Goal: Task Accomplishment & Management: Complete application form

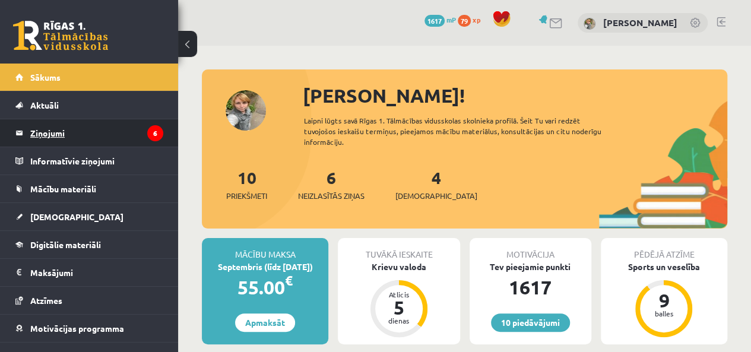
click at [63, 131] on legend "Ziņojumi 6" at bounding box center [96, 132] width 133 height 27
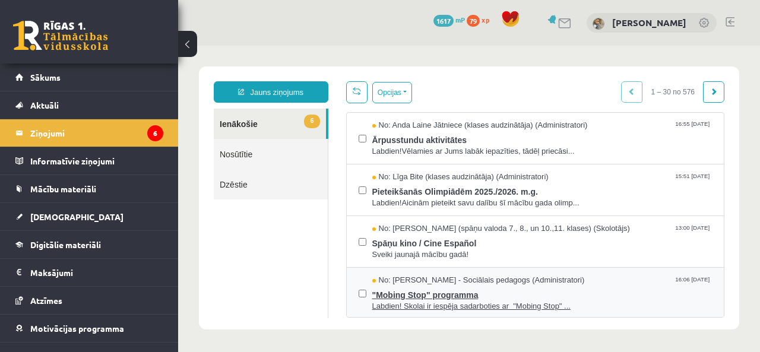
click at [436, 301] on span "Labdien! Skolai ir iespēja sadarboties ar "Mobing Stop" ..." at bounding box center [542, 306] width 340 height 11
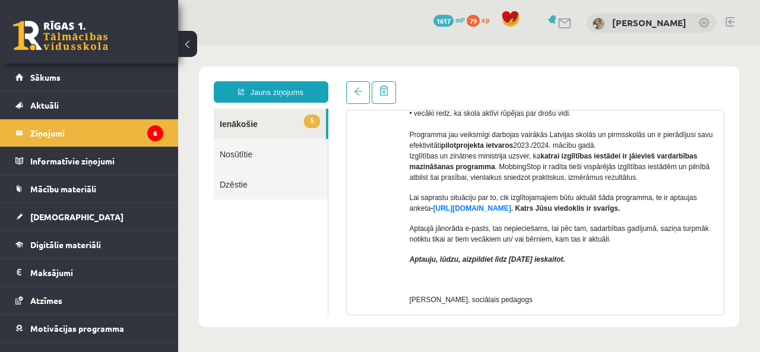
scroll to position [305, 0]
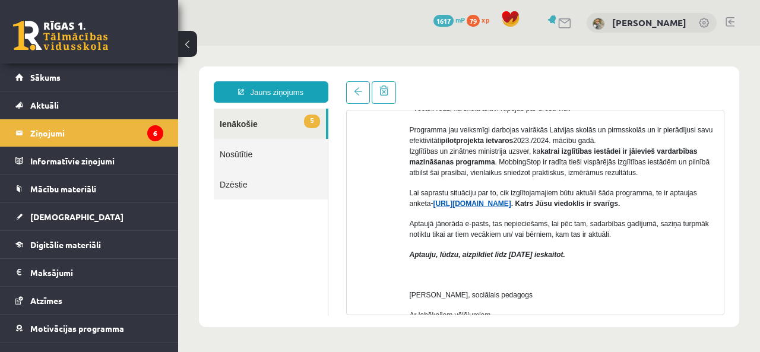
click at [511, 202] on link "https://forms.gle/7MhE2q1y46F54uuf6" at bounding box center [472, 203] width 78 height 8
click at [101, 134] on legend "Ziņojumi 6" at bounding box center [96, 132] width 133 height 27
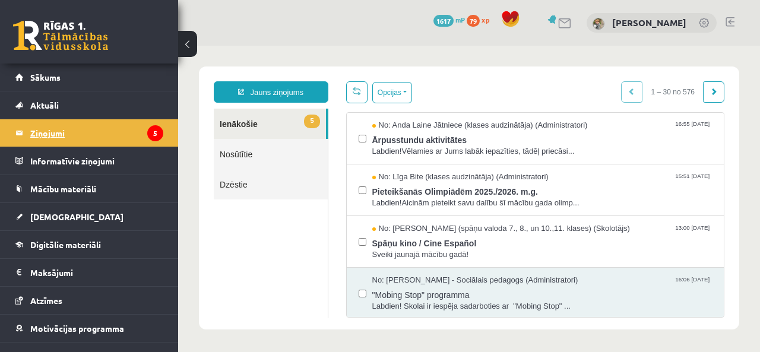
scroll to position [0, 0]
click at [417, 249] on span "Sveiki jaunajā mācību gadā!" at bounding box center [542, 254] width 340 height 11
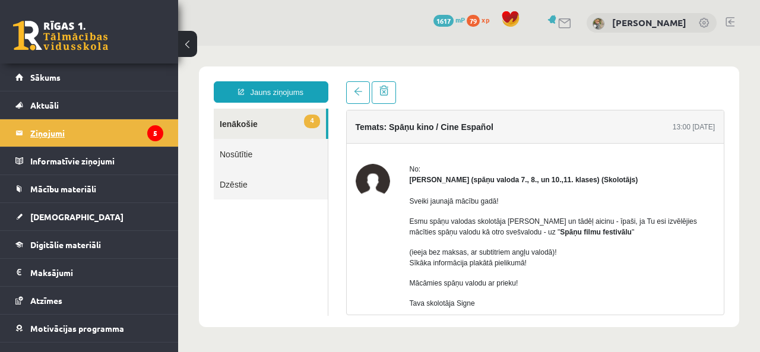
click at [83, 131] on legend "Ziņojumi 5" at bounding box center [96, 132] width 133 height 27
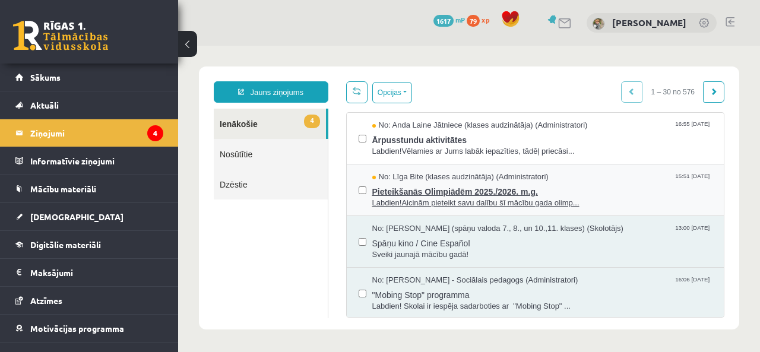
click at [483, 180] on span "No: Līga Bite (klases audzinātāja) (Administratori)" at bounding box center [460, 177] width 176 height 11
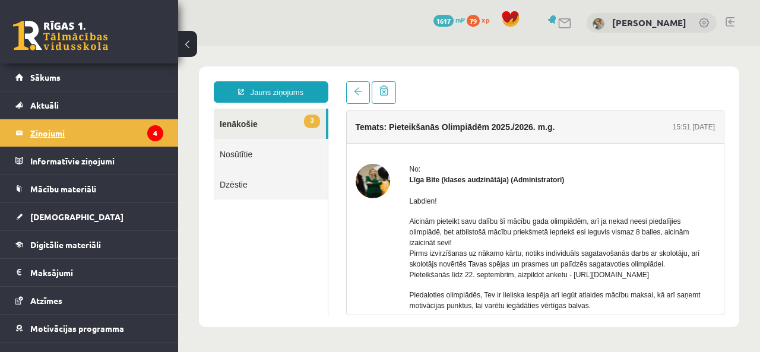
click at [103, 135] on legend "Ziņojumi 4" at bounding box center [96, 132] width 133 height 27
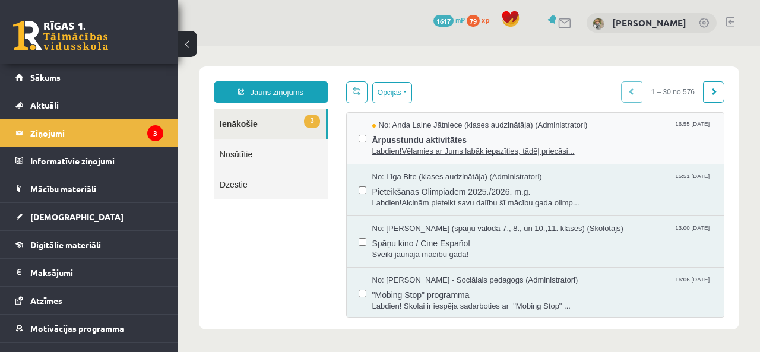
click at [433, 138] on span "Ārpusstundu aktivitātes" at bounding box center [542, 138] width 340 height 15
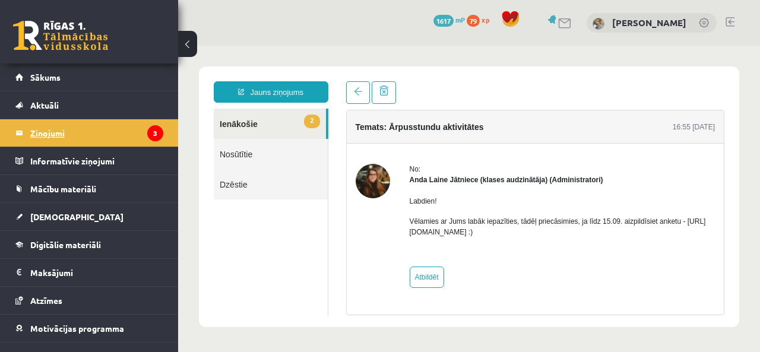
click at [103, 130] on legend "Ziņojumi 3" at bounding box center [96, 132] width 133 height 27
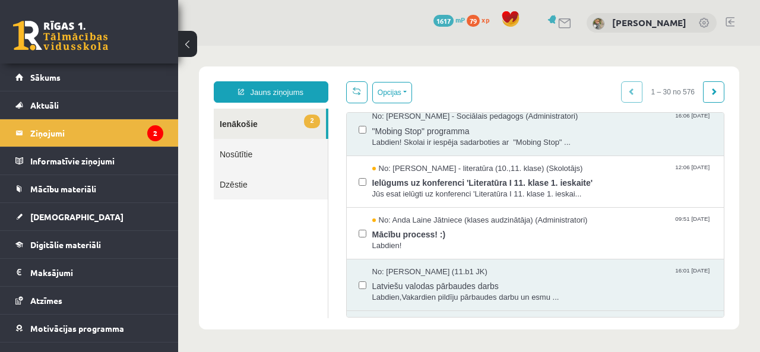
scroll to position [215, 0]
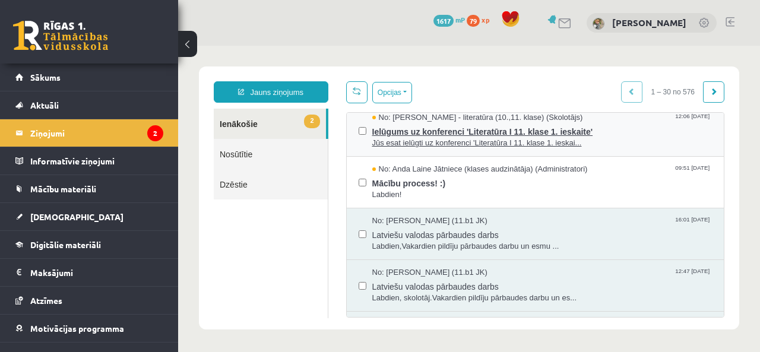
click at [583, 132] on span "Ielūgums uz konferenci 'Literatūra I 11. klase 1. ieskaite'" at bounding box center [542, 130] width 340 height 15
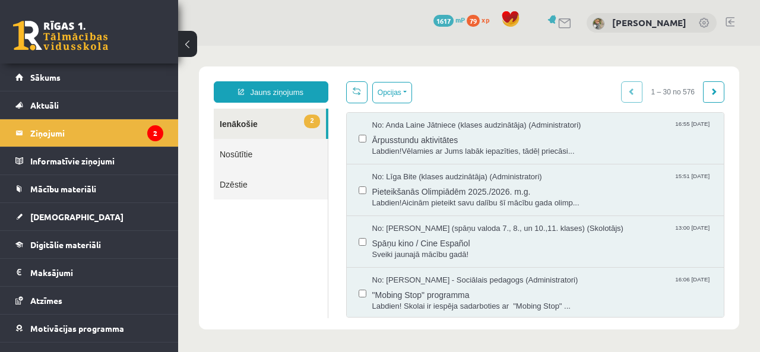
scroll to position [0, 0]
drag, startPoint x: 715, startPoint y: 142, endPoint x: 714, endPoint y: 163, distance: 21.4
click at [714, 163] on div "Opcijas Atzīmēt visus ziņojumus Atcelt izvēlētos Atzīmēt visus kā lasītus Atzīm…" at bounding box center [535, 199] width 397 height 236
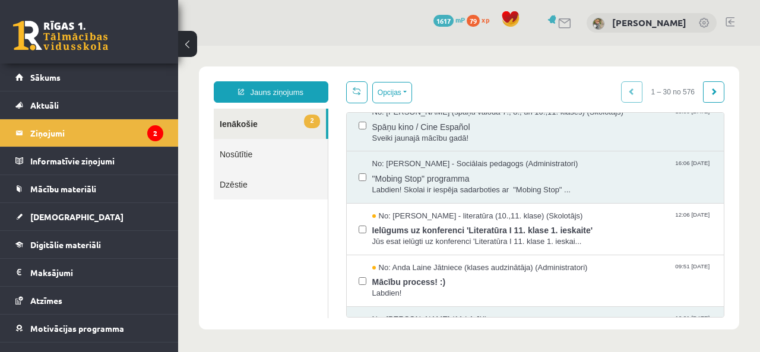
scroll to position [157, 0]
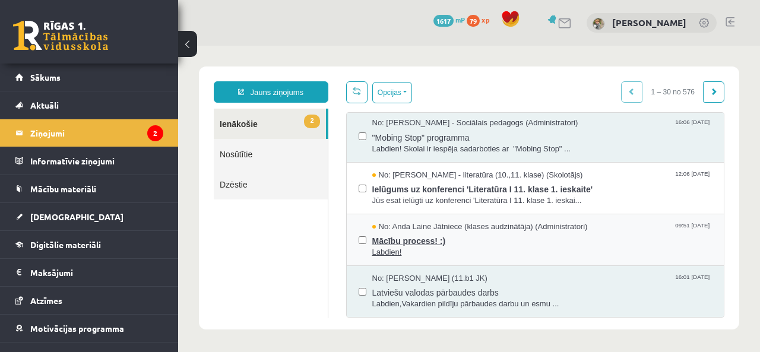
click at [402, 243] on span "Mācību process! :)" at bounding box center [542, 239] width 340 height 15
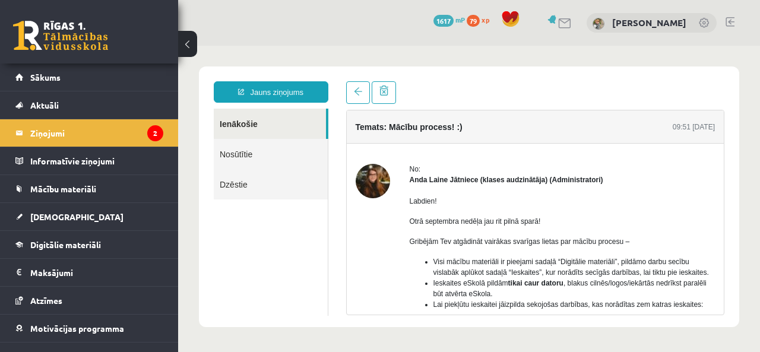
scroll to position [0, 0]
click at [71, 36] on link at bounding box center [60, 36] width 95 height 30
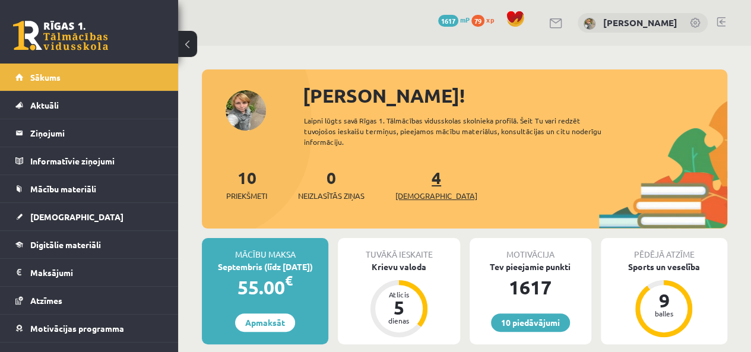
click at [422, 195] on span "[DEMOGRAPHIC_DATA]" at bounding box center [436, 196] width 82 height 12
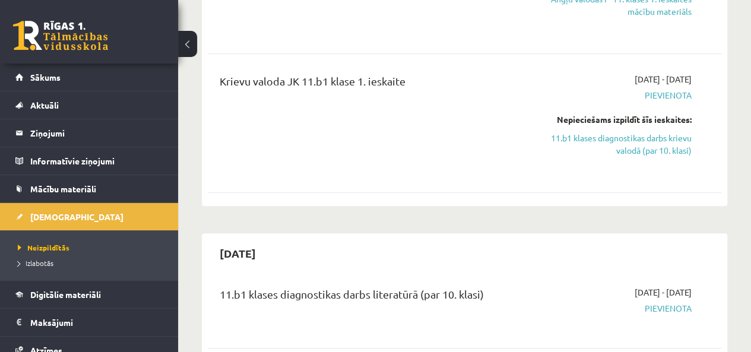
scroll to position [392, 0]
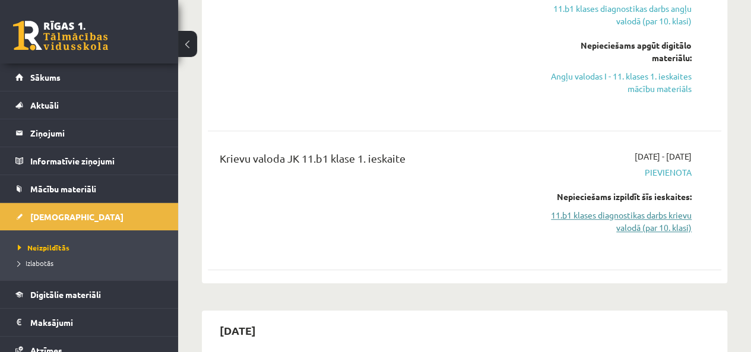
click at [629, 212] on link "11.b1 klases diagnostikas darbs krievu valodā (par 10. klasi)" at bounding box center [618, 221] width 145 height 25
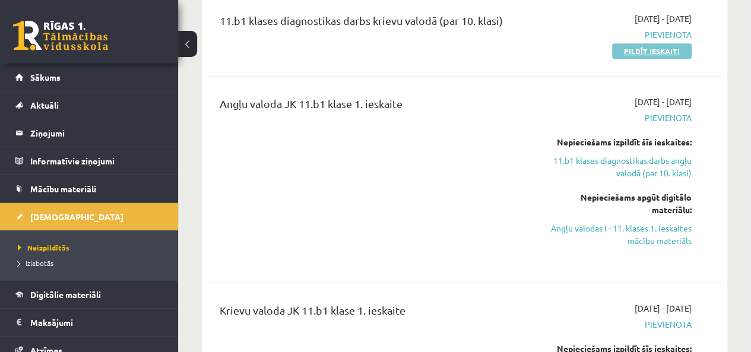
click at [645, 49] on link "Pildīt ieskaiti" at bounding box center [652, 50] width 80 height 15
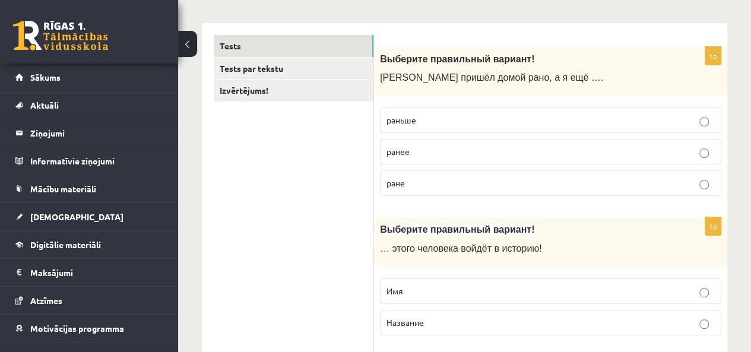
scroll to position [194, 0]
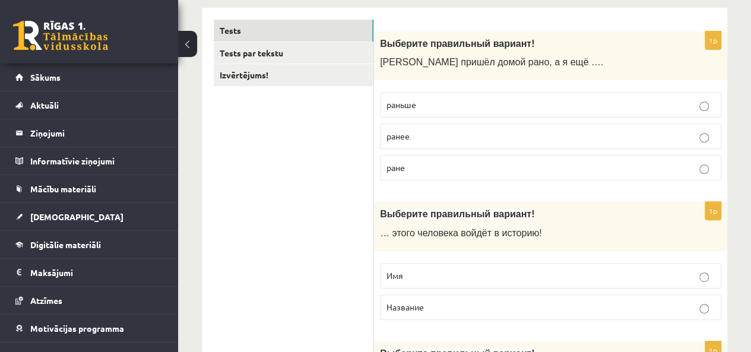
click at [601, 105] on p "раньше" at bounding box center [550, 105] width 328 height 12
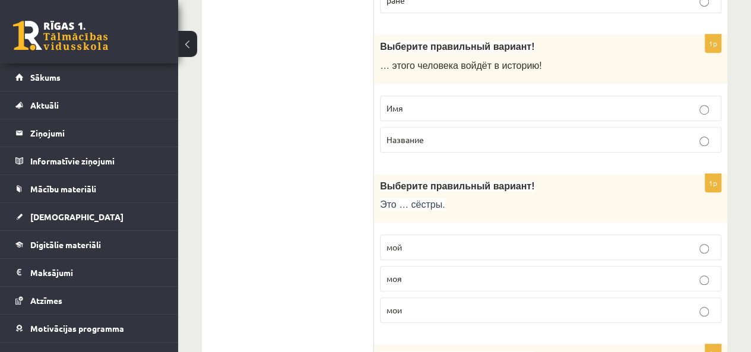
scroll to position [366, 0]
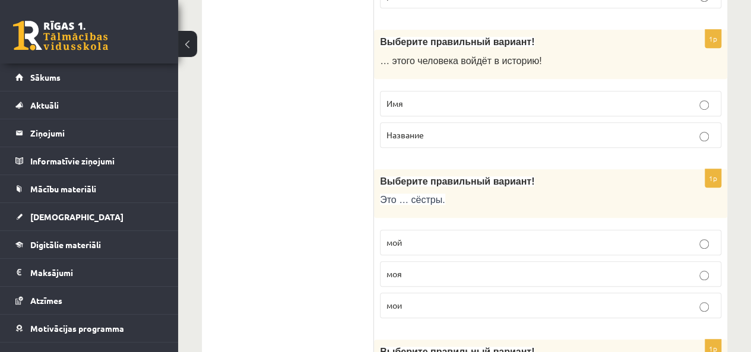
click at [597, 100] on p "Имя" at bounding box center [550, 103] width 328 height 12
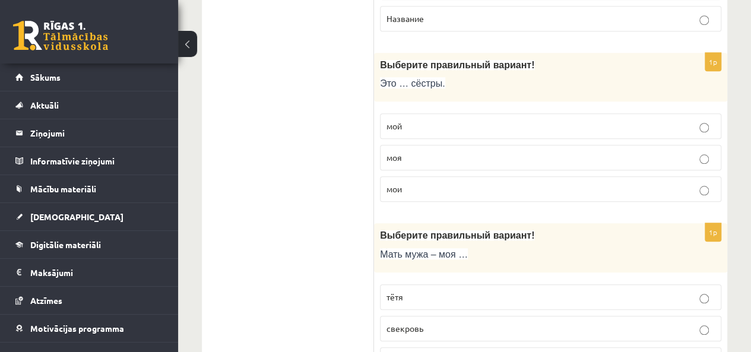
scroll to position [456, 0]
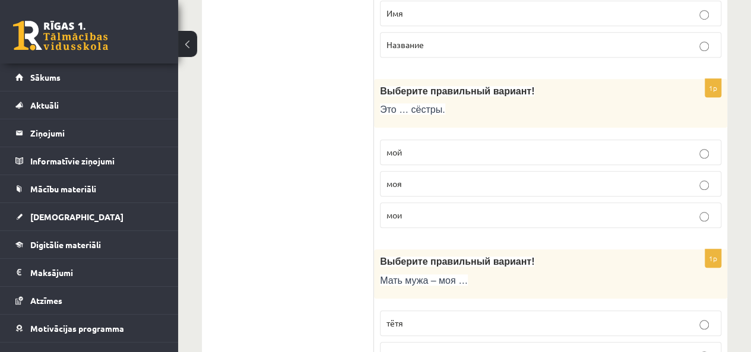
click at [588, 222] on label "мои" at bounding box center [550, 215] width 341 height 26
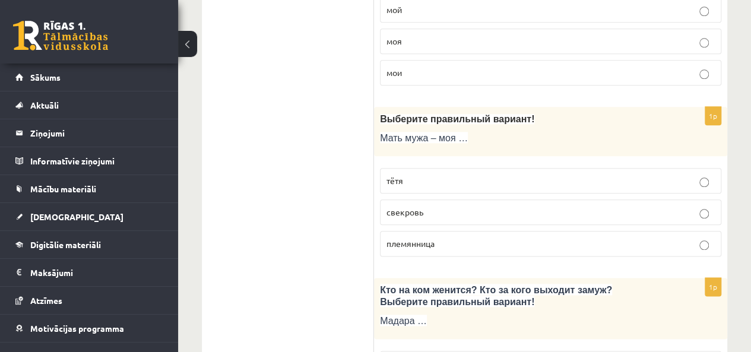
scroll to position [622, 0]
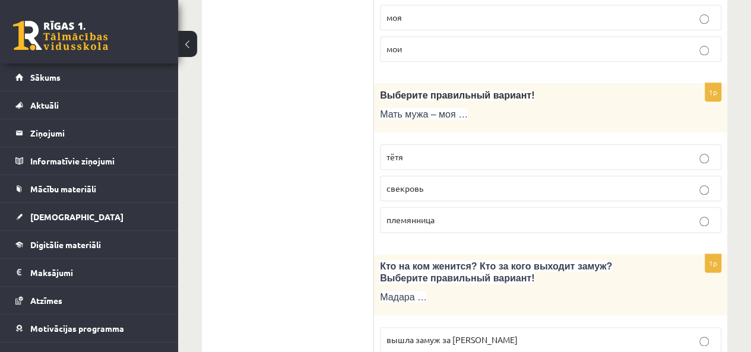
click at [566, 182] on p "свекровь" at bounding box center [550, 188] width 328 height 12
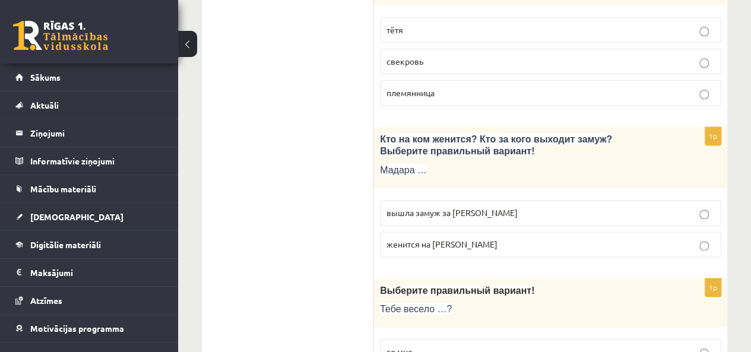
scroll to position [773, 0]
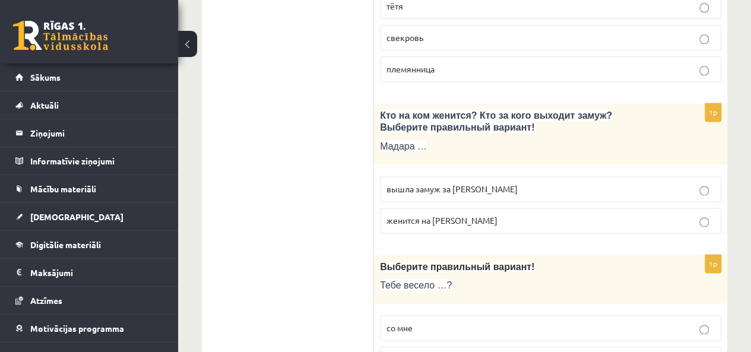
click at [558, 189] on p "вышла замуж за Марка" at bounding box center [550, 189] width 328 height 12
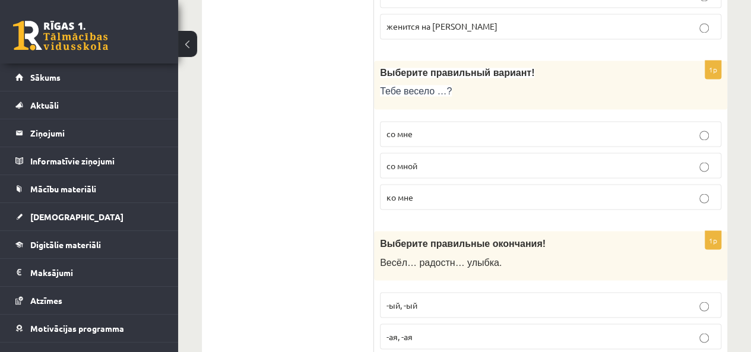
scroll to position [978, 0]
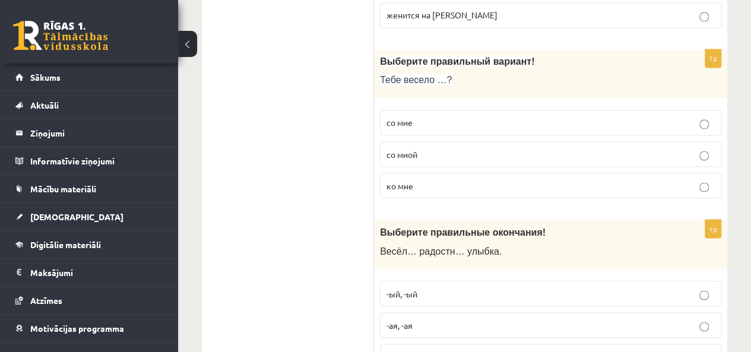
click at [524, 149] on p "со мной" at bounding box center [550, 154] width 328 height 12
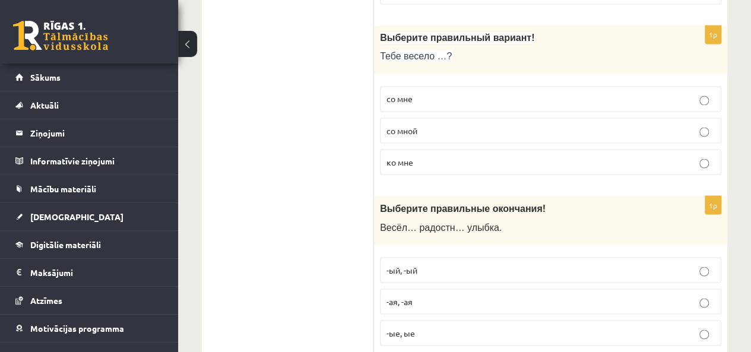
scroll to position [1089, 0]
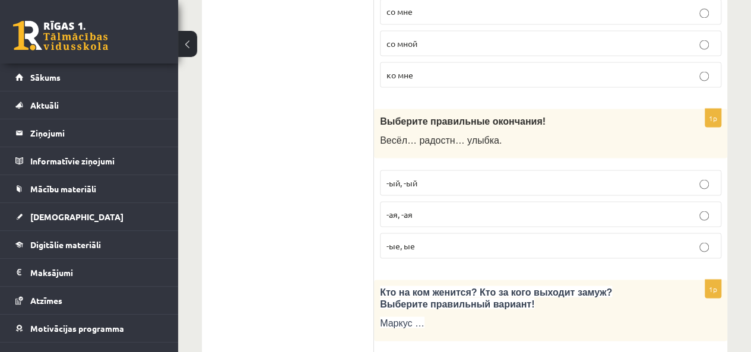
click at [603, 210] on p "-ая, -ая" at bounding box center [550, 214] width 328 height 12
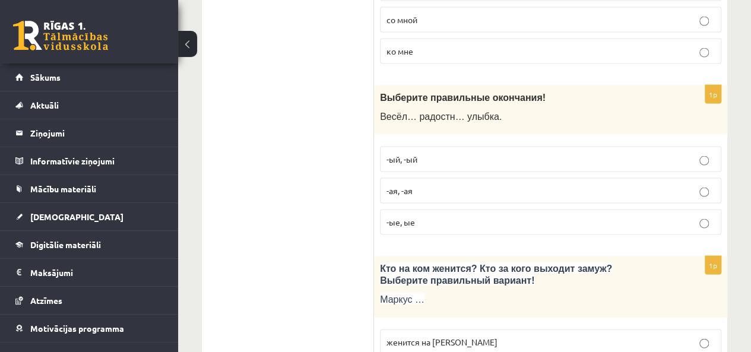
scroll to position [1216, 0]
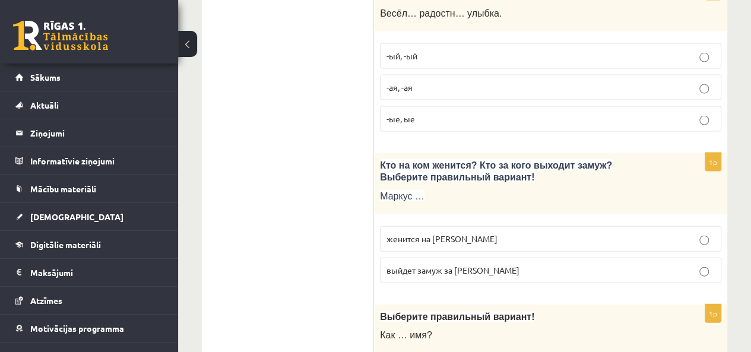
click at [615, 237] on label "женится на Агнии" at bounding box center [550, 239] width 341 height 26
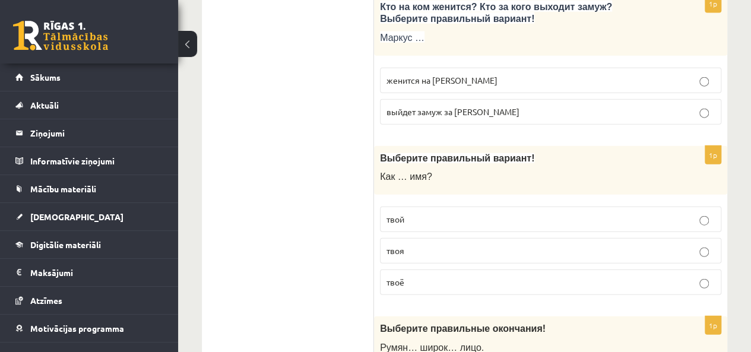
scroll to position [1382, 0]
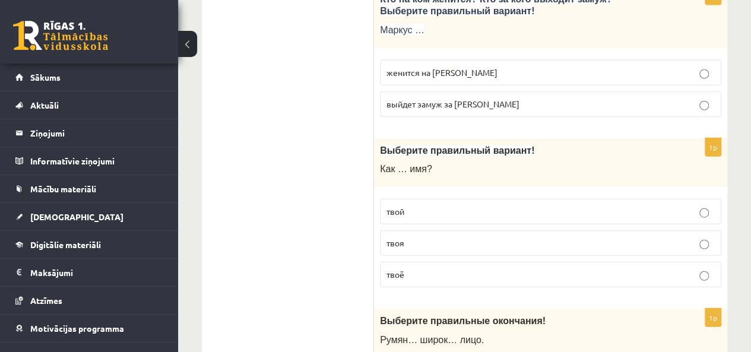
click at [655, 268] on p "твоё" at bounding box center [550, 274] width 328 height 12
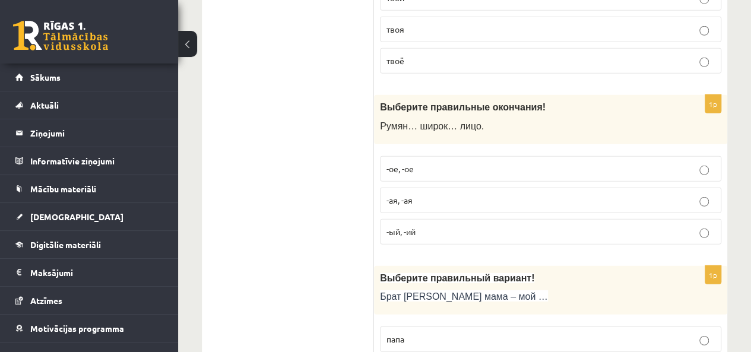
scroll to position [1620, 0]
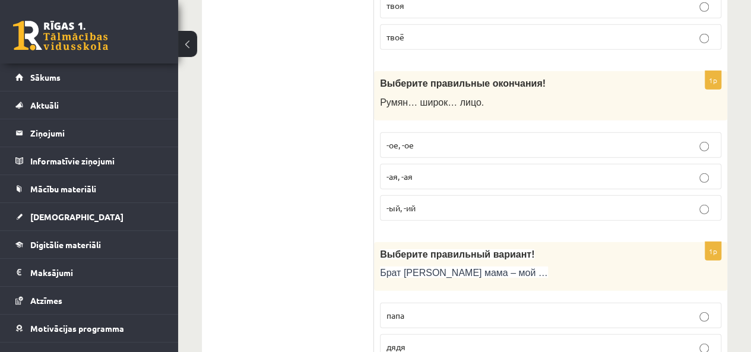
click at [690, 132] on label "-ое, -ое" at bounding box center [550, 145] width 341 height 26
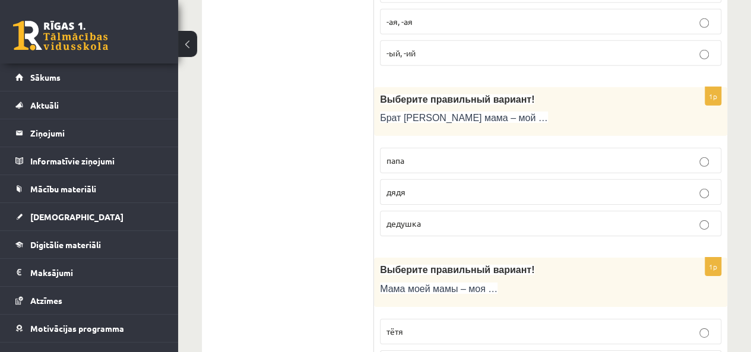
scroll to position [1786, 0]
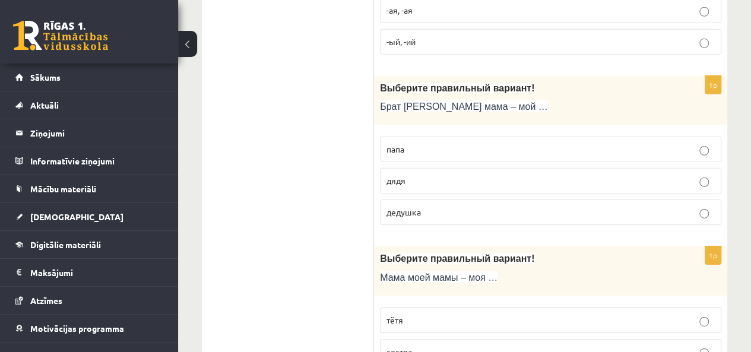
click at [628, 182] on fieldset "папа дядя дедушка" at bounding box center [550, 180] width 341 height 98
click at [628, 175] on label "дядя" at bounding box center [550, 181] width 341 height 26
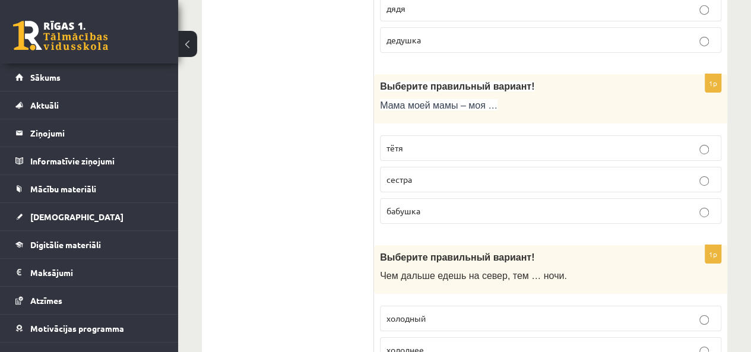
scroll to position [1968, 0]
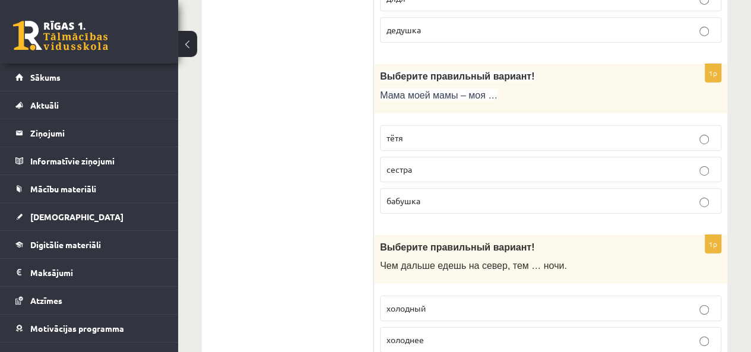
click at [671, 195] on p "бабушка" at bounding box center [550, 201] width 328 height 12
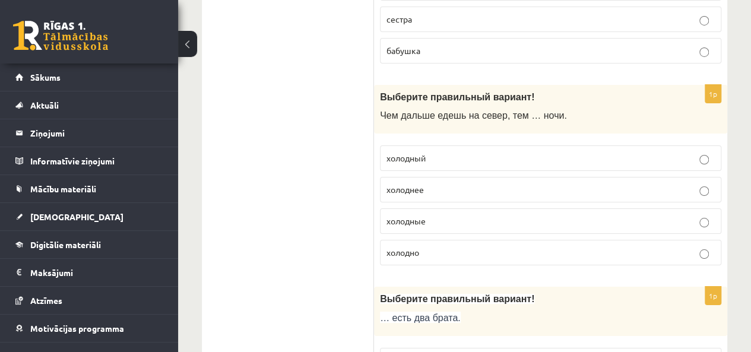
scroll to position [2142, 0]
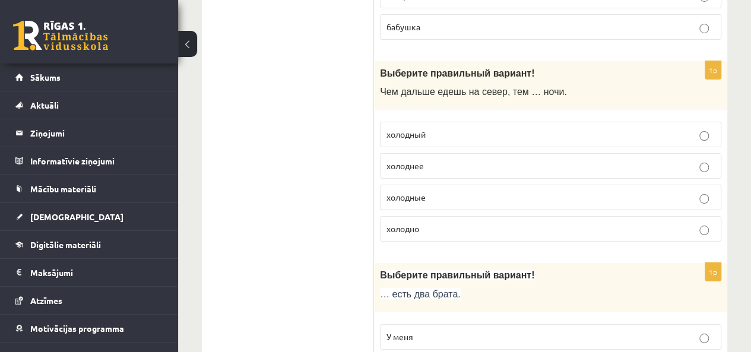
click at [636, 159] on label "холоднее" at bounding box center [550, 166] width 341 height 26
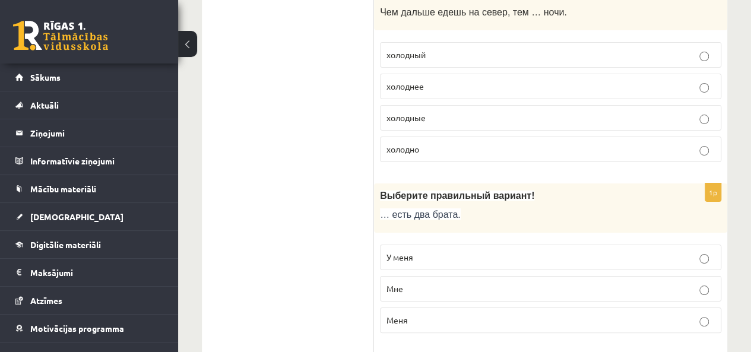
scroll to position [2269, 0]
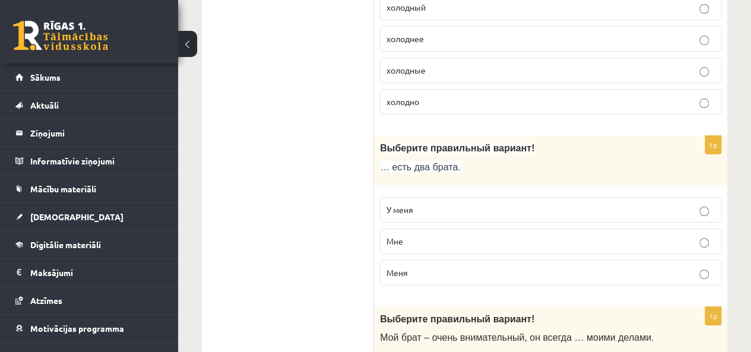
click at [628, 204] on p "У меня" at bounding box center [550, 210] width 328 height 12
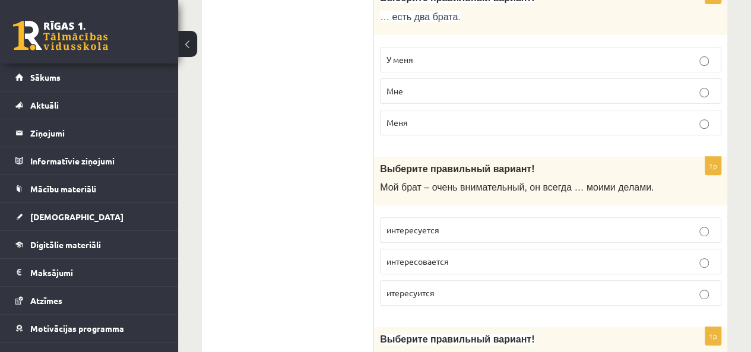
scroll to position [2443, 0]
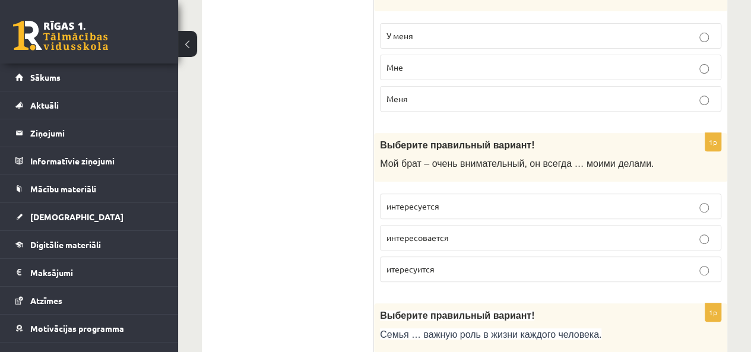
click at [642, 197] on label "интересуется" at bounding box center [550, 207] width 341 height 26
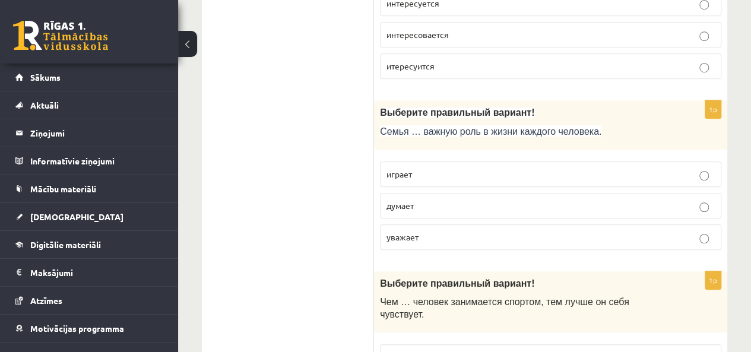
scroll to position [2657, 0]
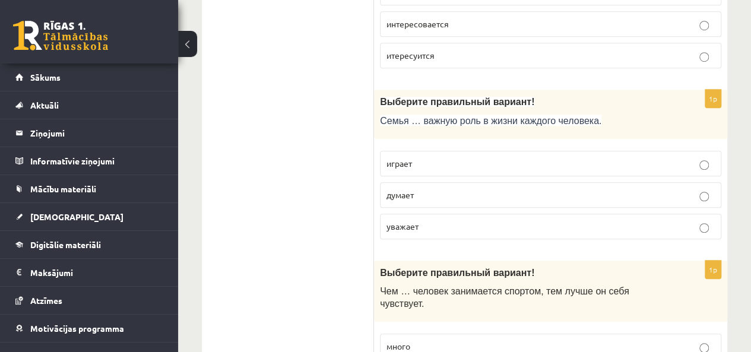
click at [664, 152] on label "играет" at bounding box center [550, 164] width 341 height 26
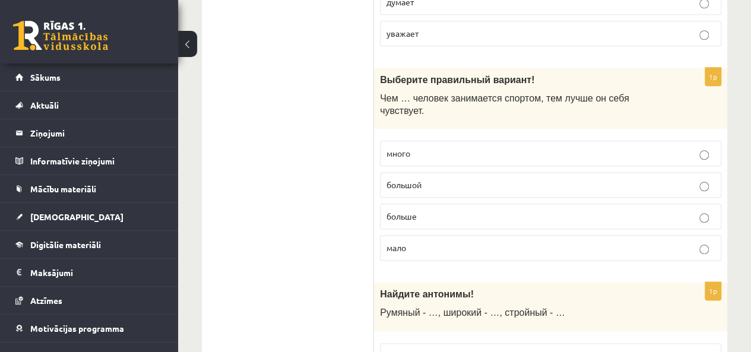
scroll to position [2854, 0]
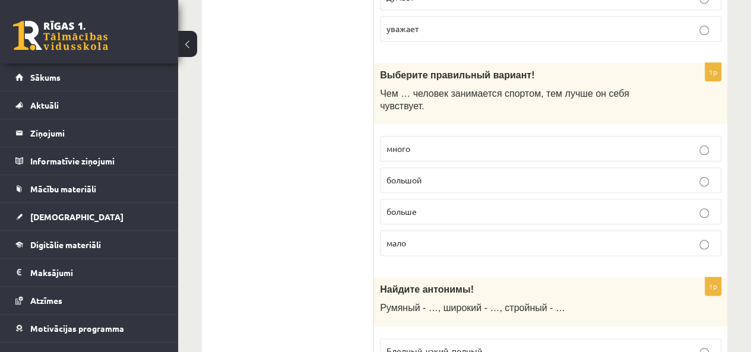
click at [651, 205] on p "больше" at bounding box center [550, 211] width 328 height 12
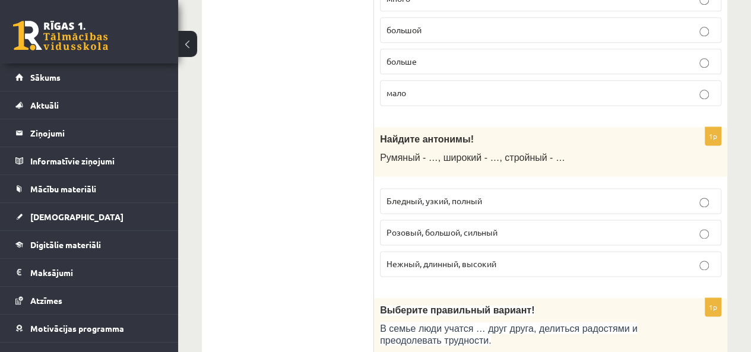
scroll to position [3021, 0]
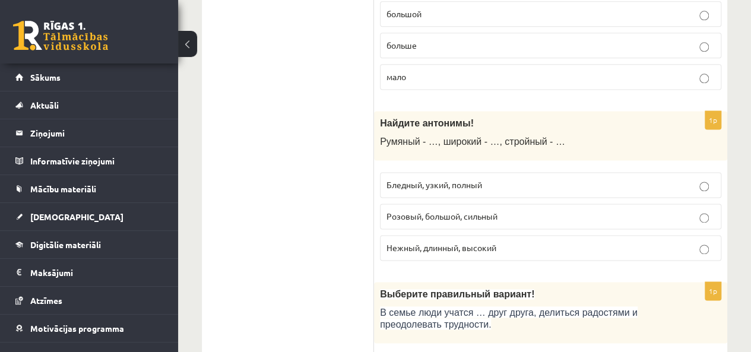
click at [674, 179] on p "Бледный, узкий, полный" at bounding box center [550, 185] width 328 height 12
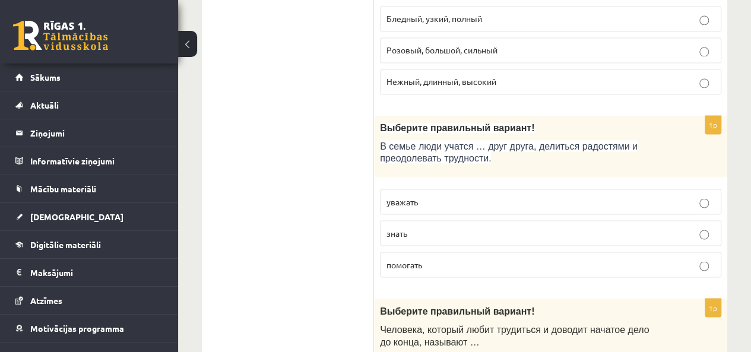
scroll to position [3211, 0]
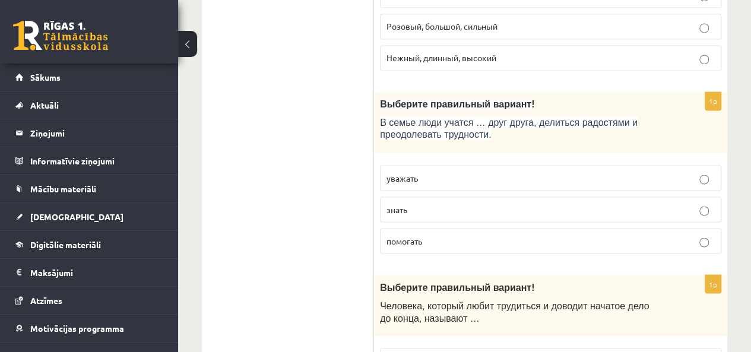
click at [641, 172] on p "уважать" at bounding box center [550, 178] width 328 height 12
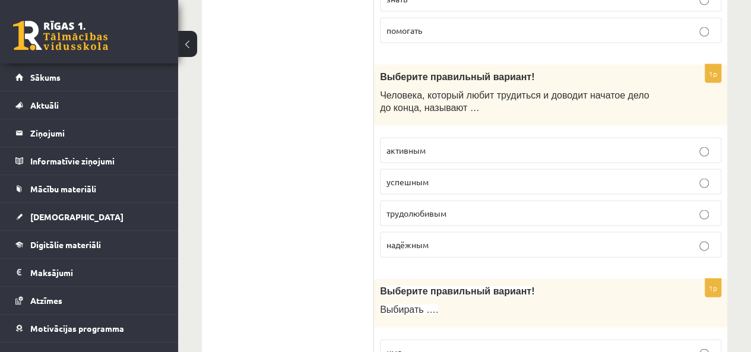
scroll to position [3432, 0]
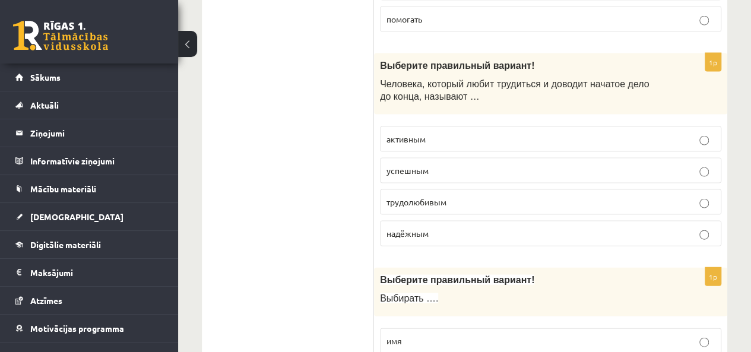
click at [709, 196] on p "трудолюбивым" at bounding box center [550, 202] width 328 height 12
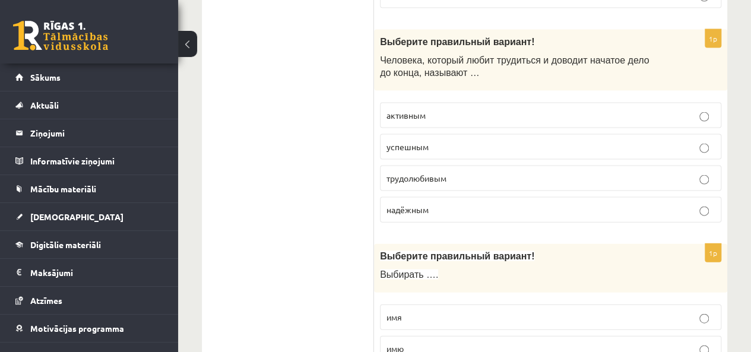
scroll to position [3543, 0]
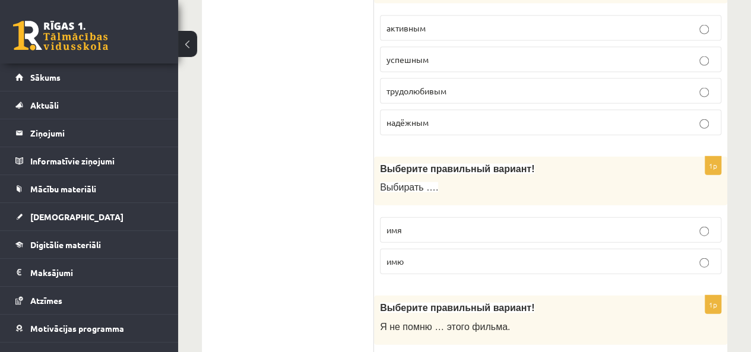
click at [648, 224] on p "имя" at bounding box center [550, 230] width 328 height 12
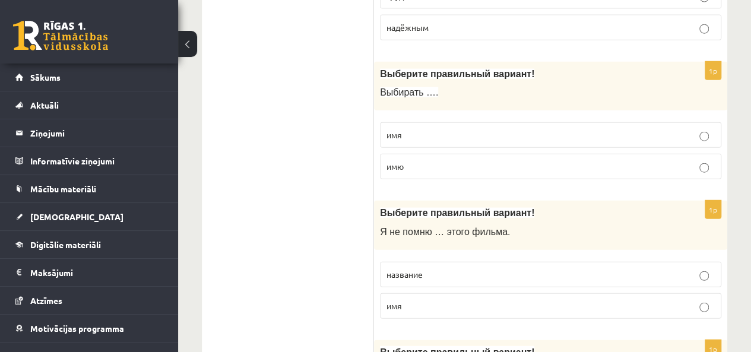
scroll to position [3662, 0]
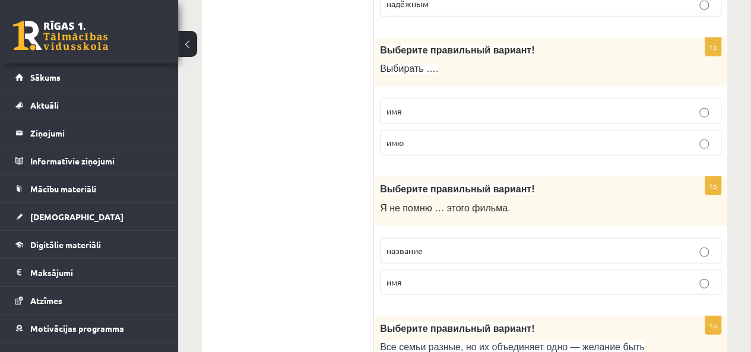
click at [628, 238] on label "название" at bounding box center [550, 251] width 341 height 26
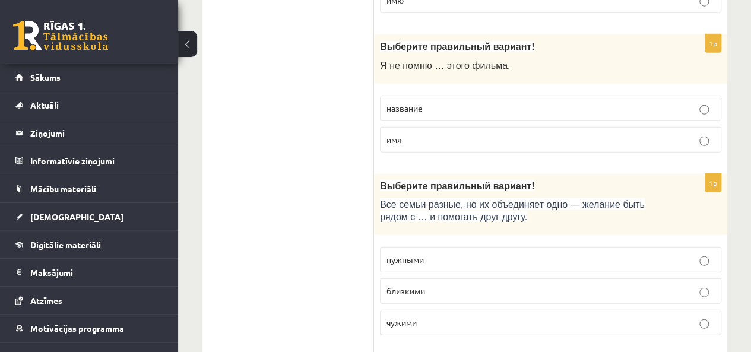
scroll to position [3813, 0]
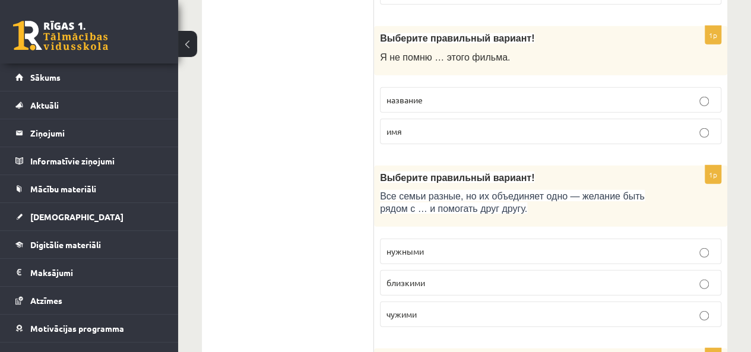
click at [616, 277] on p "близкими" at bounding box center [550, 283] width 328 height 12
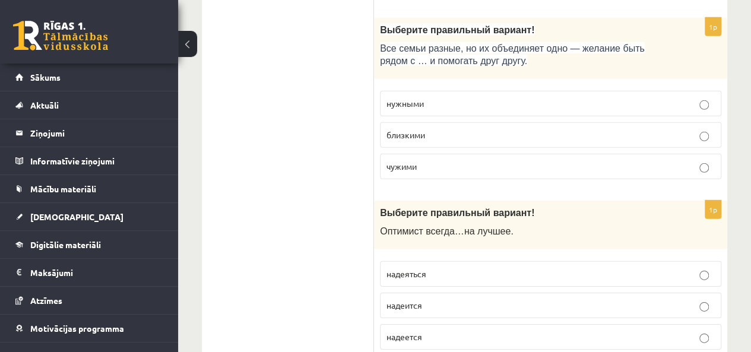
scroll to position [3961, 0]
click at [598, 330] on p "надеется" at bounding box center [550, 336] width 328 height 12
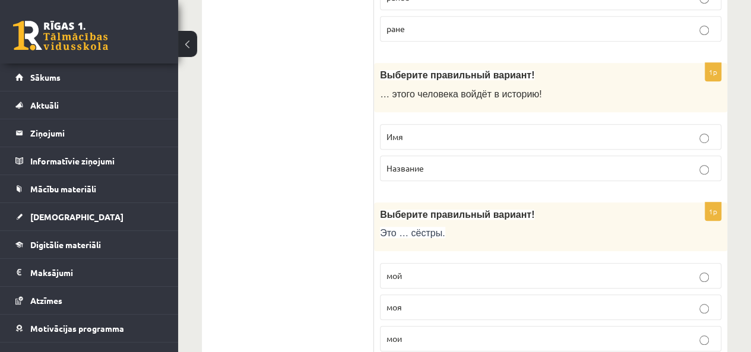
scroll to position [0, 0]
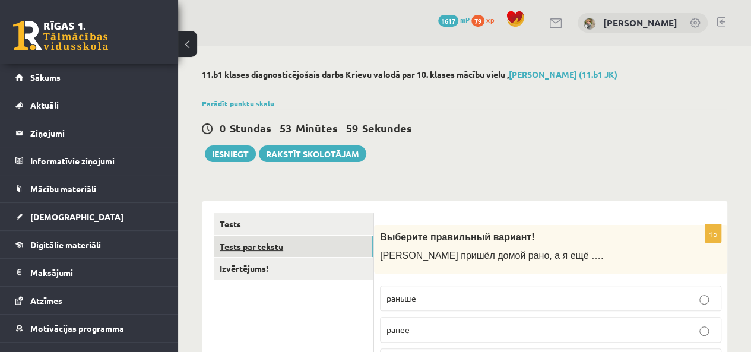
click at [291, 242] on link "Tests par tekstu" at bounding box center [294, 247] width 160 height 22
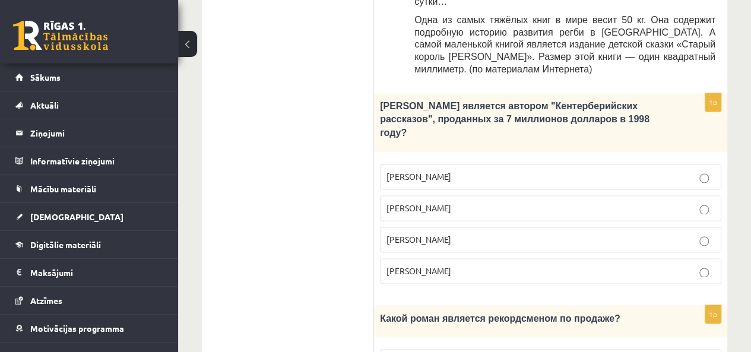
scroll to position [813, 0]
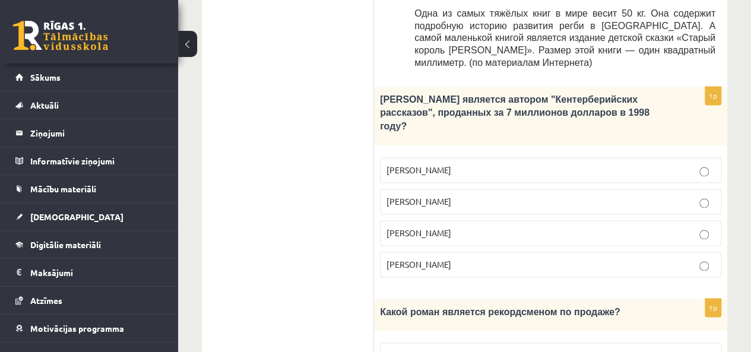
click at [711, 227] on p "Джефри Чосер" at bounding box center [550, 233] width 328 height 12
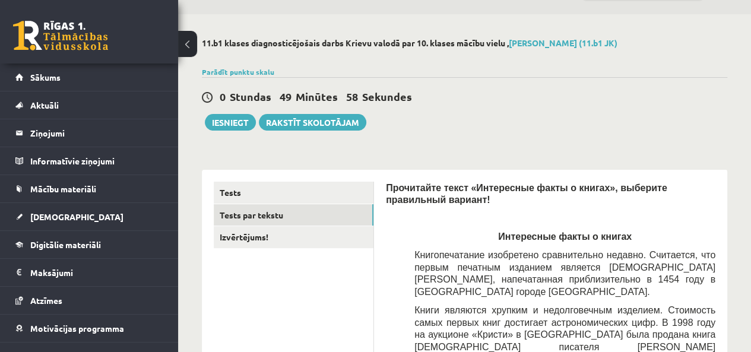
scroll to position [27, 0]
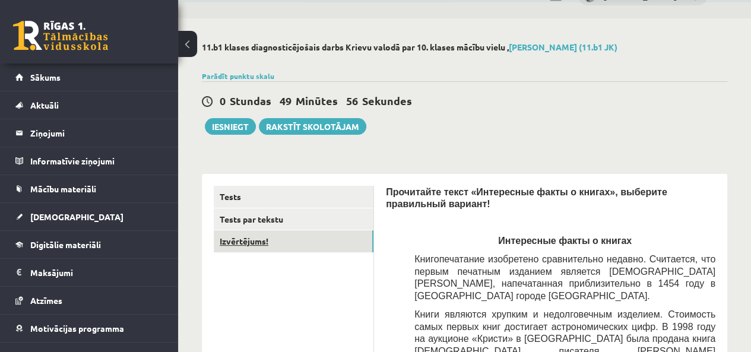
click at [337, 252] on link "Izvērtējums!" at bounding box center [294, 241] width 160 height 22
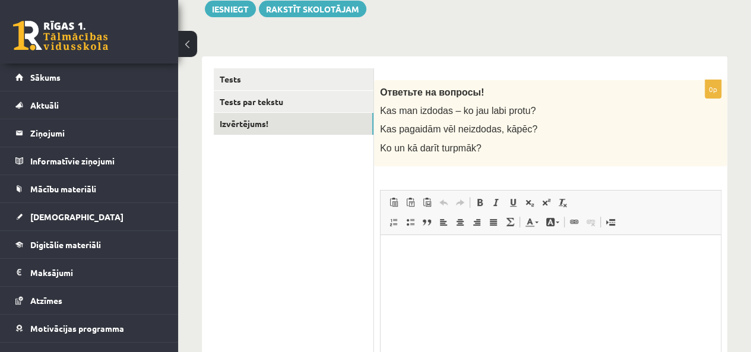
scroll to position [175, 0]
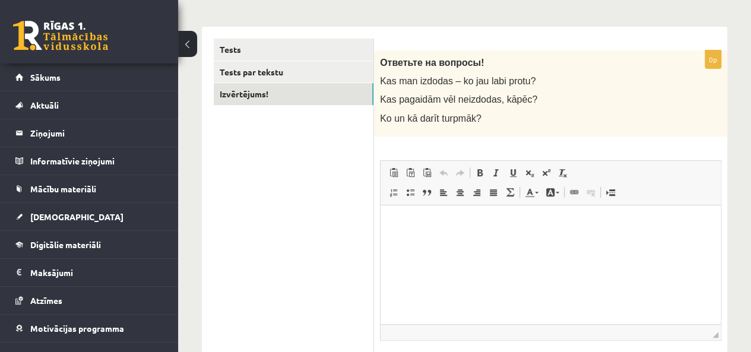
click at [548, 237] on html at bounding box center [551, 223] width 340 height 36
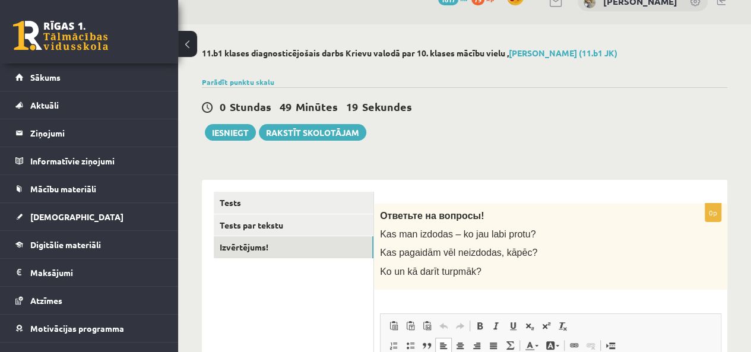
scroll to position [0, 0]
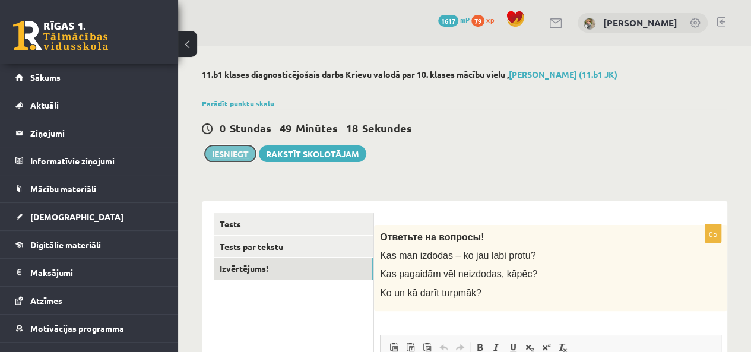
click at [244, 155] on button "Iesniegt" at bounding box center [230, 153] width 51 height 17
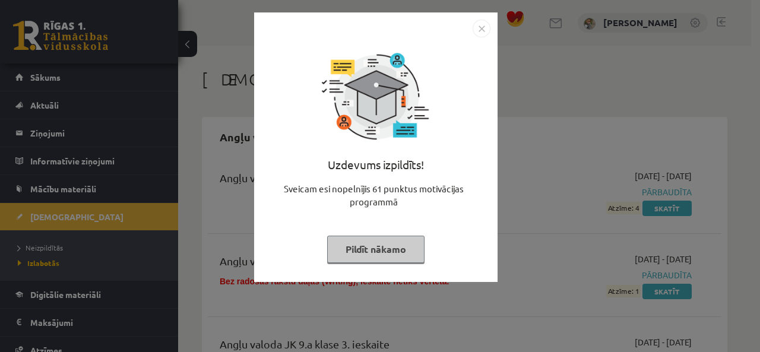
click at [383, 254] on button "Pildīt nākamo" at bounding box center [375, 249] width 97 height 27
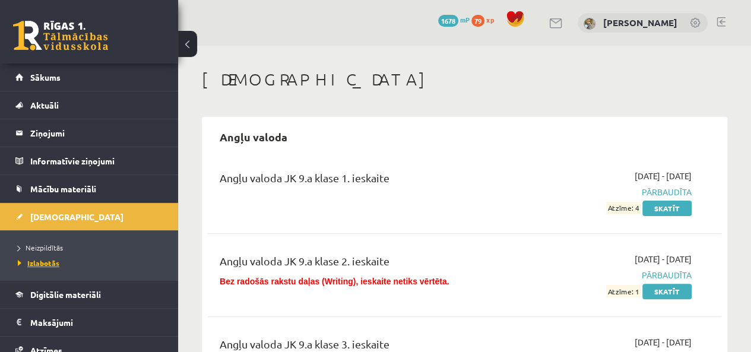
click at [51, 265] on span "Izlabotās" at bounding box center [39, 262] width 42 height 9
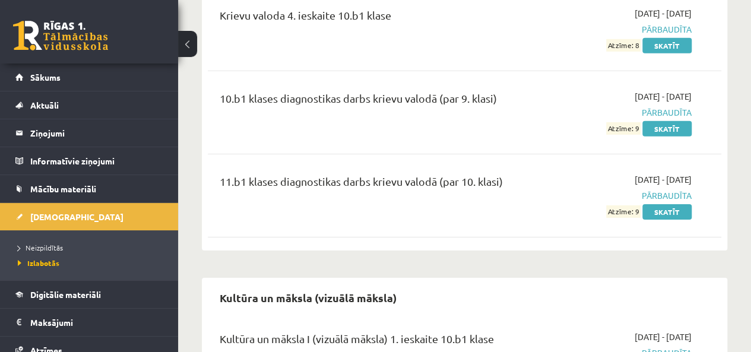
scroll to position [4096, 0]
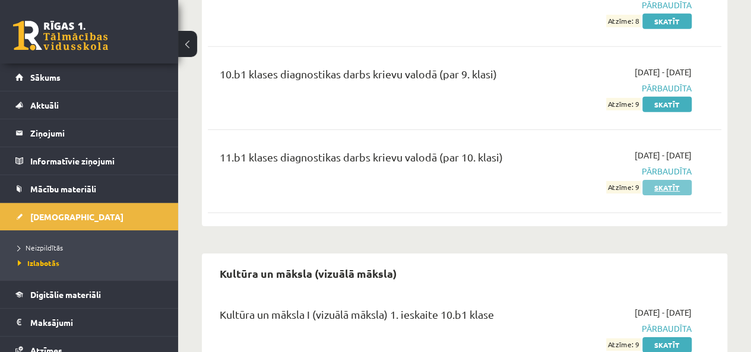
click at [667, 180] on link "Skatīt" at bounding box center [666, 187] width 49 height 15
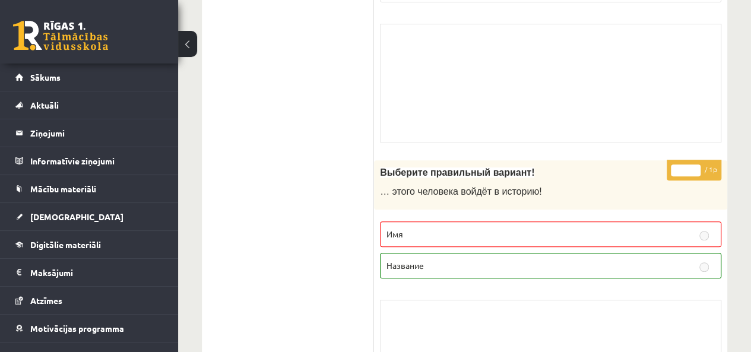
scroll to position [403, 0]
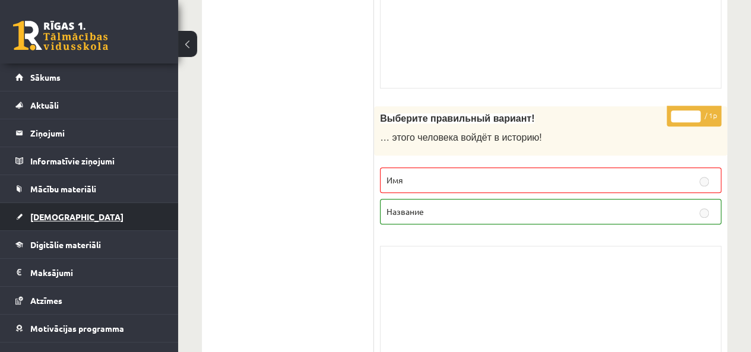
click at [46, 214] on span "[DEMOGRAPHIC_DATA]" at bounding box center [76, 216] width 93 height 11
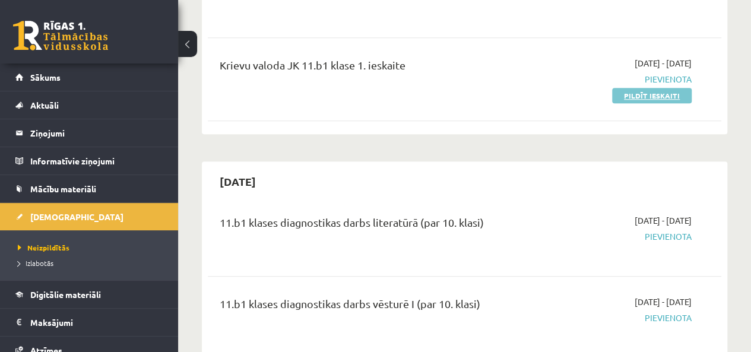
click at [665, 97] on div "Krievu valoda JK 11.b1 klase 1. ieskaite 2025-09-01 - 2025-09-15 Pievienota Pil…" at bounding box center [465, 79] width 514 height 68
click at [666, 90] on link "Pildīt ieskaiti" at bounding box center [652, 95] width 80 height 15
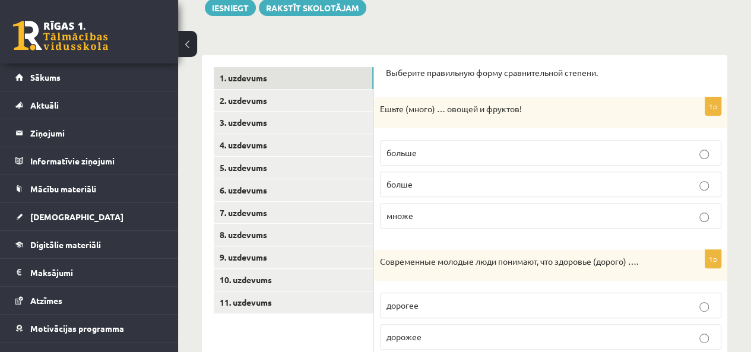
scroll to position [147, 0]
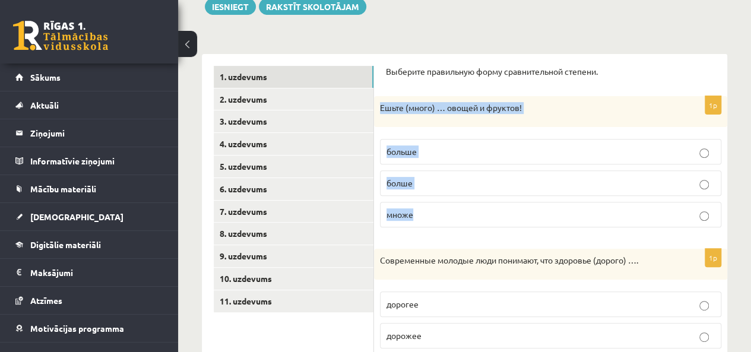
drag, startPoint x: 430, startPoint y: 223, endPoint x: 377, endPoint y: 115, distance: 120.3
click at [377, 115] on div "1p Ешьте (много) … овощей и фруктов! больше болше множе" at bounding box center [550, 166] width 353 height 141
copy div "Ешьте (много) … овощей и фруктов! больше болше множе"
click at [411, 154] on span "больше" at bounding box center [401, 151] width 30 height 11
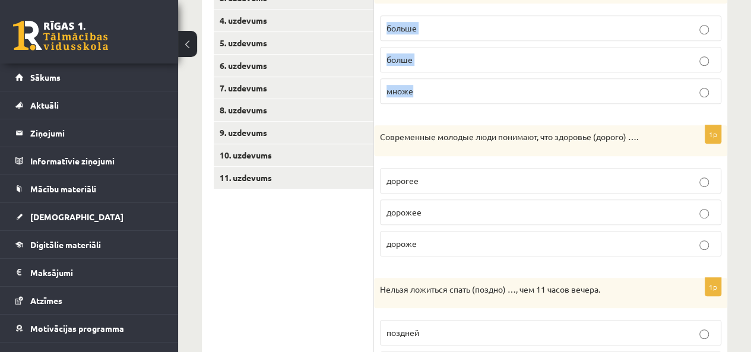
scroll to position [272, 0]
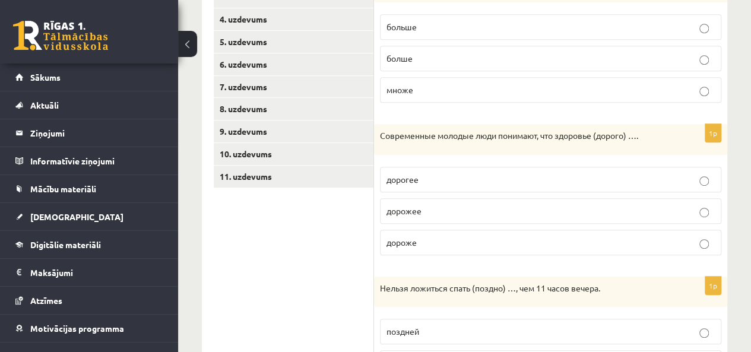
click at [678, 244] on p "дороже" at bounding box center [550, 242] width 328 height 12
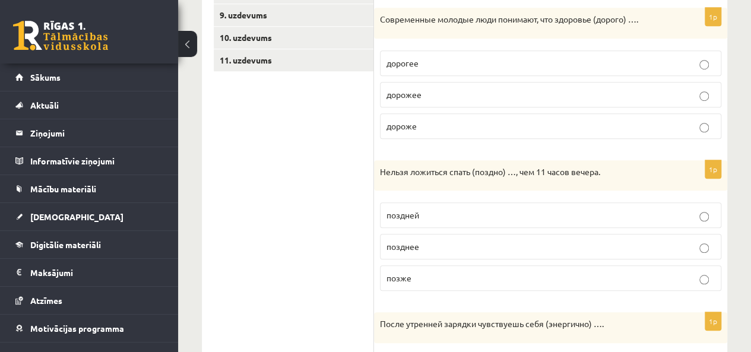
scroll to position [391, 0]
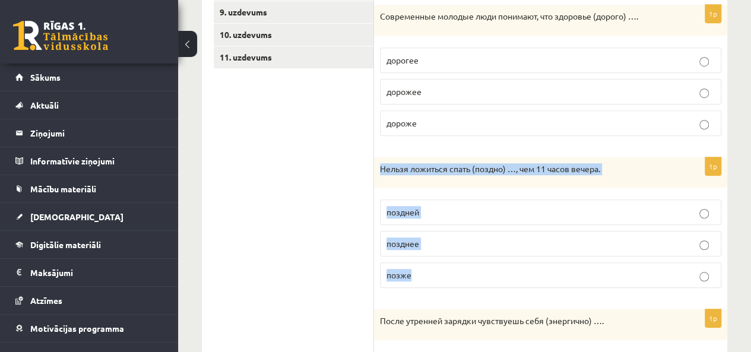
drag, startPoint x: 426, startPoint y: 279, endPoint x: 376, endPoint y: 172, distance: 118.2
click at [376, 172] on div "1p Нельзя ложиться спать (поздно) …, чем 11 часов вечера. поздней позднее позже" at bounding box center [550, 227] width 353 height 141
copy div "Нельзя ложиться спать (поздно) …, чем 11 часов вечера. поздней позднее позже"
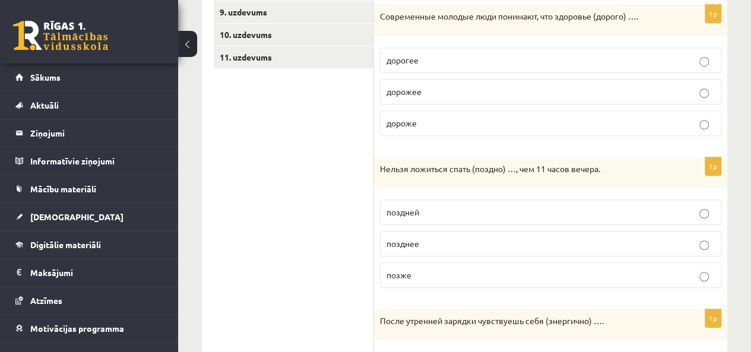
click at [355, 271] on ul "1. uzdevums 2. uzdevums 3. uzdevums 4. uzdevums 5. uzdevums 6. uzdevums 7. uzde…" at bounding box center [294, 218] width 160 height 792
click at [411, 271] on p "позже" at bounding box center [550, 275] width 328 height 12
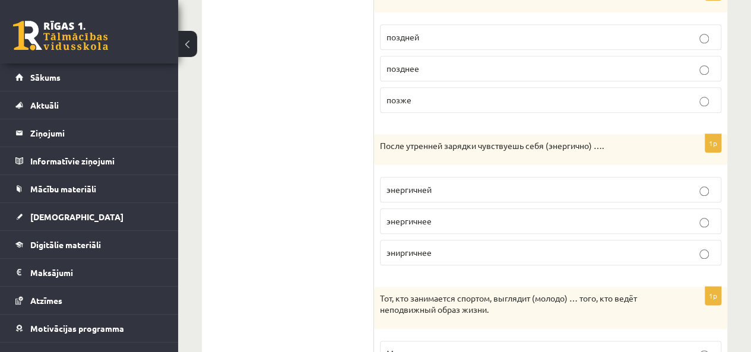
scroll to position [581, 0]
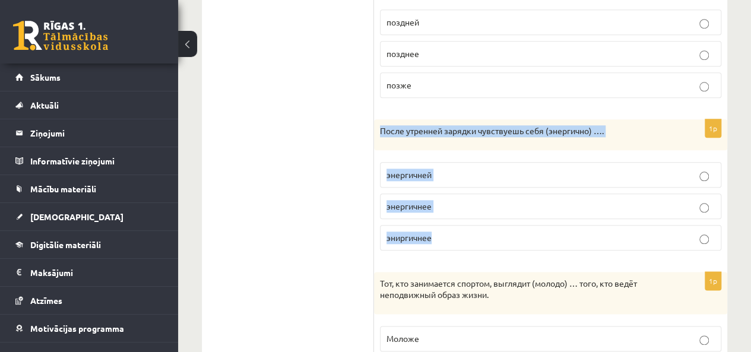
drag, startPoint x: 441, startPoint y: 240, endPoint x: 381, endPoint y: 130, distance: 125.7
click at [381, 130] on div "1p После утренней зарядки чувствуешь себя (энергично) …. энергичней энергичнее …" at bounding box center [550, 189] width 353 height 141
copy div "После утренней зарядки чувствуешь себя (энергично) …. энергичней энергичнее эни…"
click at [495, 235] on p "эниргичнее" at bounding box center [550, 238] width 328 height 12
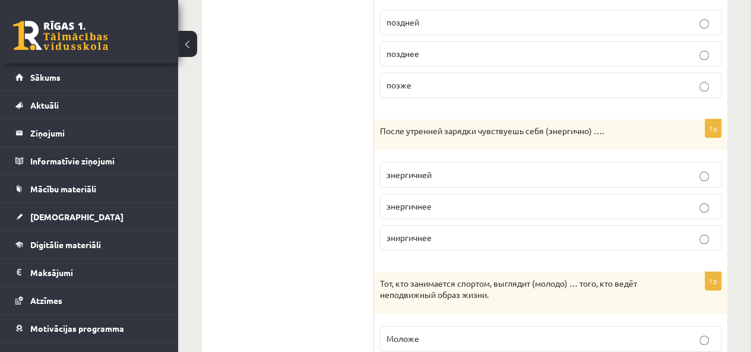
click at [574, 169] on p "энергичней" at bounding box center [550, 175] width 328 height 12
click at [561, 200] on p "энергичнее" at bounding box center [550, 206] width 328 height 12
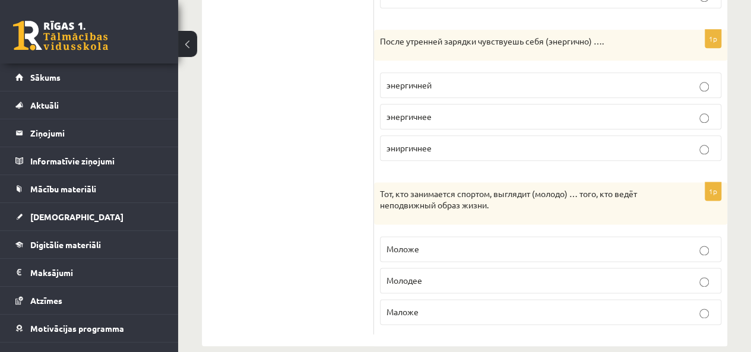
scroll to position [682, 0]
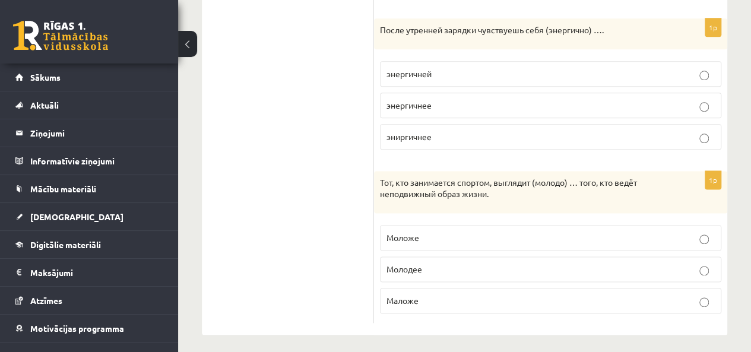
click at [668, 235] on p "Моложе" at bounding box center [550, 238] width 328 height 12
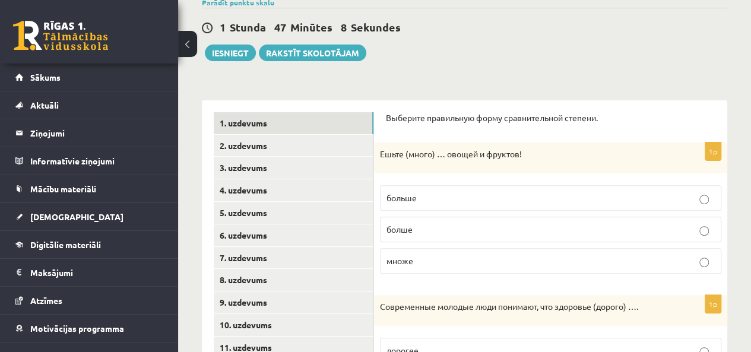
scroll to position [91, 0]
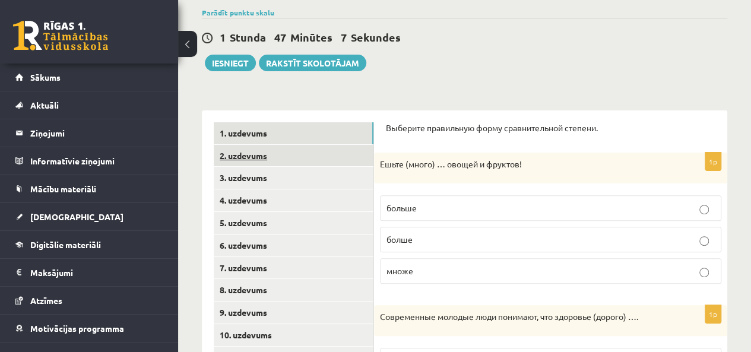
click at [344, 151] on link "2. uzdevums" at bounding box center [294, 156] width 160 height 22
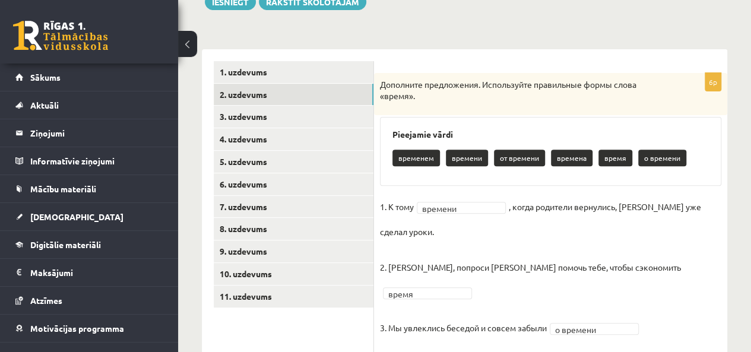
scroll to position [145, 0]
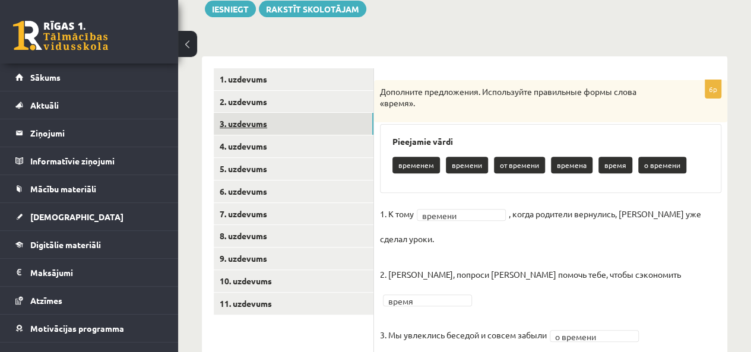
click at [352, 126] on link "3. uzdevums" at bounding box center [294, 124] width 160 height 22
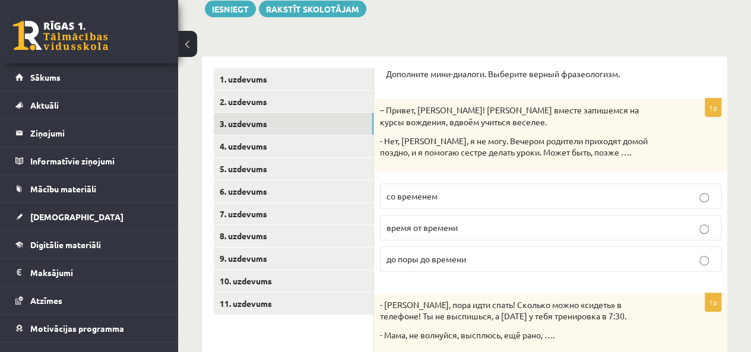
click at [623, 192] on p "со временем" at bounding box center [550, 196] width 328 height 12
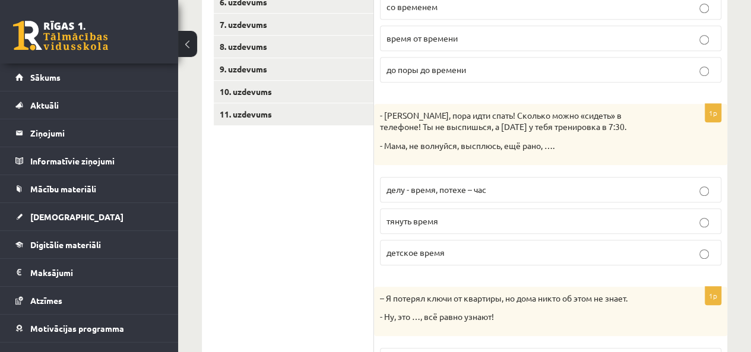
scroll to position [345, 0]
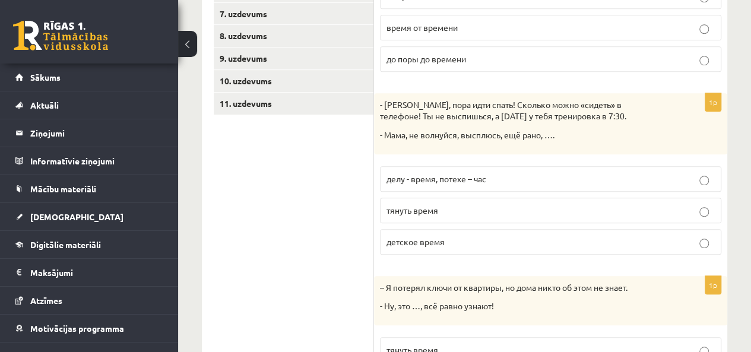
click at [575, 246] on label "детское время" at bounding box center [550, 242] width 341 height 26
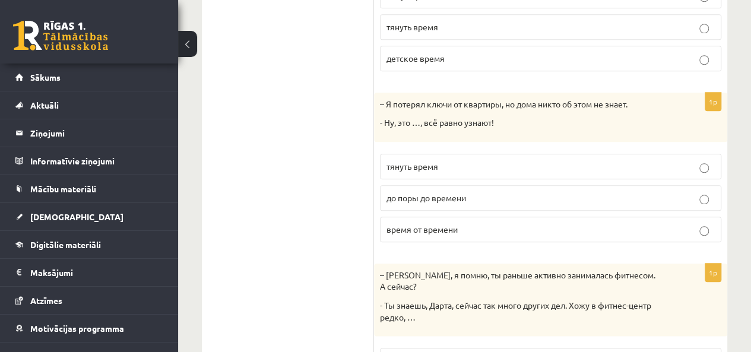
scroll to position [543, 0]
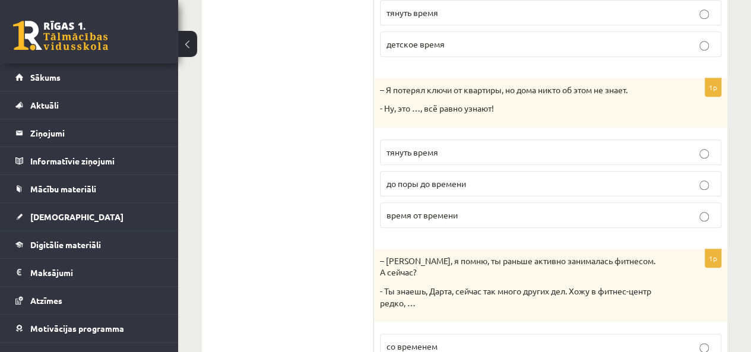
click at [571, 178] on p "до поры до времени" at bounding box center [550, 184] width 328 height 12
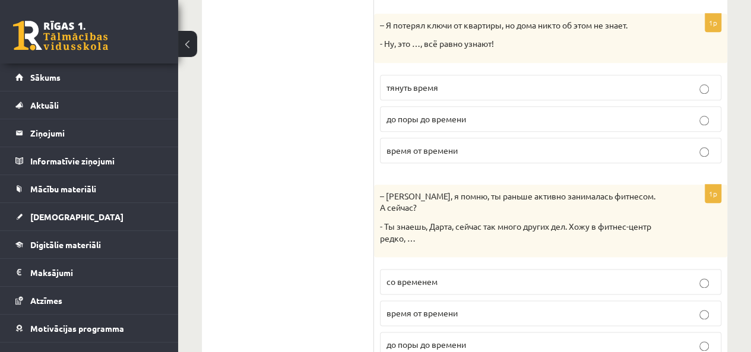
scroll to position [641, 0]
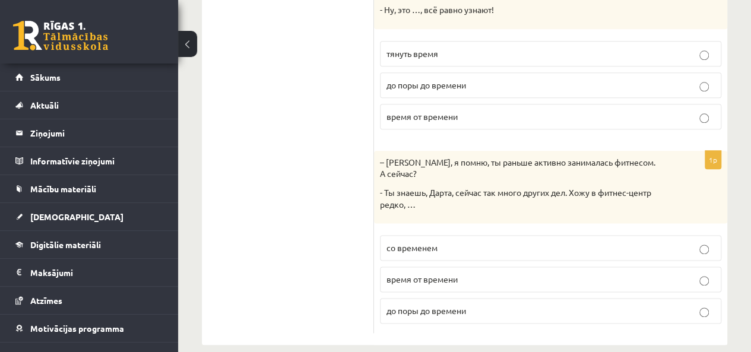
click at [534, 273] on p "время от времени" at bounding box center [550, 279] width 328 height 12
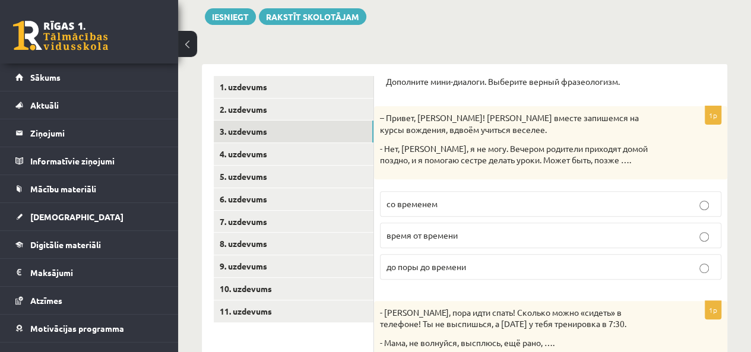
scroll to position [0, 0]
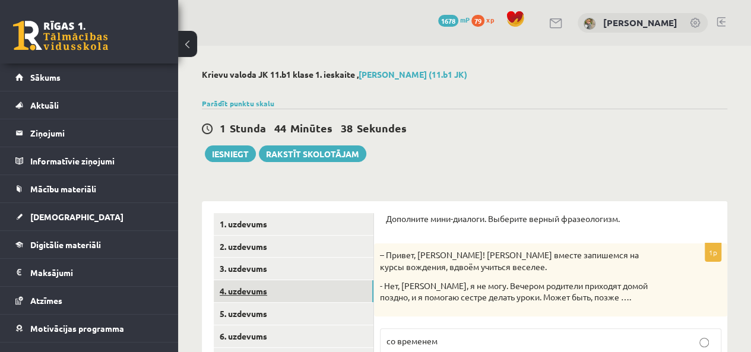
click at [335, 299] on link "4. uzdevums" at bounding box center [294, 291] width 160 height 22
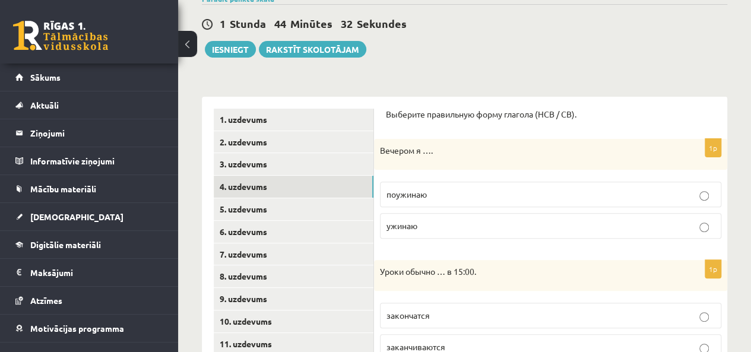
scroll to position [112, 0]
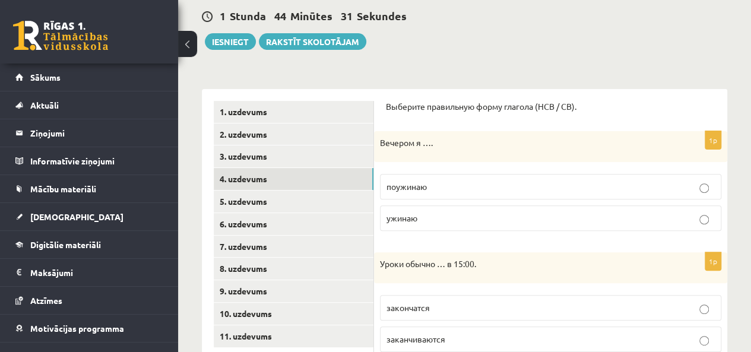
click at [682, 223] on p "ужинаю" at bounding box center [550, 218] width 328 height 12
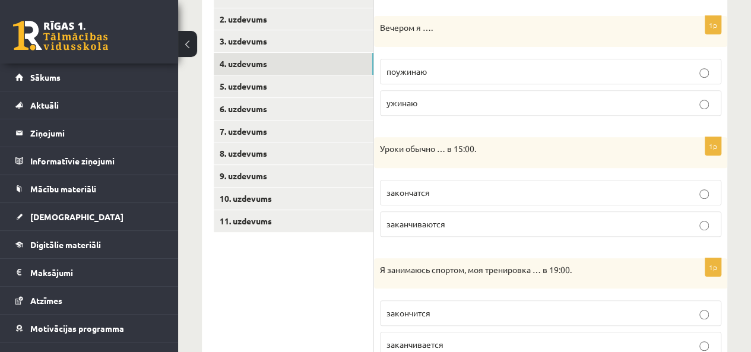
scroll to position [232, 0]
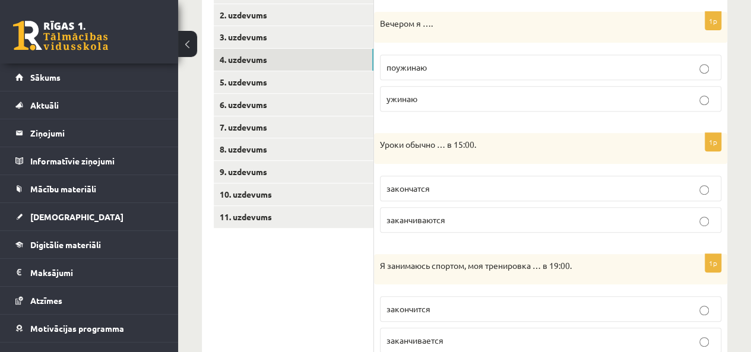
click at [677, 210] on label "заканчиваются" at bounding box center [550, 220] width 341 height 26
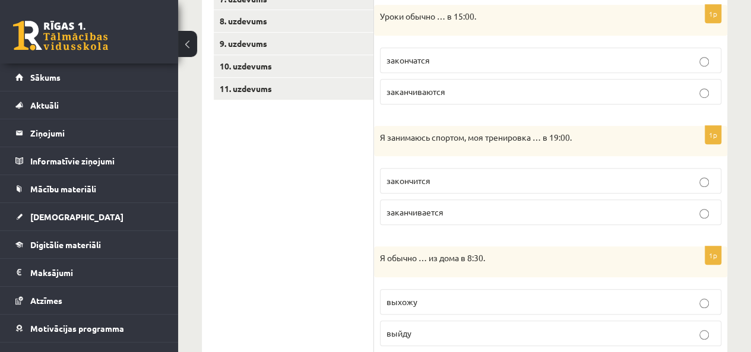
scroll to position [363, 0]
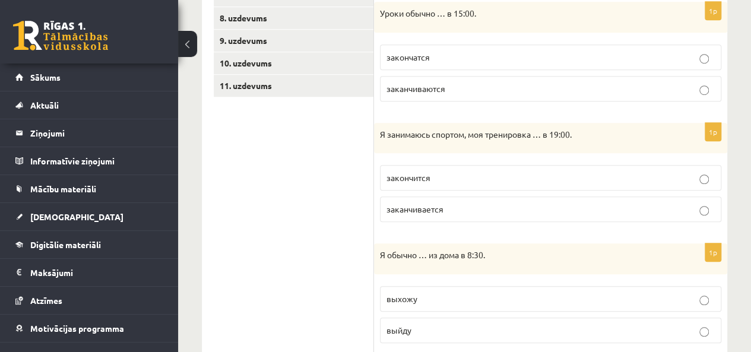
click at [600, 172] on p "закончится" at bounding box center [550, 178] width 328 height 12
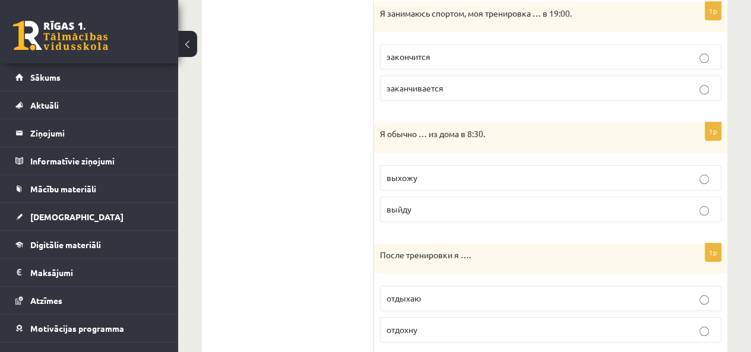
scroll to position [512, 0]
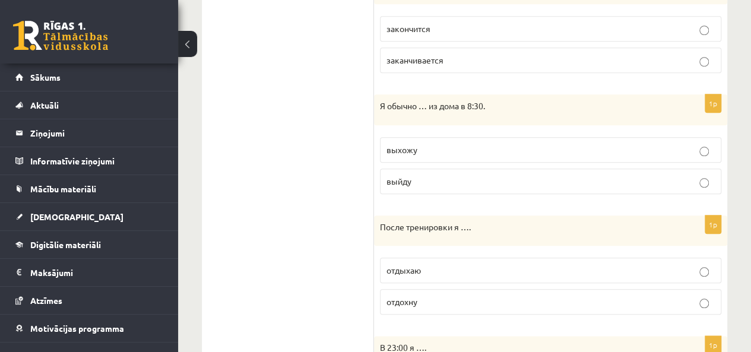
click at [614, 149] on p "выхожу" at bounding box center [550, 150] width 328 height 12
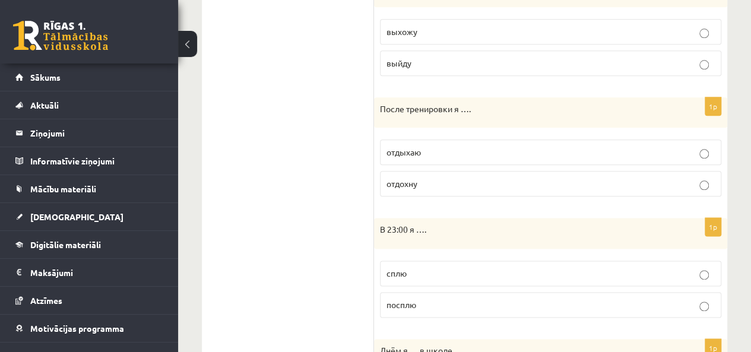
scroll to position [636, 0]
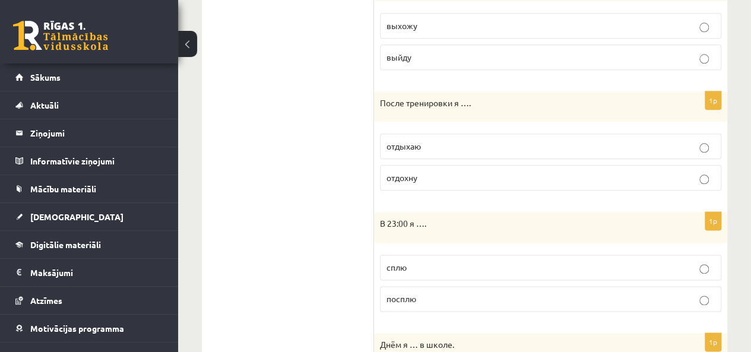
click at [601, 145] on p "отдыхаю" at bounding box center [550, 146] width 328 height 12
drag, startPoint x: 435, startPoint y: 172, endPoint x: 375, endPoint y: 109, distance: 87.4
click at [375, 109] on div "1p После тренировки я …. отдыхаю отдохну" at bounding box center [550, 145] width 353 height 109
copy div "После тренировки я …. отдыхаю отдохну"
click at [344, 232] on ul "1. uzdevums 2. uzdevums 3. uzdevums 4. uzdevums 5. uzdevums 6. uzdevums 7. uzde…" at bounding box center [294, 70] width 160 height 986
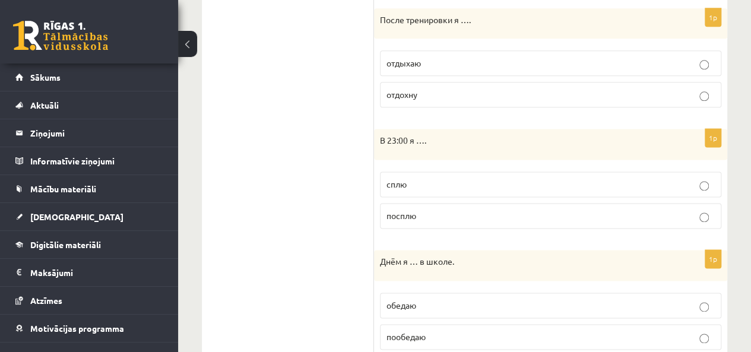
scroll to position [726, 0]
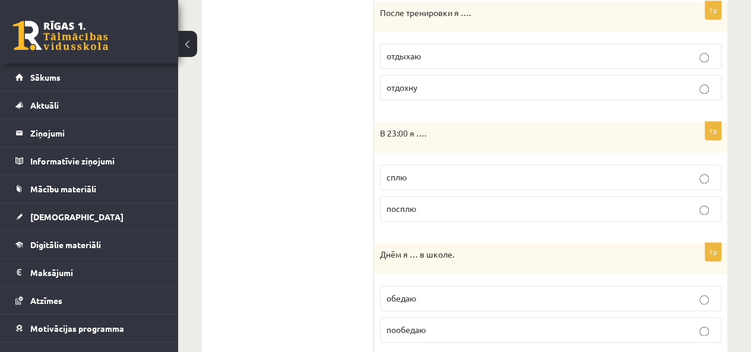
click at [692, 171] on p "сплю" at bounding box center [550, 177] width 328 height 12
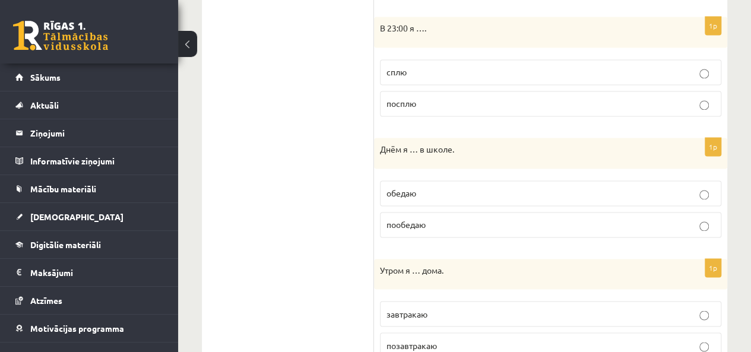
scroll to position [832, 0]
click at [645, 186] on p "обедаю" at bounding box center [550, 192] width 328 height 12
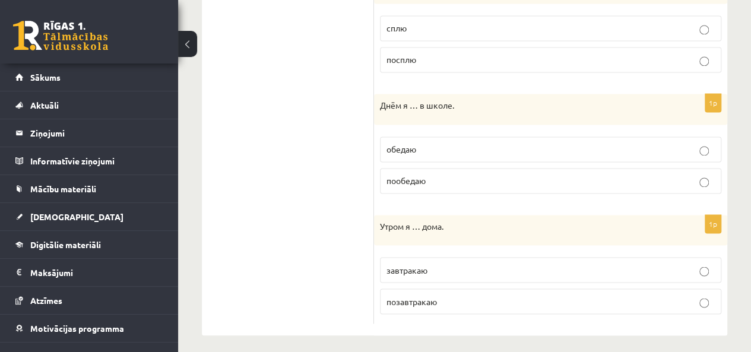
click at [620, 303] on label "позавтракаю" at bounding box center [550, 302] width 341 height 26
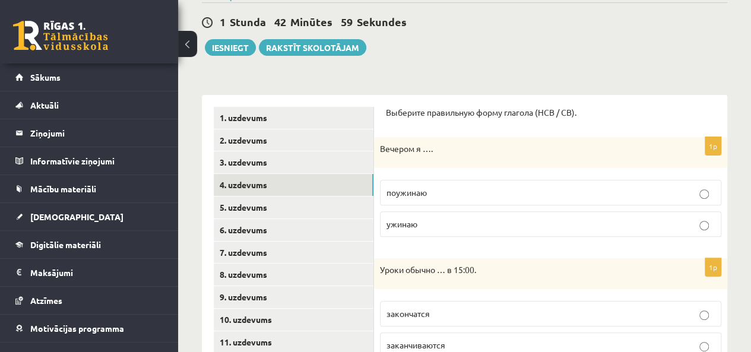
scroll to position [116, 0]
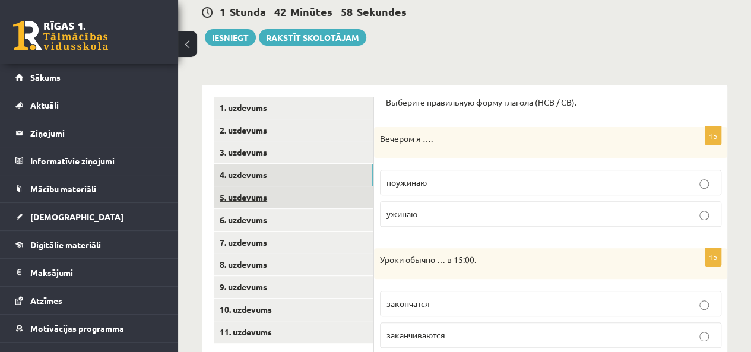
click at [337, 199] on link "5. uzdevums" at bounding box center [294, 197] width 160 height 22
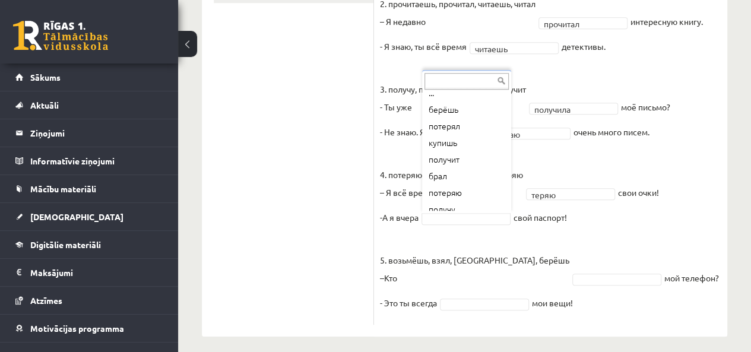
scroll to position [0, 0]
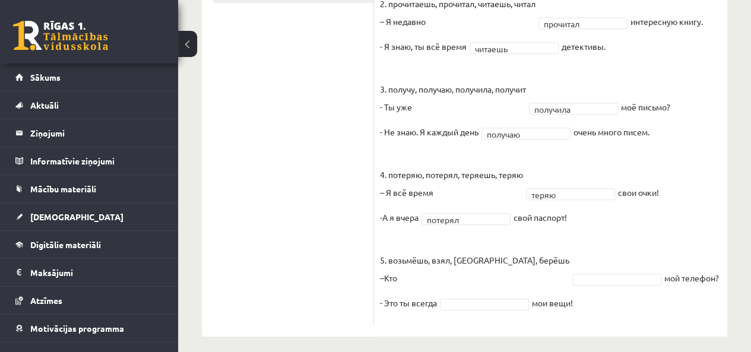
drag, startPoint x: 750, startPoint y: 252, endPoint x: 759, endPoint y: 287, distance: 36.9
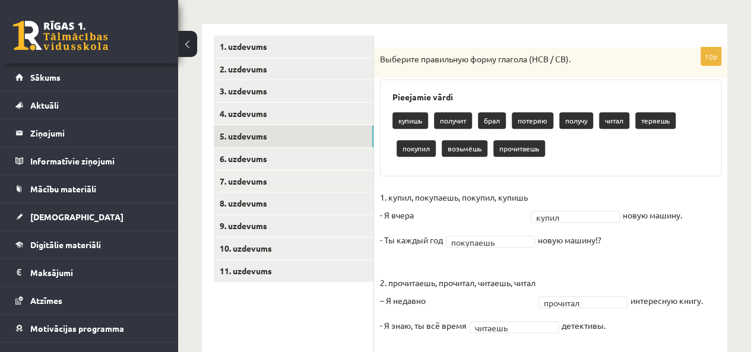
scroll to position [170, 0]
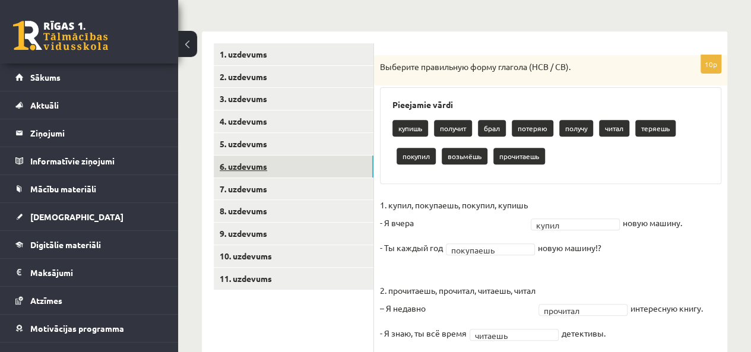
click at [293, 162] on link "6. uzdevums" at bounding box center [294, 167] width 160 height 22
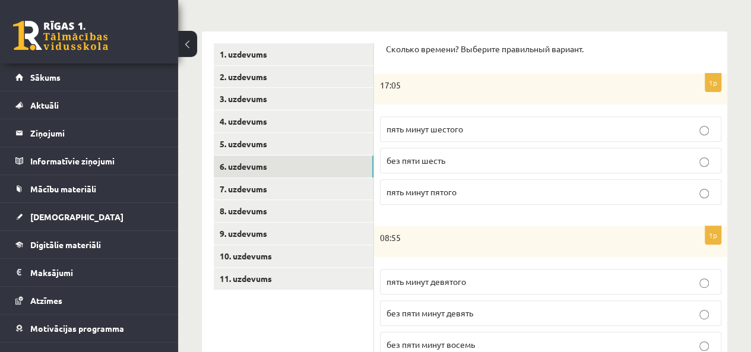
click at [513, 129] on p "пять минут шестого" at bounding box center [550, 129] width 328 height 12
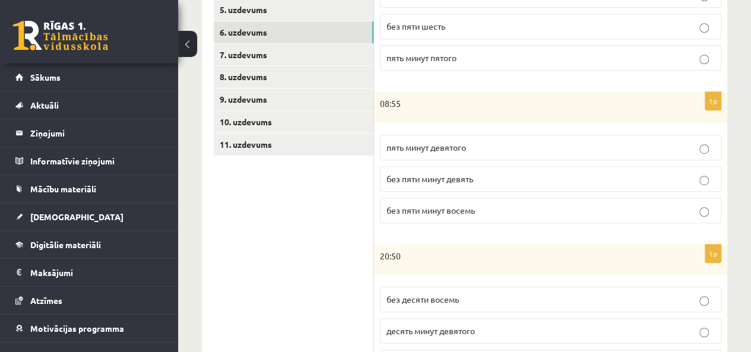
scroll to position [309, 0]
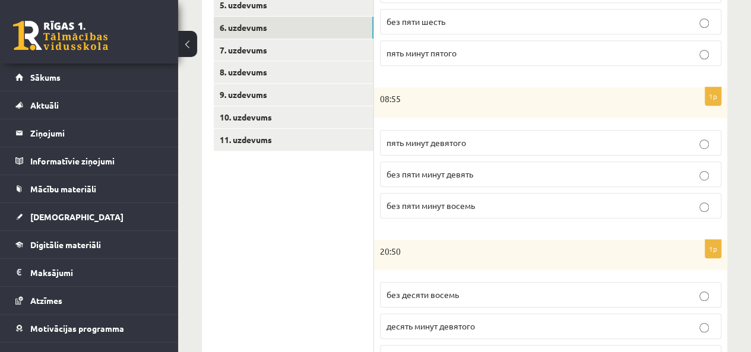
click at [577, 179] on label "без пяти минут девять" at bounding box center [550, 174] width 341 height 26
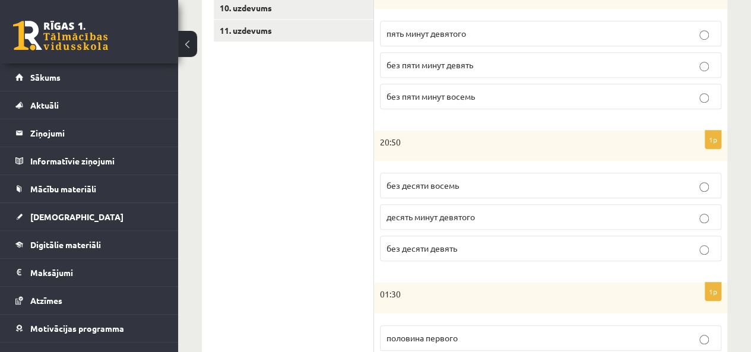
scroll to position [424, 0]
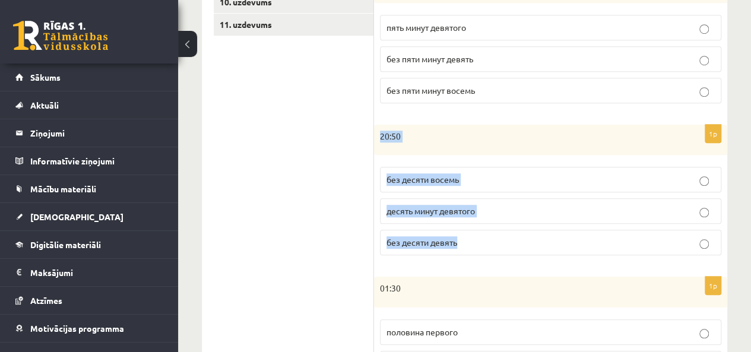
drag, startPoint x: 468, startPoint y: 239, endPoint x: 378, endPoint y: 131, distance: 140.8
click at [378, 131] on div "1p 20:50 без десяти восемь десять минут девятого без десяти девять" at bounding box center [550, 195] width 353 height 141
copy div "20:50 без десяти восемь десять минут девятого без десяти девять"
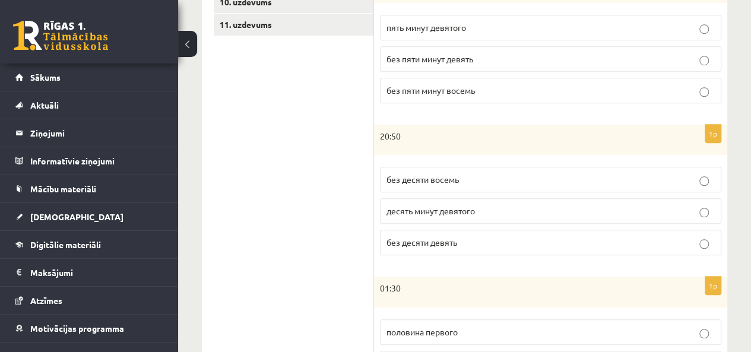
drag, startPoint x: 499, startPoint y: 275, endPoint x: 493, endPoint y: 233, distance: 43.2
click at [496, 254] on form "Сколько времени? Выберите правильный вариант. 1p 17:05 пять минут шестого без п…" at bounding box center [550, 179] width 329 height 781
click at [492, 236] on p "без десяти девять" at bounding box center [550, 242] width 328 height 12
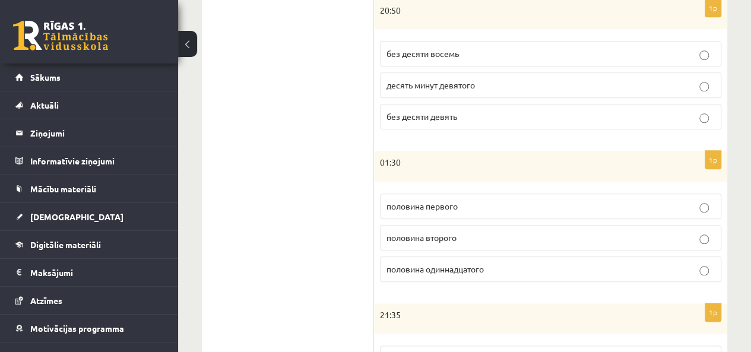
scroll to position [551, 0]
click at [598, 243] on label "половина второго" at bounding box center [550, 237] width 341 height 26
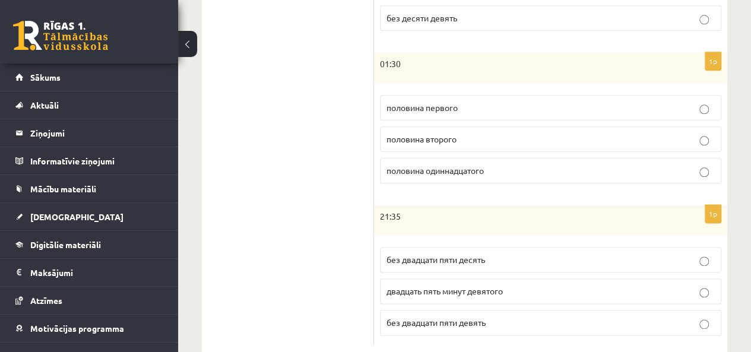
scroll to position [671, 0]
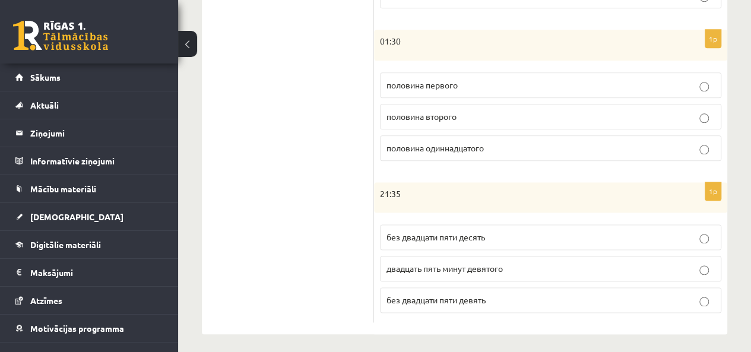
click at [675, 294] on p "без двадцати пяти девять" at bounding box center [550, 300] width 328 height 12
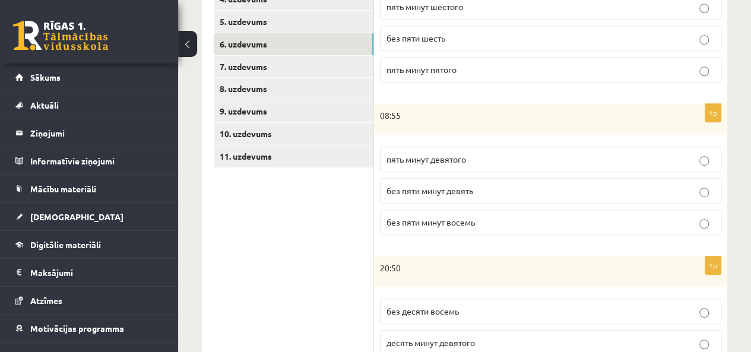
scroll to position [286, 0]
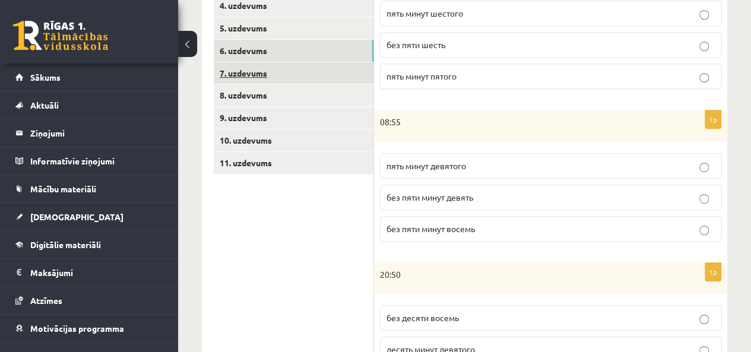
click at [325, 77] on link "7. uzdevums" at bounding box center [294, 73] width 160 height 22
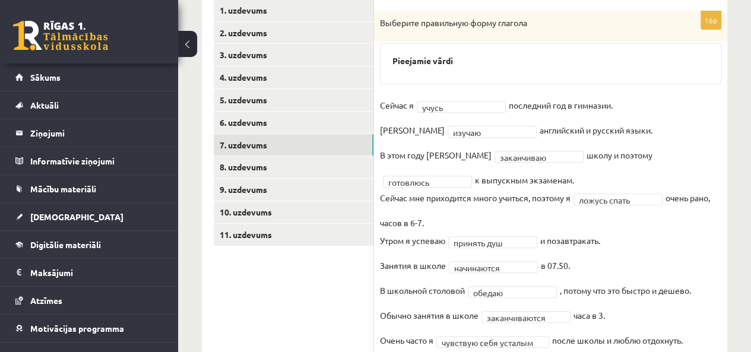
scroll to position [208, 0]
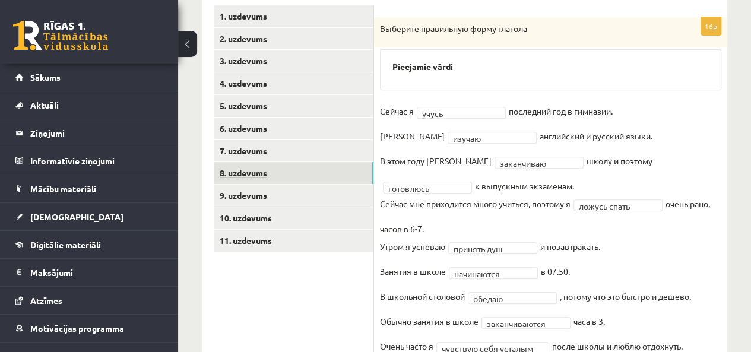
click at [342, 173] on link "8. uzdevums" at bounding box center [294, 173] width 160 height 22
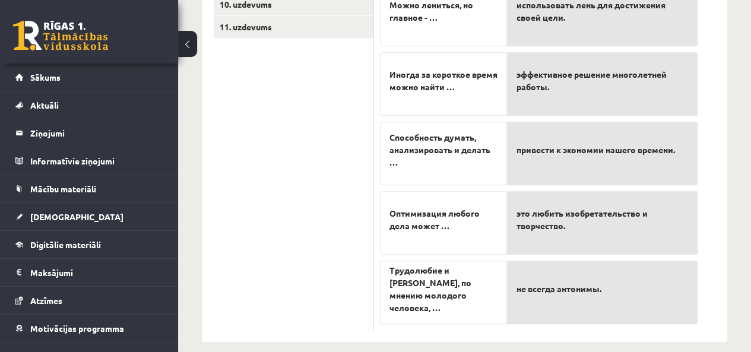
scroll to position [433, 0]
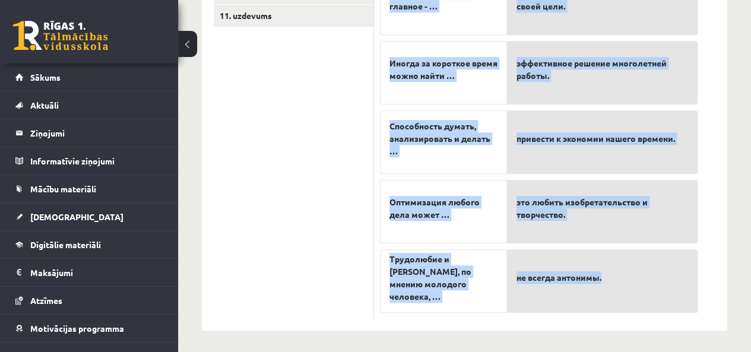
drag, startPoint x: 374, startPoint y: 20, endPoint x: 670, endPoint y: 295, distance: 404.1
click at [670, 295] on div "5p Прослушайте текст и соедините начало и конец предложений. https://www.zvaigz…" at bounding box center [538, 55] width 329 height 527
copy fieldset "Можно лениться, но главное - … Иногда за короткое время можно найти … Способнос…"
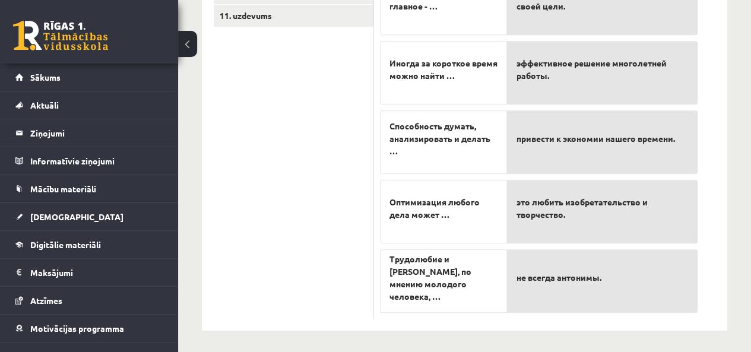
click at [296, 201] on ul "1. uzdevums 2. uzdevums 3. uzdevums 4. uzdevums 5. uzdevums 6. uzdevums 7. uzde…" at bounding box center [294, 49] width 160 height 538
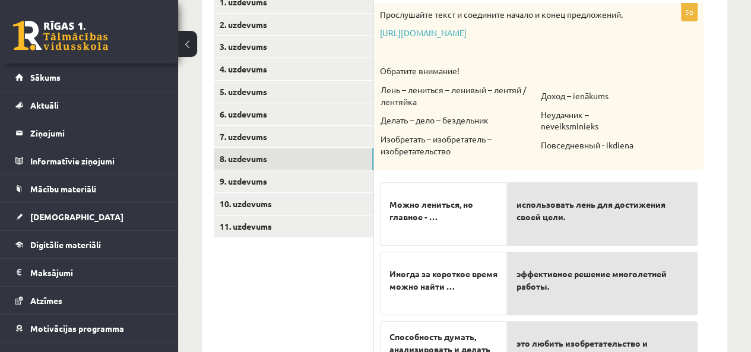
scroll to position [186, 0]
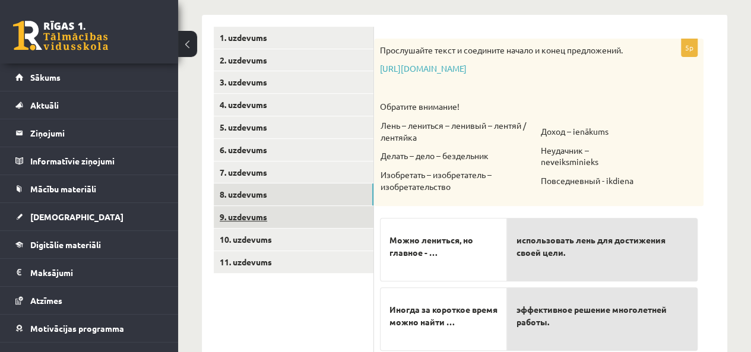
click at [335, 208] on link "9. uzdevums" at bounding box center [294, 217] width 160 height 22
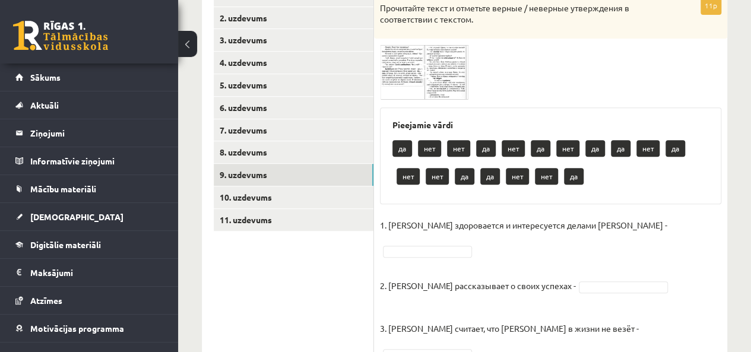
scroll to position [245, 0]
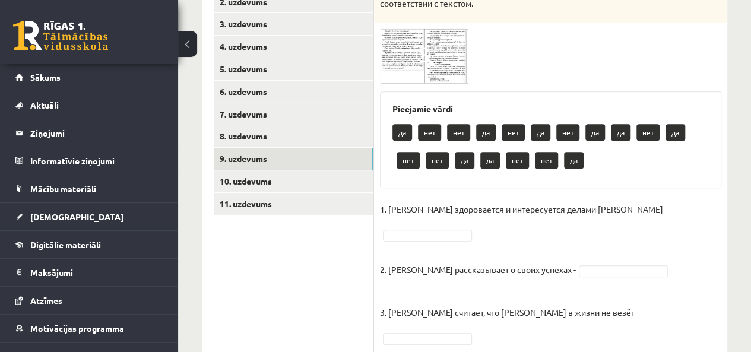
click at [395, 46] on img at bounding box center [424, 55] width 89 height 55
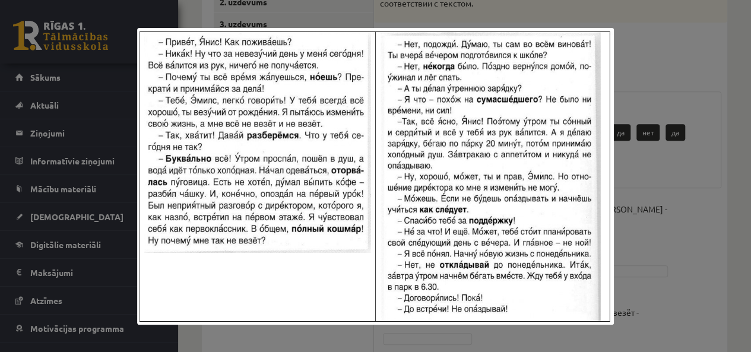
click at [623, 55] on div at bounding box center [375, 176] width 751 height 352
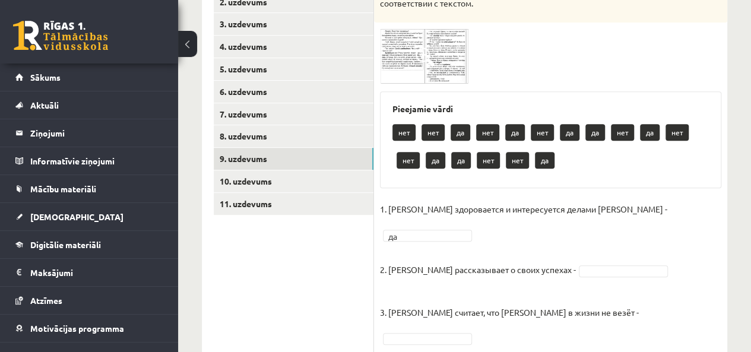
click at [398, 65] on img at bounding box center [424, 55] width 89 height 55
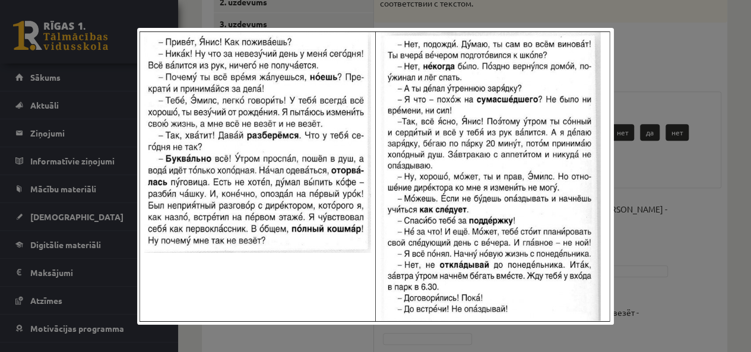
click at [625, 75] on div at bounding box center [375, 176] width 751 height 352
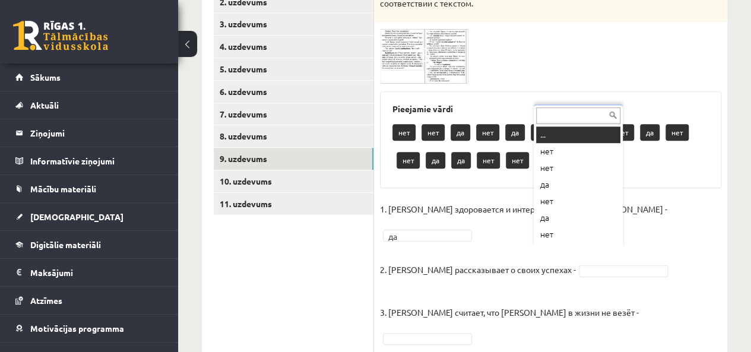
scroll to position [14, 0]
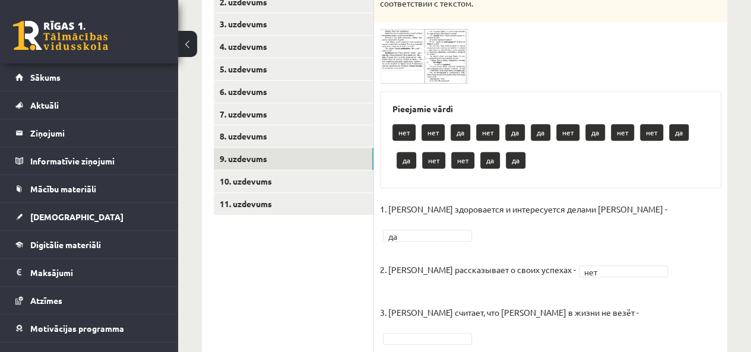
click at [399, 51] on img at bounding box center [424, 55] width 89 height 55
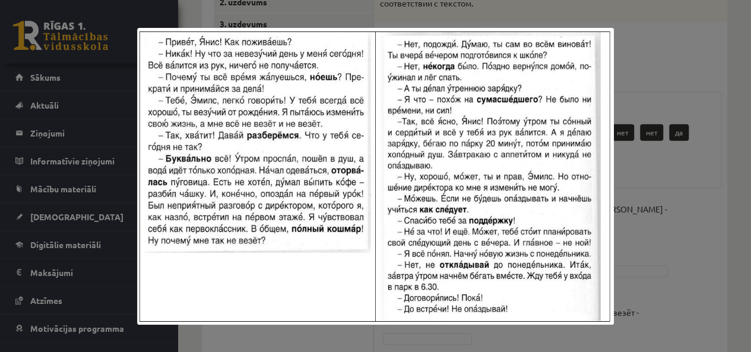
click at [654, 163] on div at bounding box center [375, 176] width 751 height 352
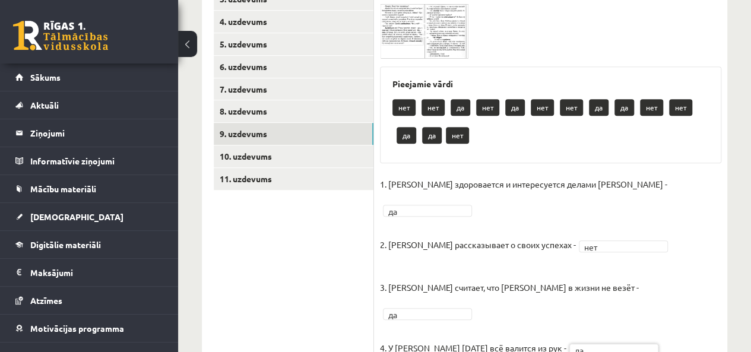
scroll to position [256, 0]
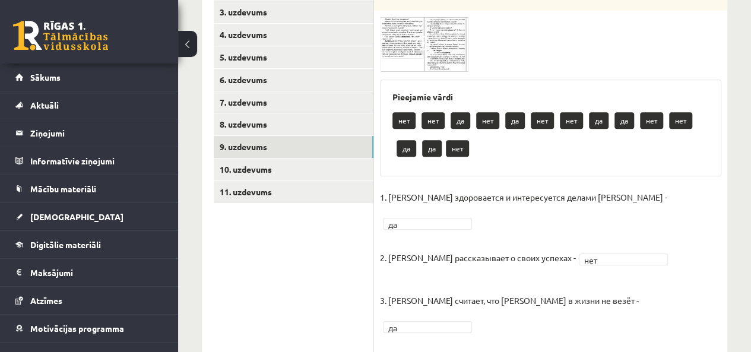
click at [412, 38] on img at bounding box center [424, 44] width 89 height 55
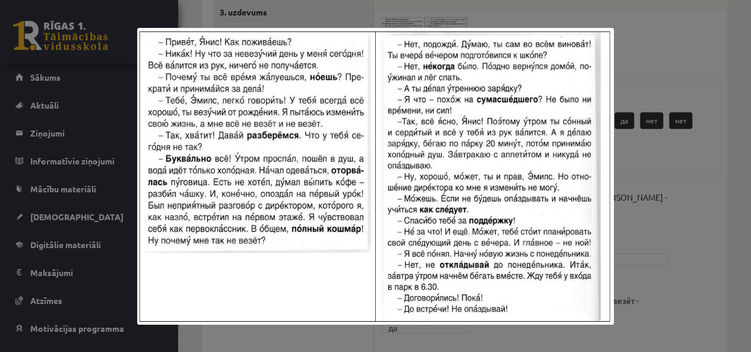
click at [719, 212] on div at bounding box center [375, 176] width 751 height 352
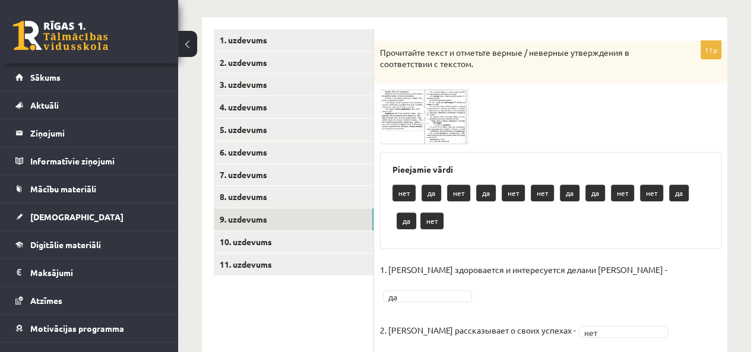
scroll to position [150, 0]
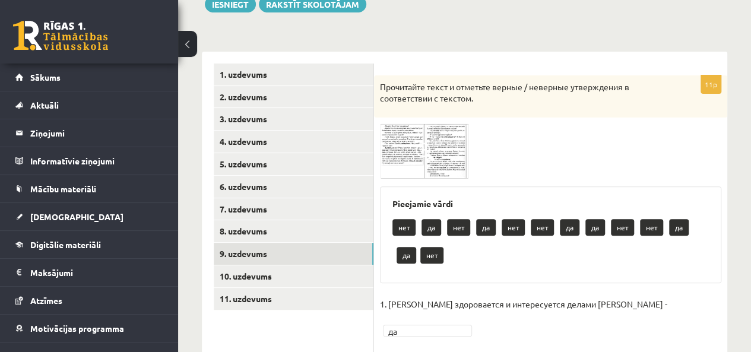
click at [413, 154] on img at bounding box center [424, 150] width 89 height 55
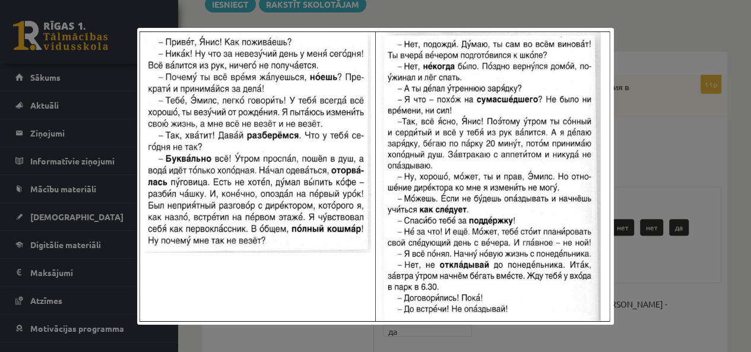
click at [645, 180] on div at bounding box center [375, 176] width 751 height 352
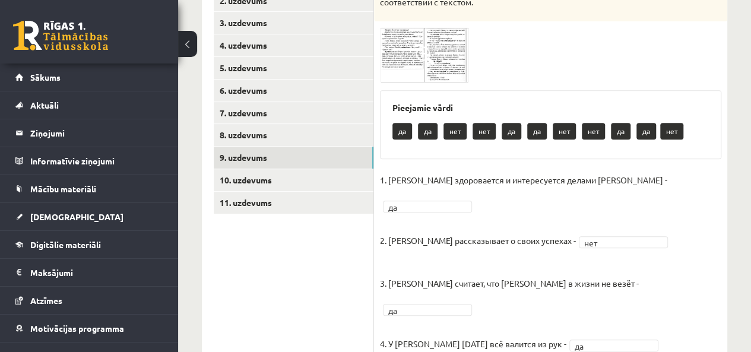
scroll to position [245, 0]
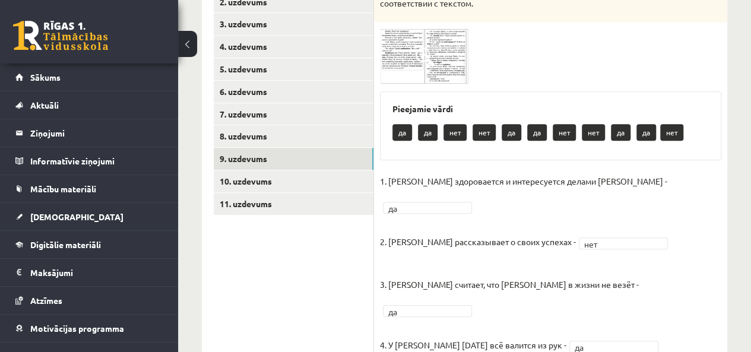
click at [441, 29] on img at bounding box center [424, 55] width 89 height 55
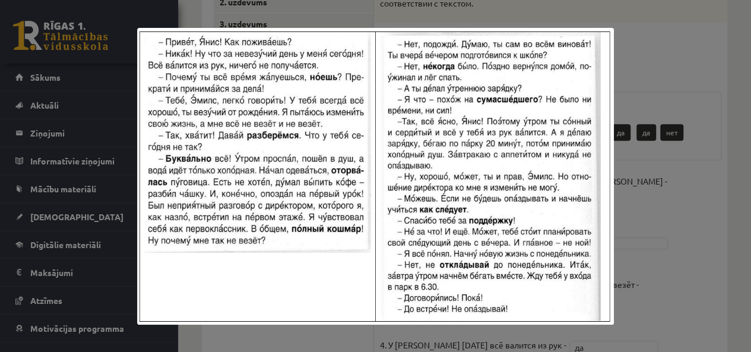
click at [657, 263] on div at bounding box center [375, 176] width 751 height 352
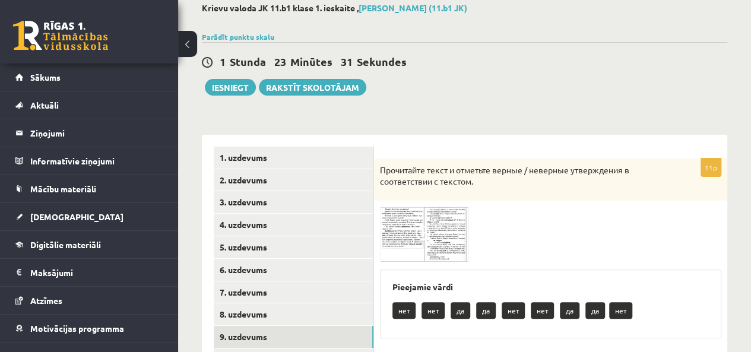
scroll to position [64, 0]
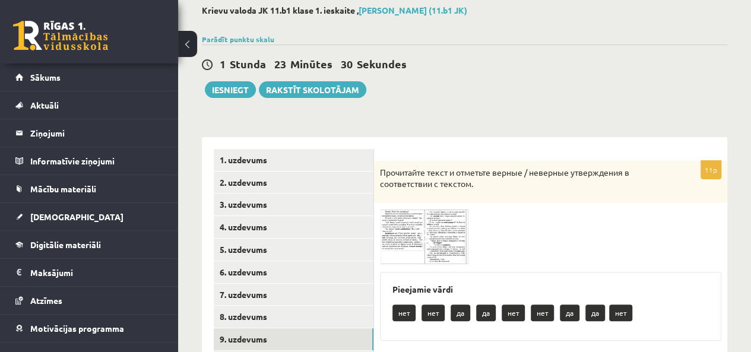
click at [454, 230] on img at bounding box center [424, 236] width 89 height 55
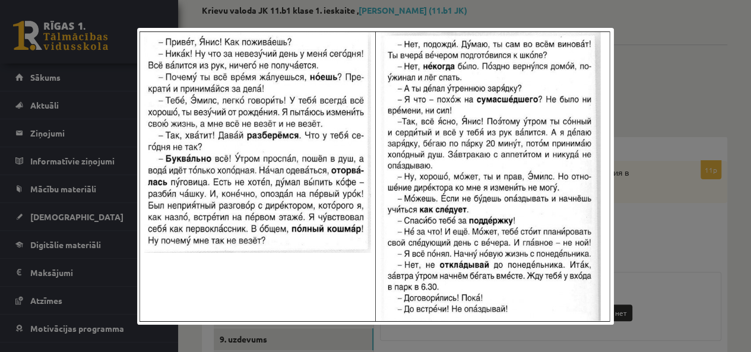
click at [633, 256] on div at bounding box center [375, 176] width 751 height 352
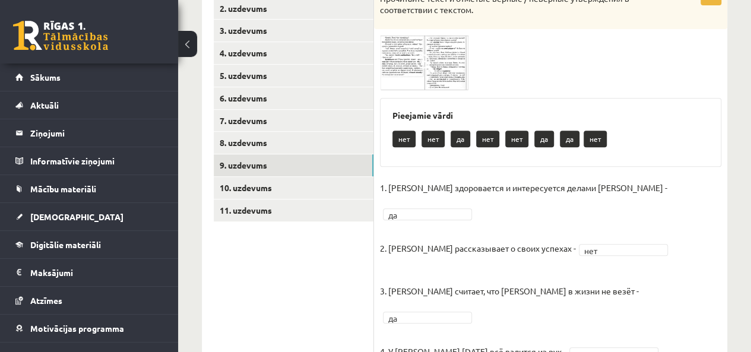
scroll to position [230, 0]
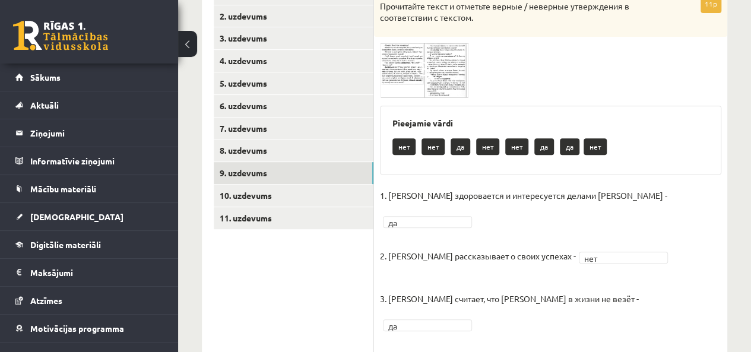
click at [454, 74] on img at bounding box center [424, 70] width 89 height 55
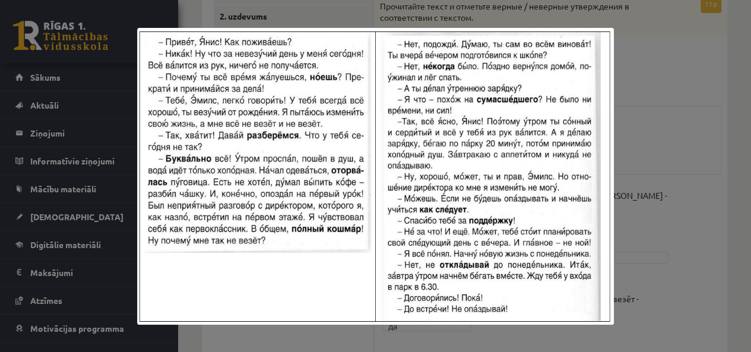
click at [689, 198] on div at bounding box center [375, 176] width 751 height 352
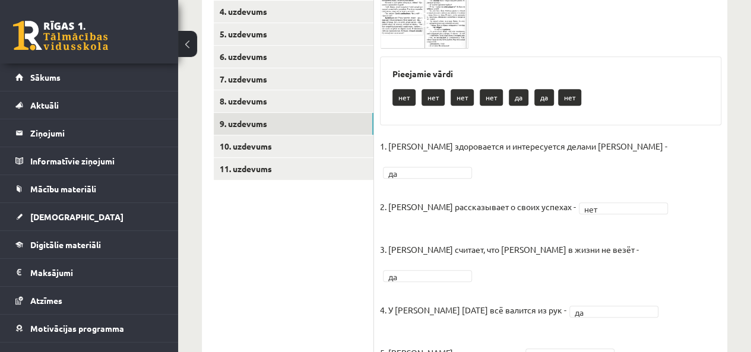
scroll to position [278, 0]
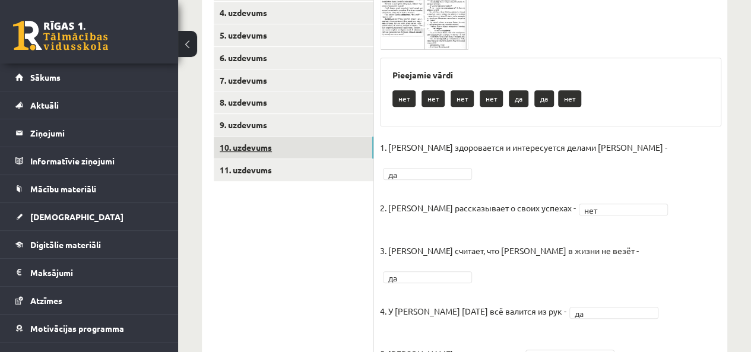
click at [305, 151] on link "10. uzdevums" at bounding box center [294, 148] width 160 height 22
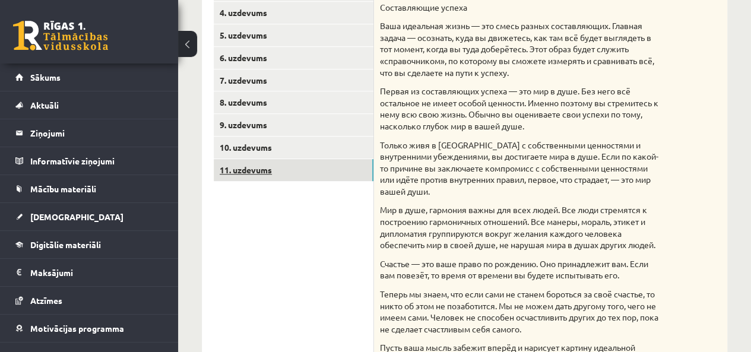
click at [300, 176] on link "11. uzdevums" at bounding box center [294, 170] width 160 height 22
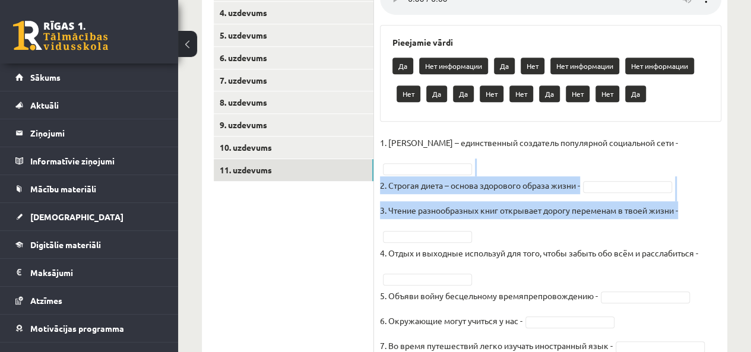
drag, startPoint x: 755, startPoint y: 221, endPoint x: 753, endPoint y: 168, distance: 52.9
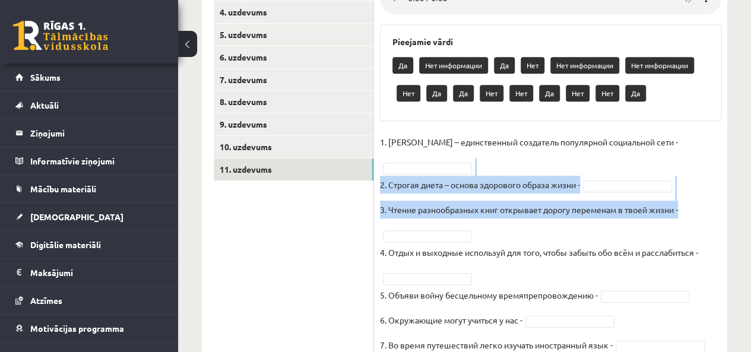
click at [720, 191] on div "7p Прослушайте текст и отметьте верные утверждения Pieejamie vārdi Да Нет инфор…" at bounding box center [550, 156] width 353 height 421
click at [712, 199] on fieldset "1. Павел Дуров – единственный создатель популярной социальной сети - 2. Строгая…" at bounding box center [550, 247] width 341 height 228
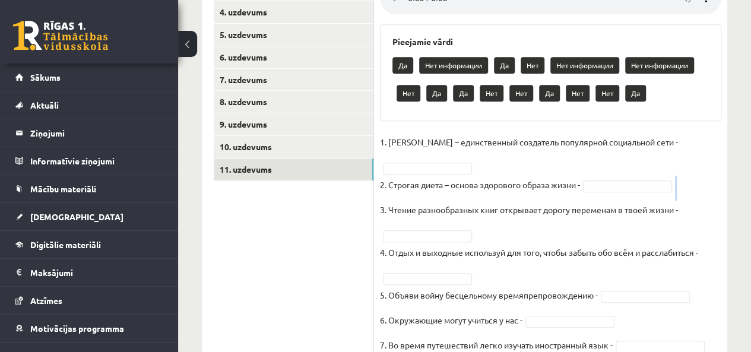
click at [712, 199] on fieldset "1. Павел Дуров – единственный создатель популярной социальной сети - 2. Строгая…" at bounding box center [550, 247] width 341 height 228
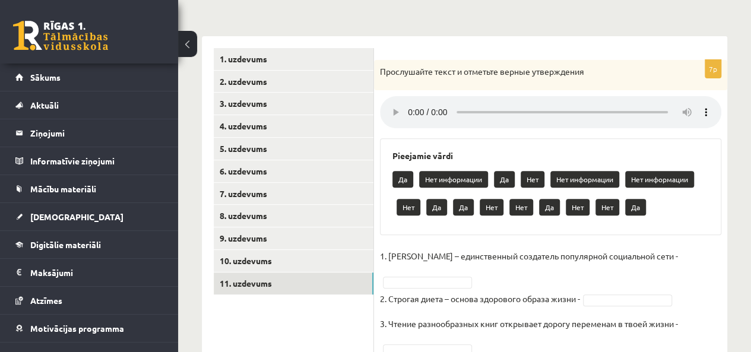
scroll to position [149, 0]
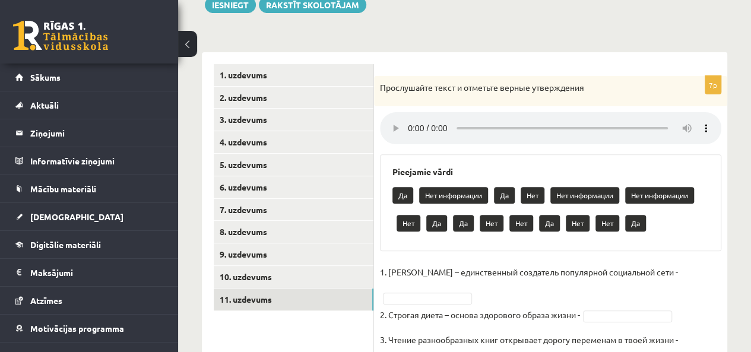
click at [691, 241] on div "Pieejamie vārdi Да Нет информации Да Нет Нет информации Нет информации Нет Да Д…" at bounding box center [550, 202] width 341 height 97
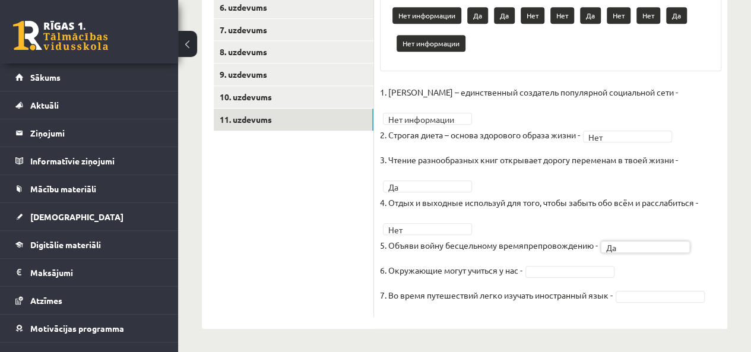
scroll to position [329, 0]
click at [486, 329] on div "Krievu valoda JK 11.b1 klase 1. ieskaite , Rita Dmitrijeva (11.b1 JK) Parādīt p…" at bounding box center [464, 35] width 573 height 636
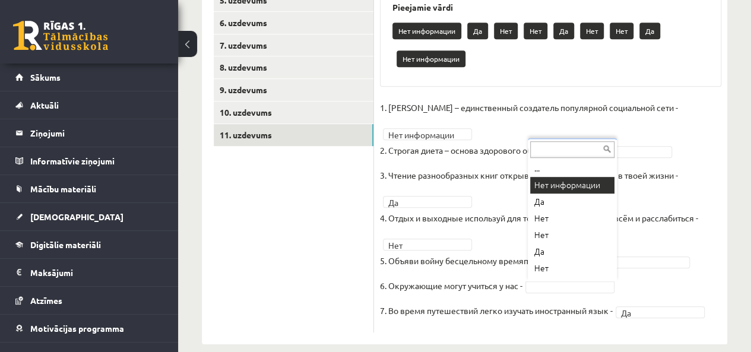
scroll to position [301, 0]
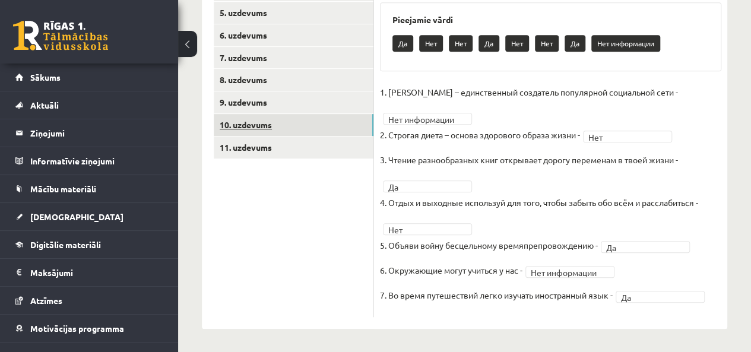
click at [316, 118] on link "10. uzdevums" at bounding box center [294, 125] width 160 height 22
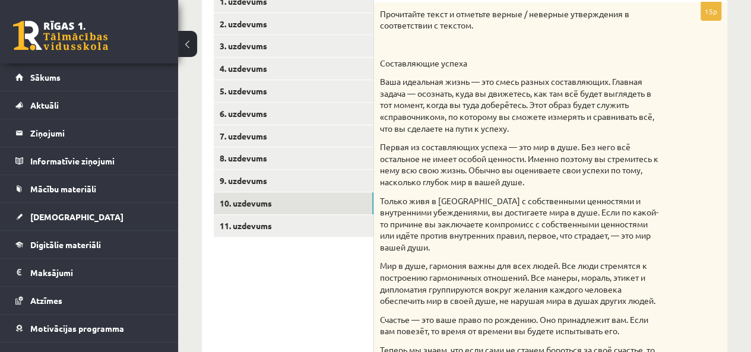
scroll to position [0, 0]
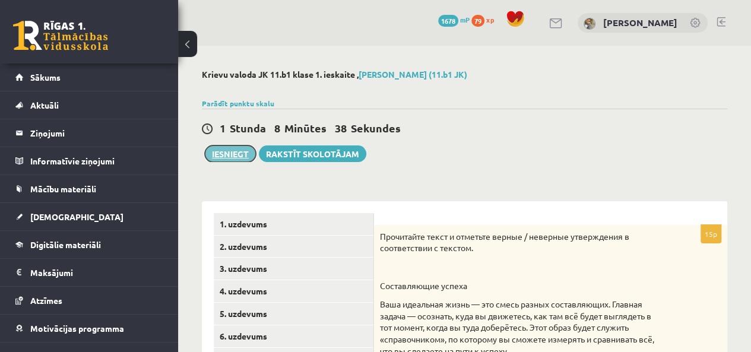
click at [224, 154] on button "Iesniegt" at bounding box center [230, 153] width 51 height 17
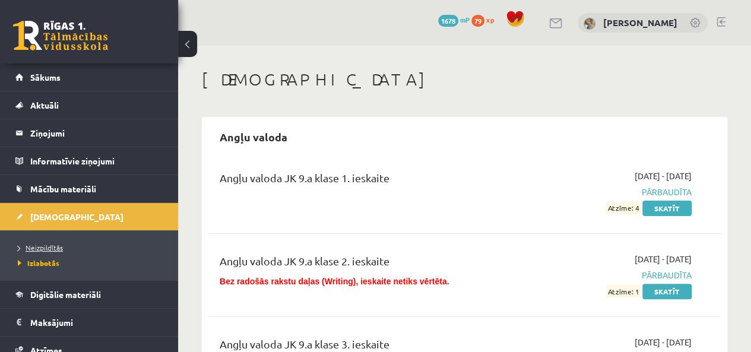
click at [47, 244] on span "Neizpildītās" at bounding box center [40, 247] width 45 height 9
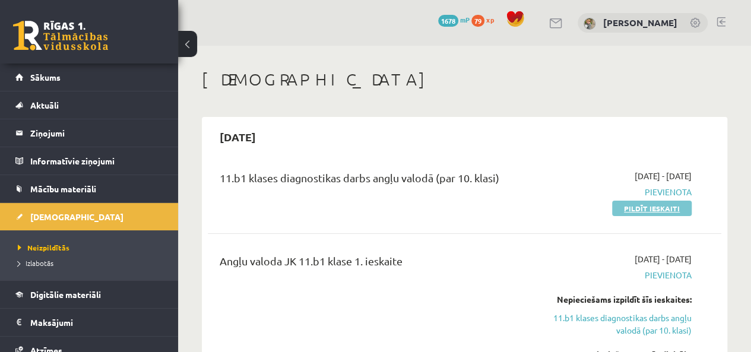
click at [663, 208] on link "Pildīt ieskaiti" at bounding box center [652, 208] width 80 height 15
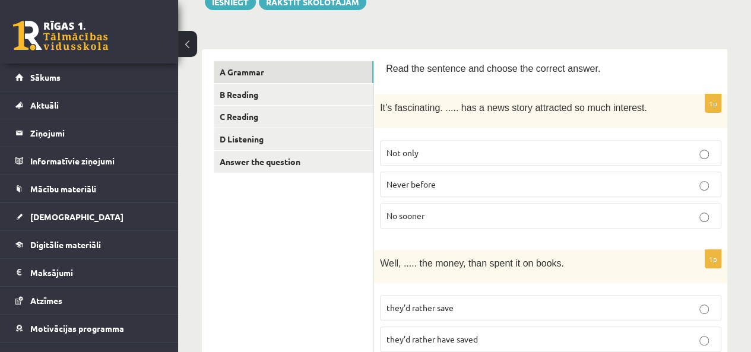
scroll to position [177, 0]
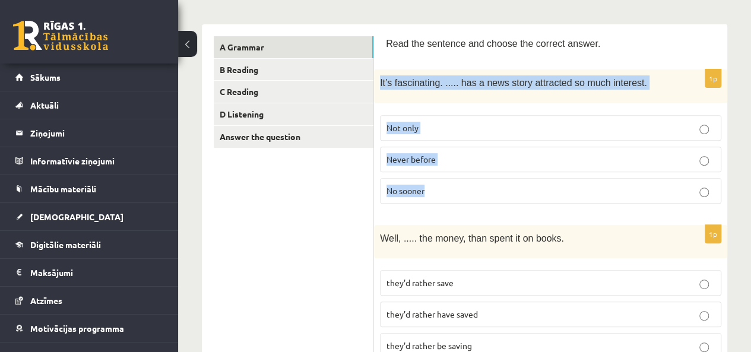
drag, startPoint x: 444, startPoint y: 198, endPoint x: 376, endPoint y: 83, distance: 133.6
click at [376, 83] on div "1p It’s fascinating. ..... has a news story attracted so much interest. Not onl…" at bounding box center [550, 140] width 353 height 143
copy div "It’s fascinating. ..... has a news story attracted so much interest. Not only N…"
click at [477, 148] on label "Never before" at bounding box center [550, 160] width 341 height 26
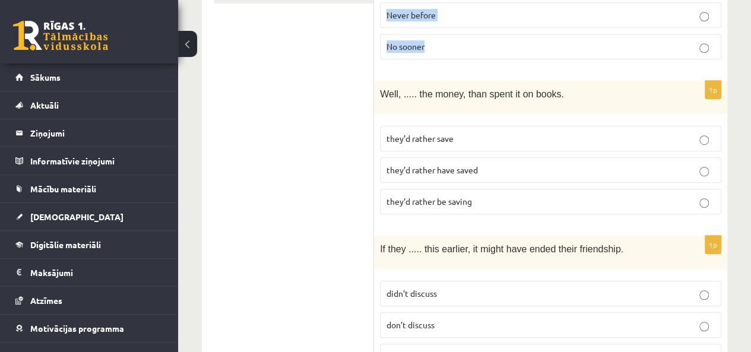
scroll to position [325, 0]
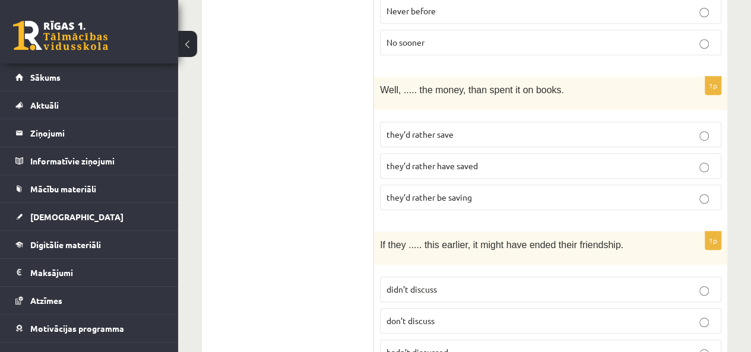
click at [570, 194] on p "they’d rather be saving" at bounding box center [550, 197] width 328 height 12
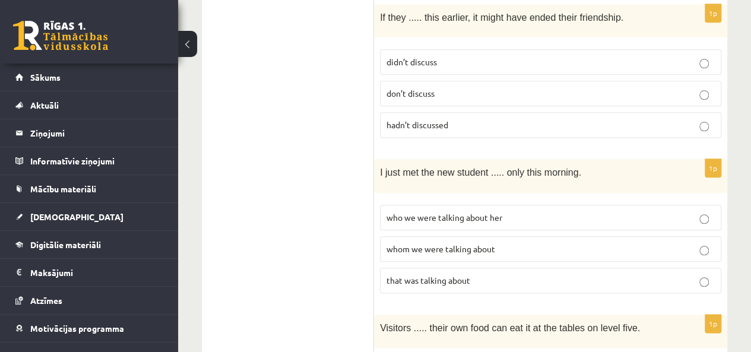
scroll to position [495, 0]
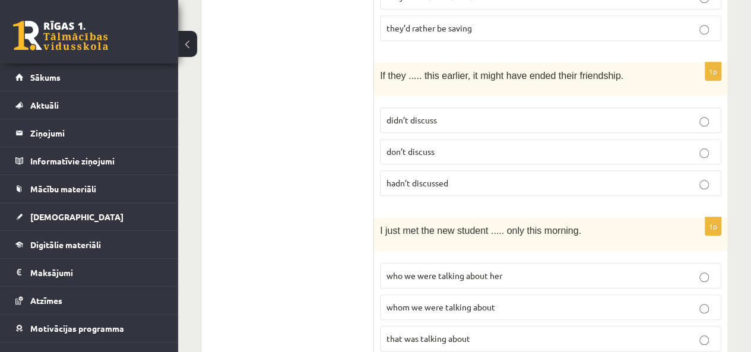
click at [504, 145] on p "don’t discuss" at bounding box center [550, 151] width 328 height 12
click at [498, 115] on p "didn’t discuss" at bounding box center [550, 120] width 328 height 12
click at [489, 150] on p "don’t discuss" at bounding box center [550, 151] width 328 height 12
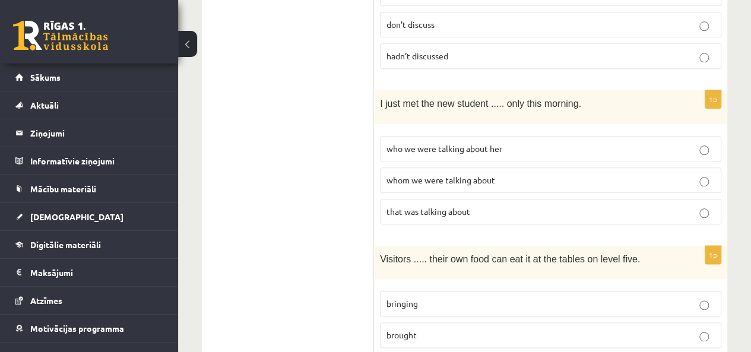
scroll to position [642, 0]
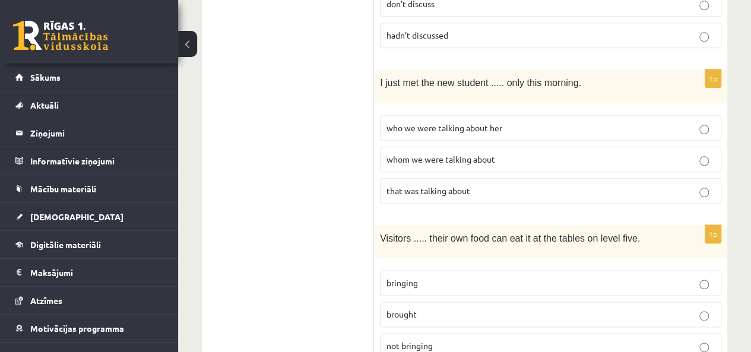
click at [521, 186] on label "that was talking about" at bounding box center [550, 191] width 341 height 26
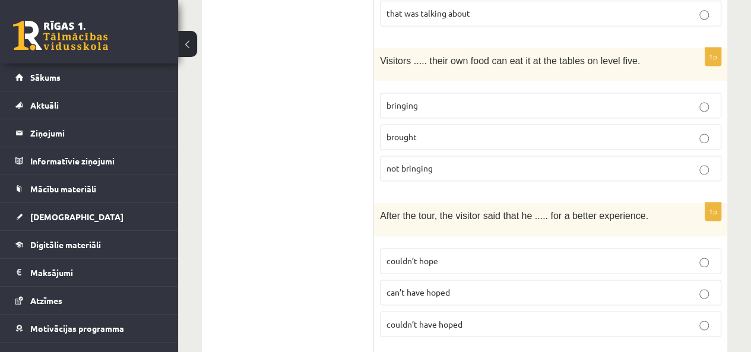
scroll to position [795, 0]
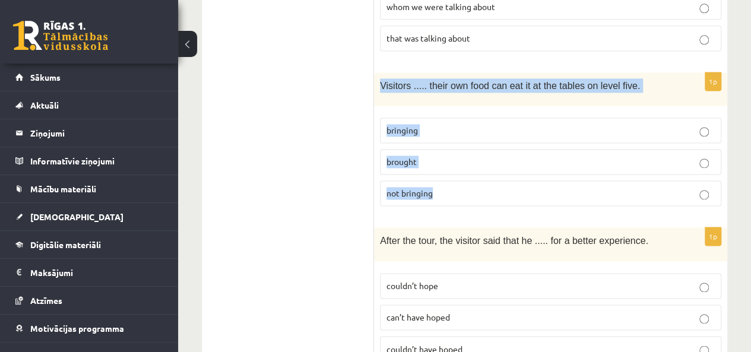
drag, startPoint x: 448, startPoint y: 177, endPoint x: 378, endPoint y: 72, distance: 125.5
click at [378, 72] on div "1p Visitors ..... their own food can eat it at the tables on level five. bringi…" at bounding box center [550, 143] width 353 height 143
copy div "Visitors ..... their own food can eat it at the tables on level five. bringing …"
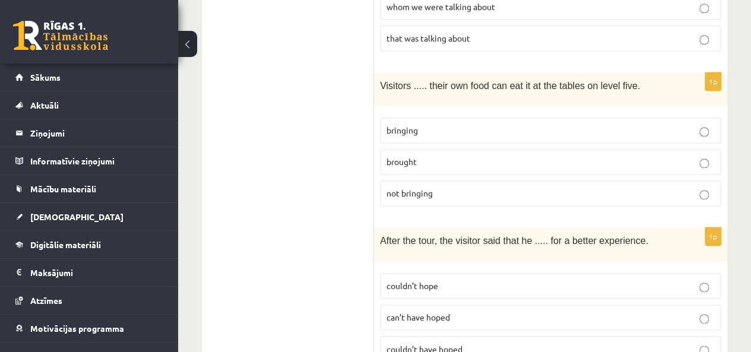
click at [399, 125] on span "bringing" at bounding box center [401, 130] width 31 height 11
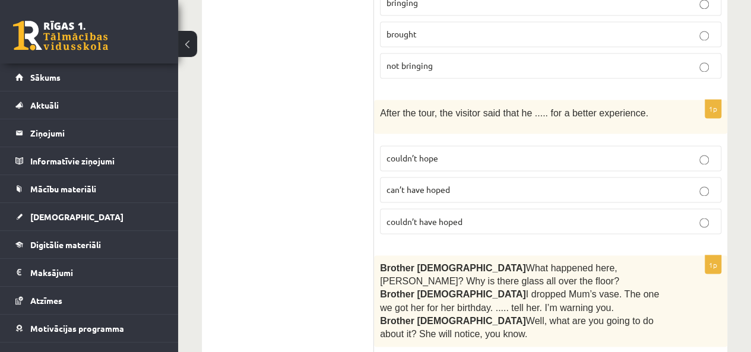
scroll to position [931, 0]
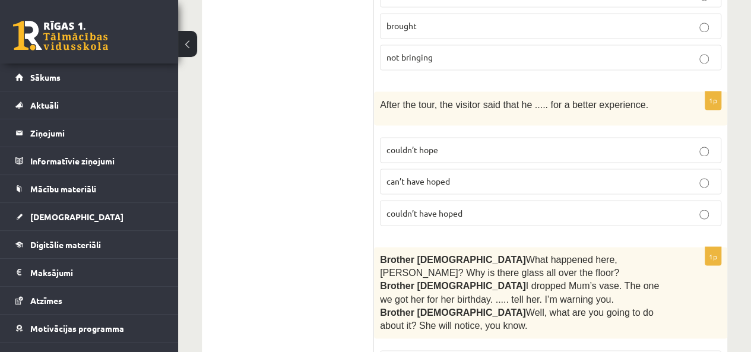
click at [585, 144] on p "couldn’t hope" at bounding box center [550, 150] width 328 height 12
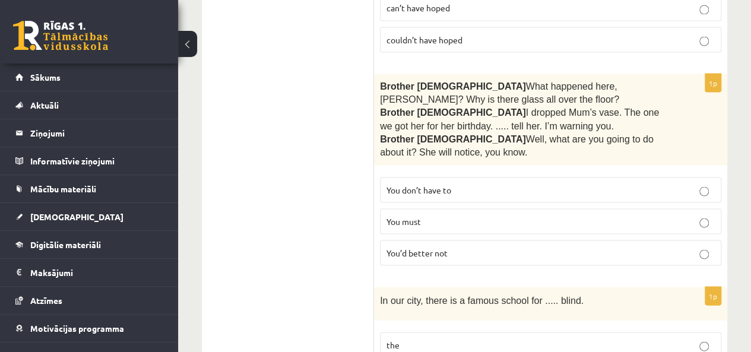
scroll to position [1133, 0]
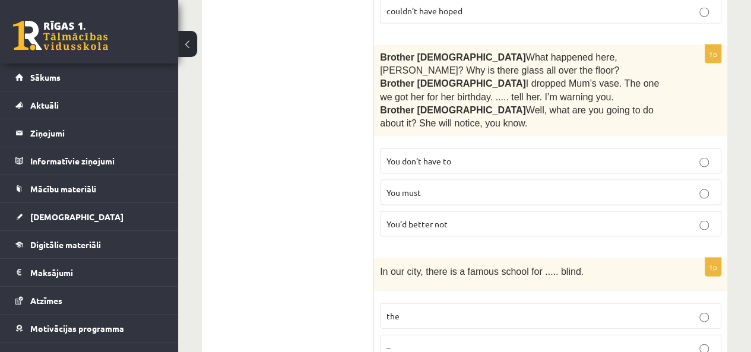
click at [482, 155] on p "You don’t have to" at bounding box center [550, 161] width 328 height 12
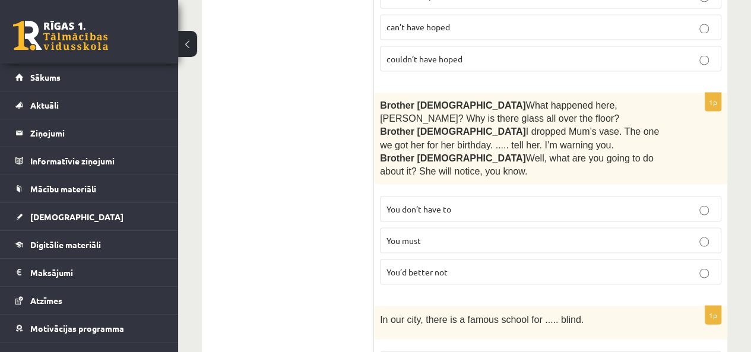
scroll to position [1098, 0]
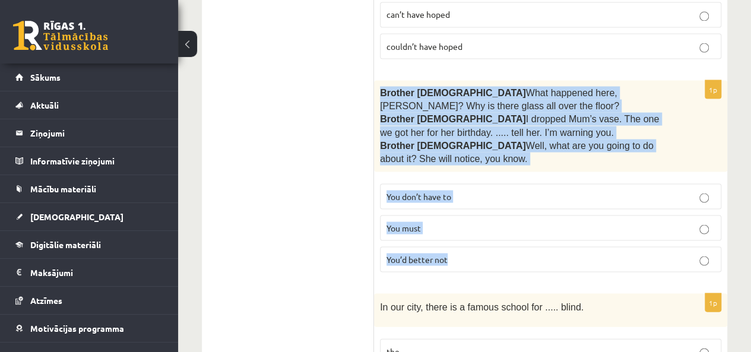
drag, startPoint x: 467, startPoint y: 243, endPoint x: 379, endPoint y: 78, distance: 186.7
click at [379, 80] on div "1p Brother [DEMOGRAPHIC_DATA]  What happened here, [PERSON_NAME]? Why is there …" at bounding box center [550, 180] width 353 height 201
copy div "Brother [DEMOGRAPHIC_DATA]  What happened here, [PERSON_NAME]? Why is there gla…"
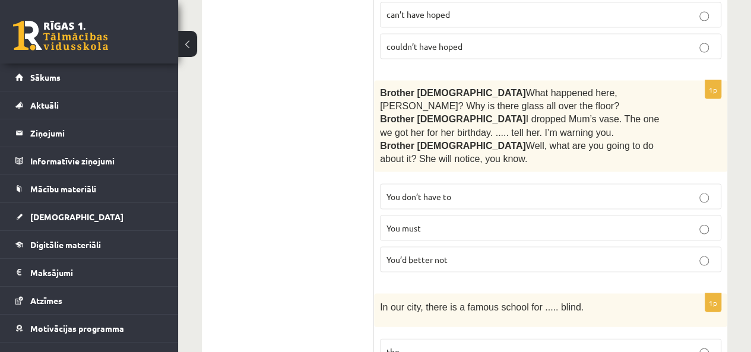
click at [418, 253] on p "You’d better not" at bounding box center [550, 259] width 328 height 12
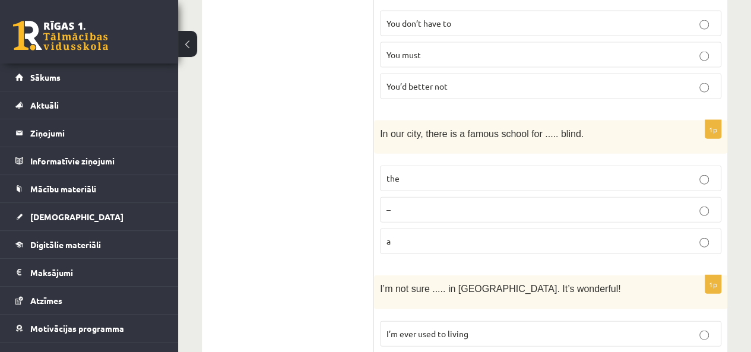
scroll to position [1275, 0]
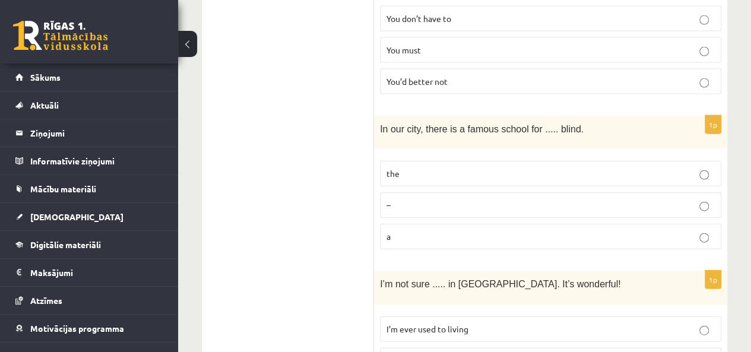
click at [520, 167] on p "the" at bounding box center [550, 173] width 328 height 12
click at [512, 230] on p "a" at bounding box center [550, 236] width 328 height 12
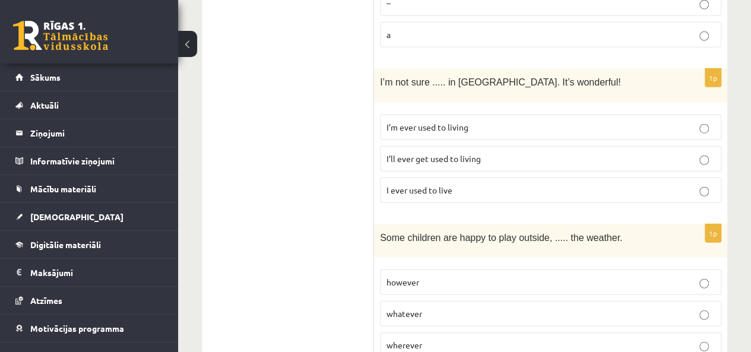
scroll to position [1498, 0]
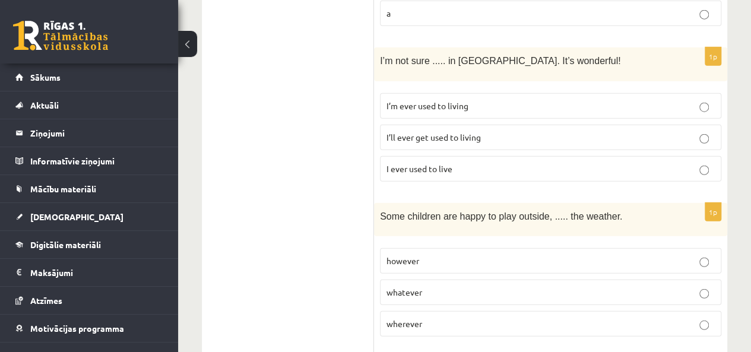
click at [482, 100] on p "I’m ever used to living" at bounding box center [550, 106] width 328 height 12
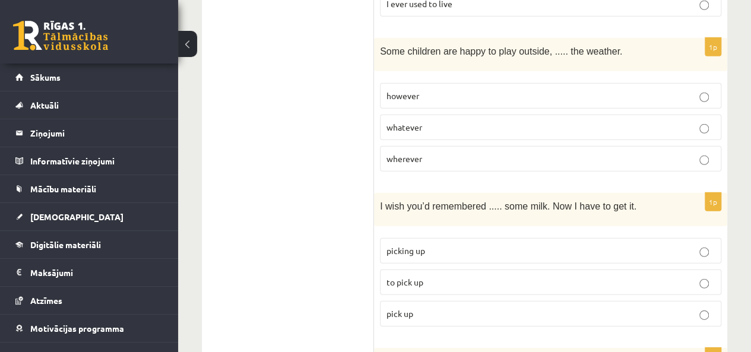
scroll to position [1667, 0]
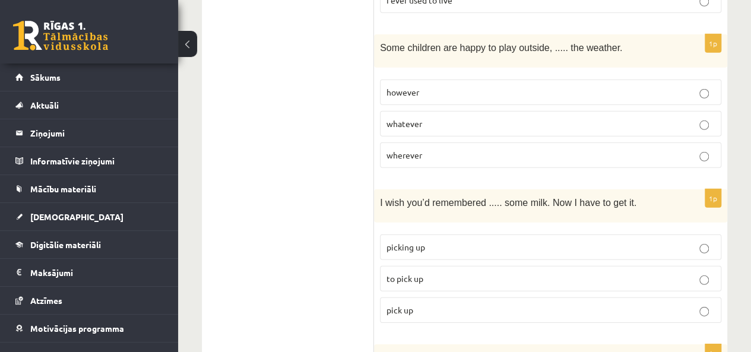
click at [622, 118] on p "whatever" at bounding box center [550, 124] width 328 height 12
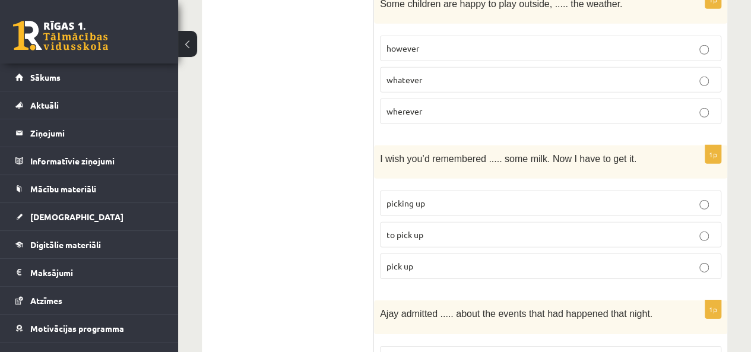
scroll to position [1732, 0]
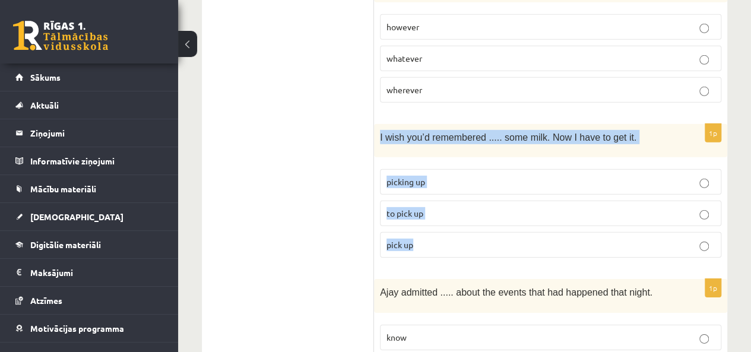
drag, startPoint x: 429, startPoint y: 220, endPoint x: 375, endPoint y: 118, distance: 115.5
click at [375, 124] on div "1p I wish you’d remembered ..... some milk. Now I have to get it. picking up to…" at bounding box center [550, 195] width 353 height 143
copy div "I wish you’d remembered ..... some milk. Now I have to get it. picking up to pi…"
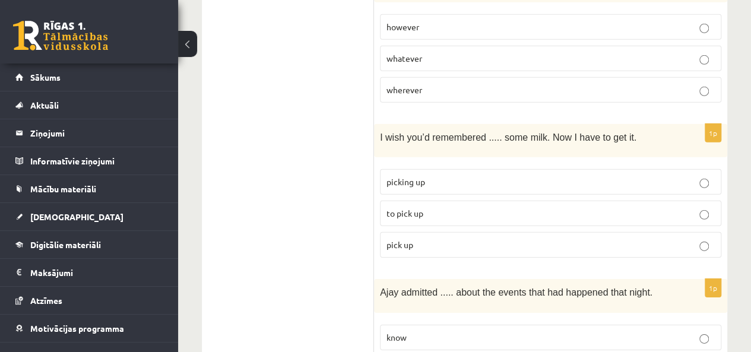
click at [350, 207] on ul "A Grammar B Reading C Reading D Listening Answer the question" at bounding box center [294, 146] width 160 height 3331
click at [415, 208] on span "to pick up" at bounding box center [404, 213] width 37 height 11
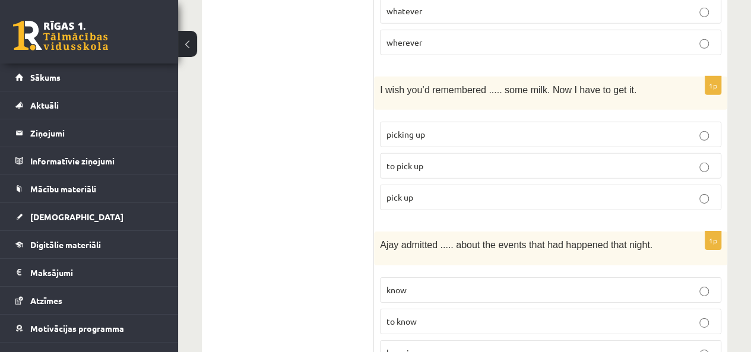
scroll to position [1805, 0]
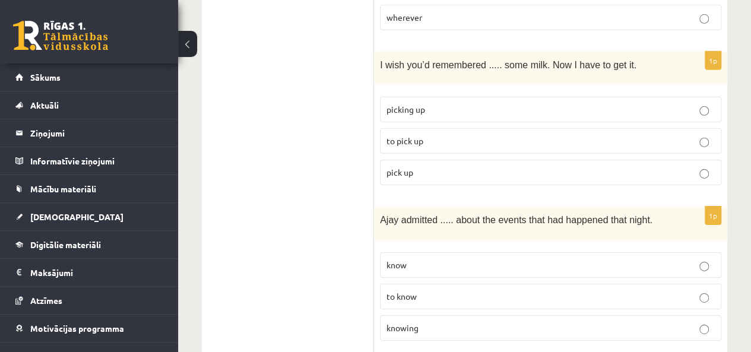
click at [559, 284] on label "to know" at bounding box center [550, 297] width 341 height 26
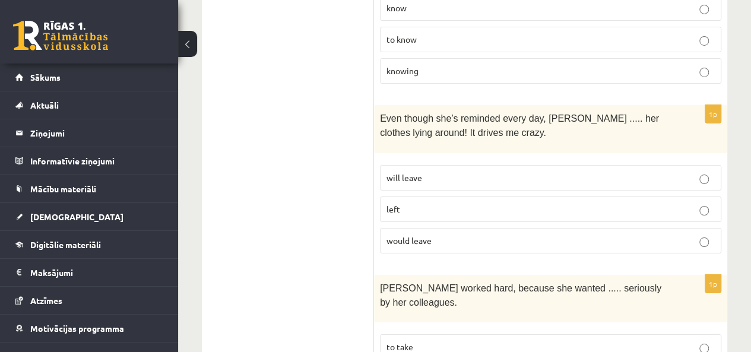
scroll to position [2099, 0]
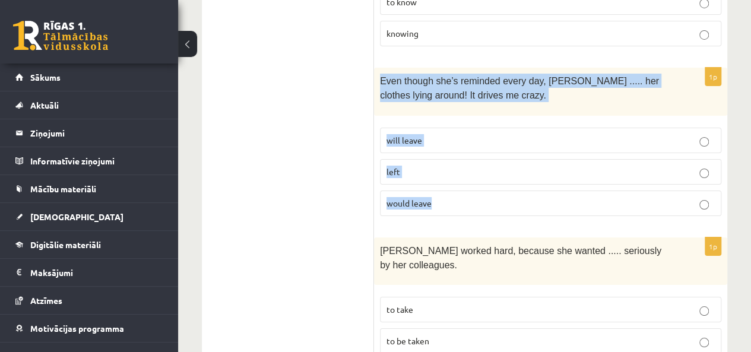
drag, startPoint x: 448, startPoint y: 186, endPoint x: 378, endPoint y: 55, distance: 148.5
click at [378, 68] on div "1p Even though she’s reminded every day, Cathy ..... her clothes lying around! …" at bounding box center [550, 147] width 353 height 158
copy div "Even though she’s reminded every day, Cathy ..... her clothes lying around! It …"
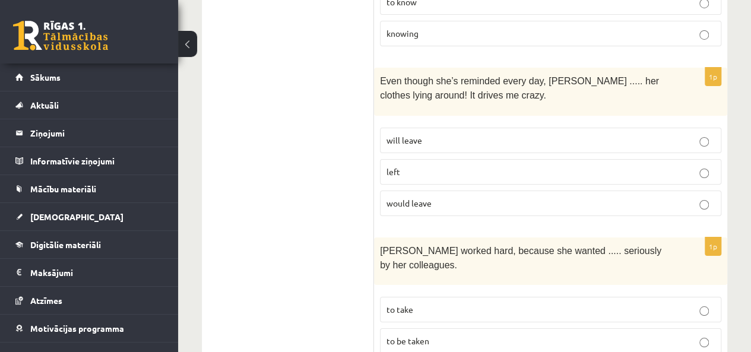
click at [438, 134] on p "will leave" at bounding box center [550, 140] width 328 height 12
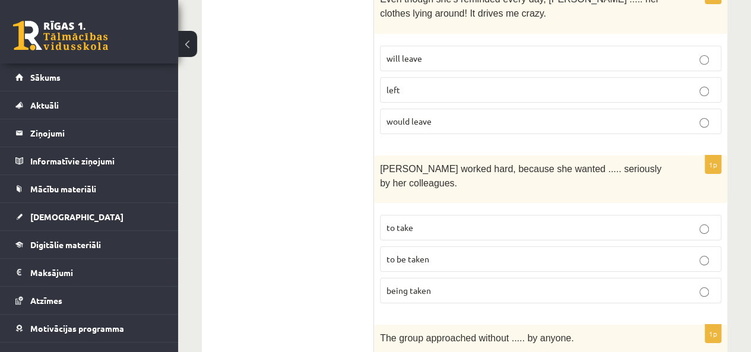
scroll to position [2193, 0]
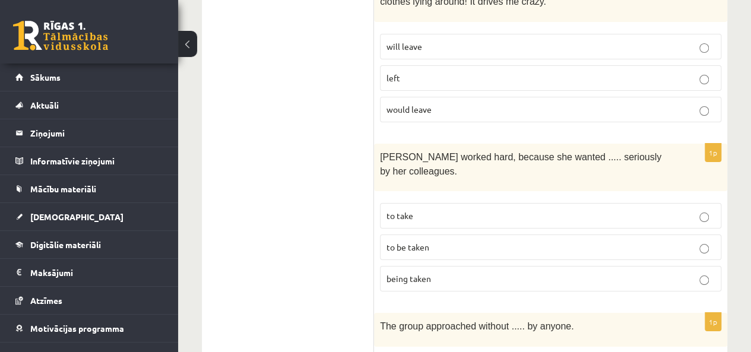
click at [549, 210] on p "to take" at bounding box center [550, 216] width 328 height 12
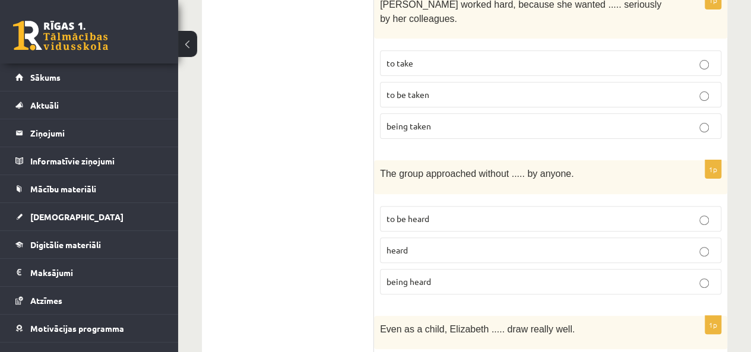
scroll to position [2366, 0]
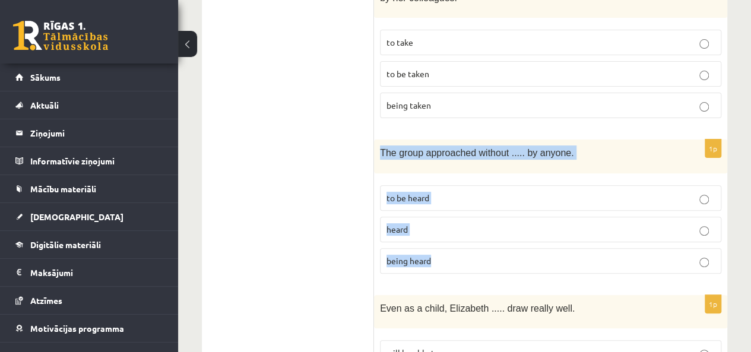
drag, startPoint x: 450, startPoint y: 215, endPoint x: 377, endPoint y: 97, distance: 138.4
click at [377, 140] on div "1p The group approached without ..... by anyone. to be heard heard being heard" at bounding box center [550, 211] width 353 height 143
copy div "The group approached without ..... by anyone. to be heard heard being heard"
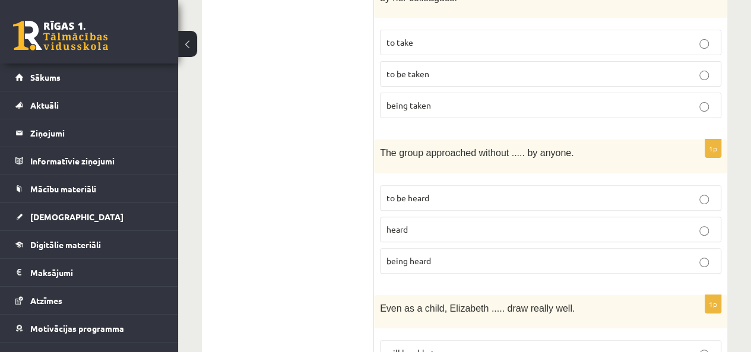
click at [410, 255] on span "being heard" at bounding box center [408, 260] width 45 height 11
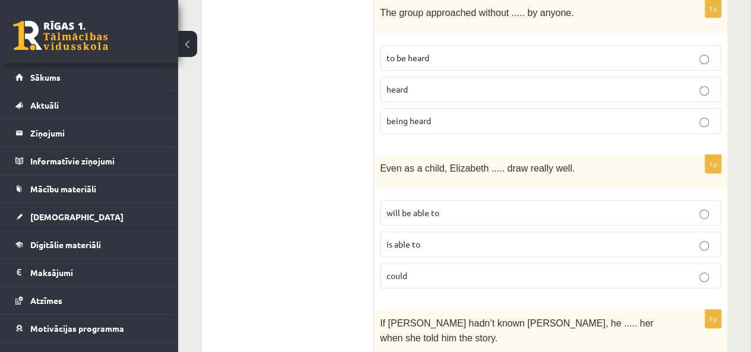
scroll to position [2515, 0]
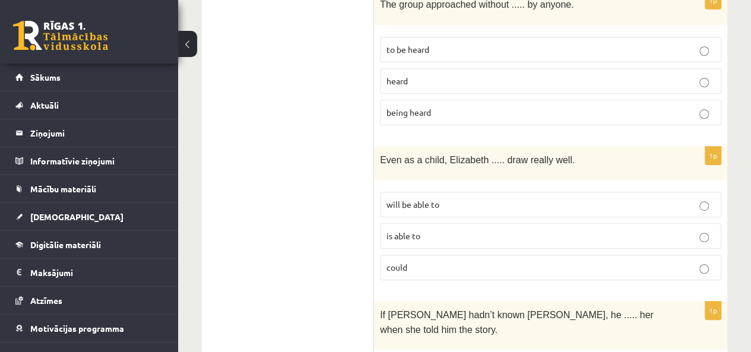
click at [546, 261] on p "could" at bounding box center [550, 267] width 328 height 12
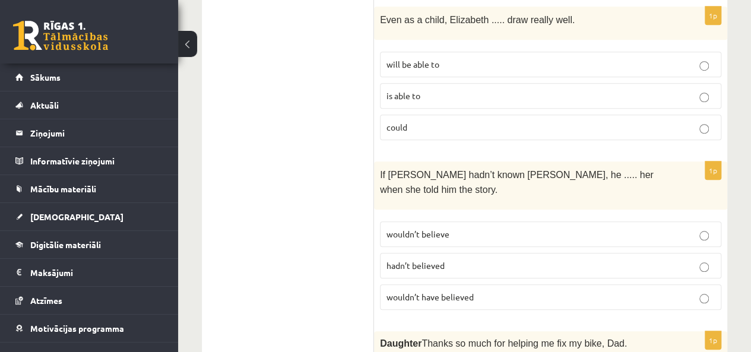
scroll to position [2705, 0]
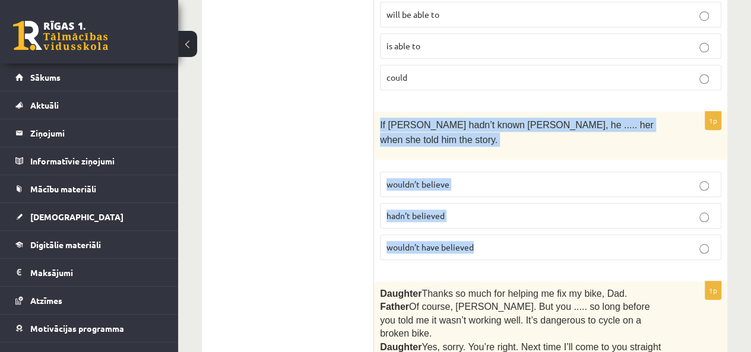
drag, startPoint x: 489, startPoint y: 183, endPoint x: 376, endPoint y: 80, distance: 152.1
click at [376, 112] on div "1p If Tom hadn’t known Mariam, he ..... her when she told him the story. wouldn…" at bounding box center [550, 191] width 353 height 158
copy div "If Tom hadn’t known Mariam, he ..... her when she told him the story. wouldn’t …"
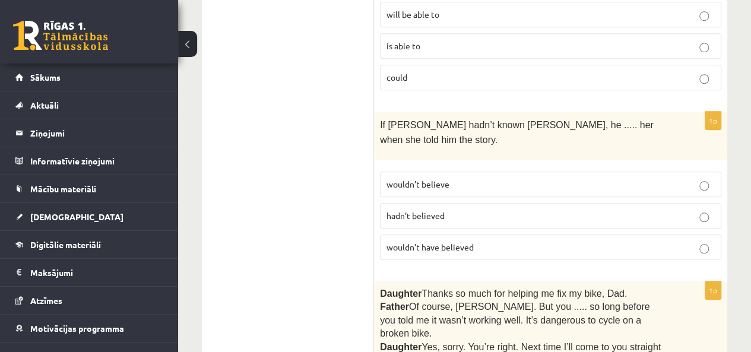
click at [424, 242] on span "wouldn’t have believed" at bounding box center [429, 247] width 87 height 11
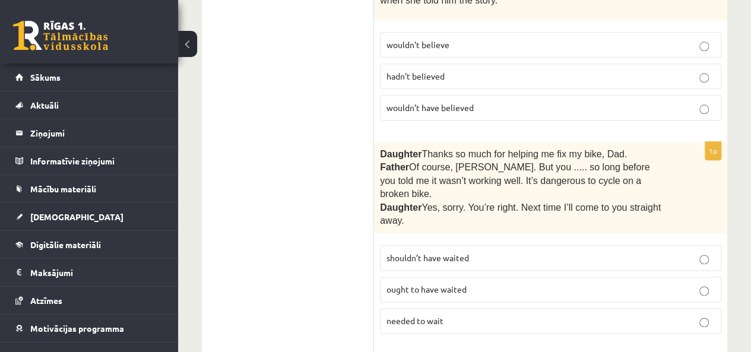
scroll to position [2886, 0]
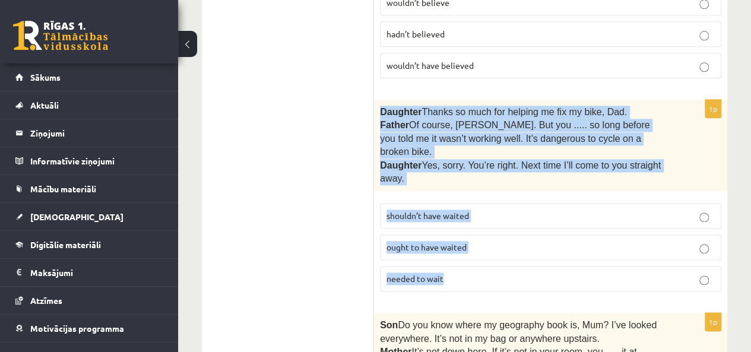
drag, startPoint x: 451, startPoint y: 194, endPoint x: 380, endPoint y: 42, distance: 167.9
click at [380, 100] on div "1p Daughter  Thanks so much for helping me fix my bike, Dad. Father  Of course,…" at bounding box center [550, 200] width 353 height 201
copy div "Daughter  Thanks so much for helping me fix my bike, Dad. Father  Of course, Be…"
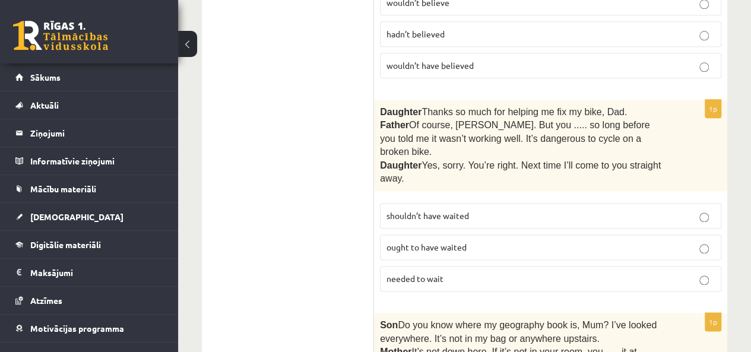
click at [424, 210] on span "shouldn’t have waited" at bounding box center [427, 215] width 83 height 11
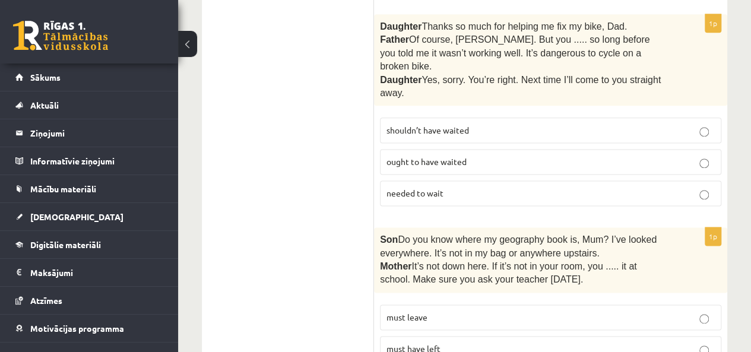
scroll to position [2984, 0]
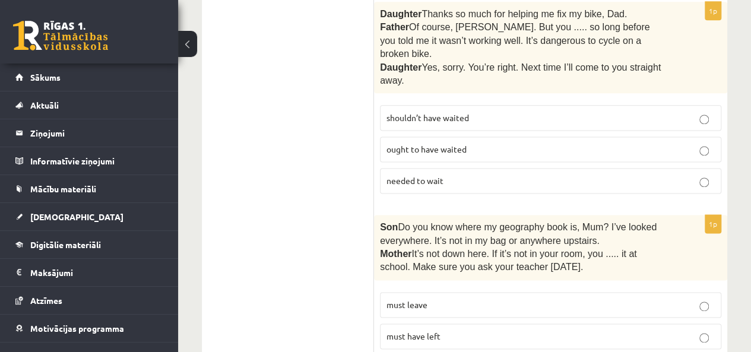
click at [604, 330] on p "must have left" at bounding box center [550, 336] width 328 height 12
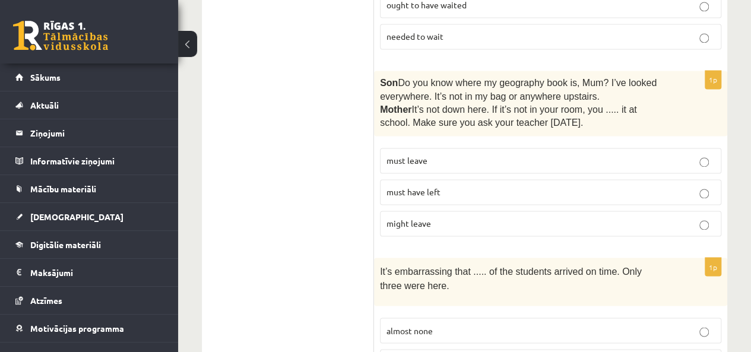
scroll to position [3139, 0]
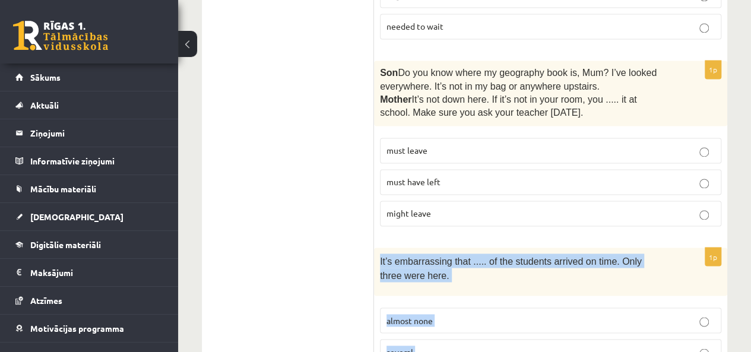
drag, startPoint x: 422, startPoint y: 291, endPoint x: 379, endPoint y: 180, distance: 119.0
click at [379, 248] on div "1p It’s embarrassing that ..... of the students arrived on time. Only three wer…" at bounding box center [550, 327] width 353 height 158
copy div "It’s embarrassing that ..... of the students arrived on time. Only three were h…"
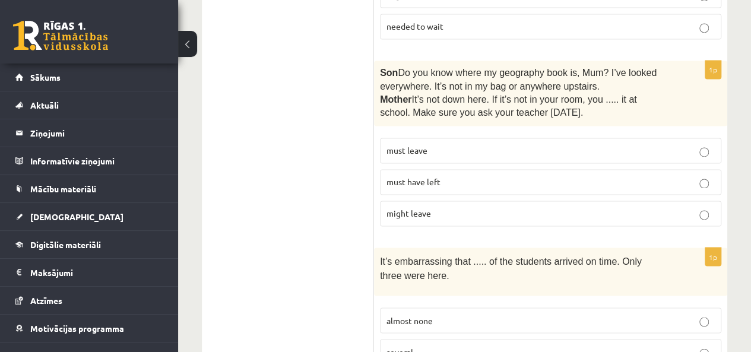
drag, startPoint x: 331, startPoint y: 239, endPoint x: 353, endPoint y: 233, distance: 22.8
click at [394, 315] on span "almost none" at bounding box center [409, 320] width 46 height 11
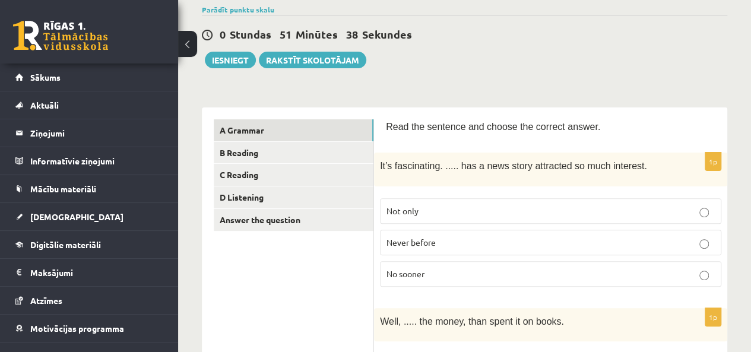
scroll to position [0, 0]
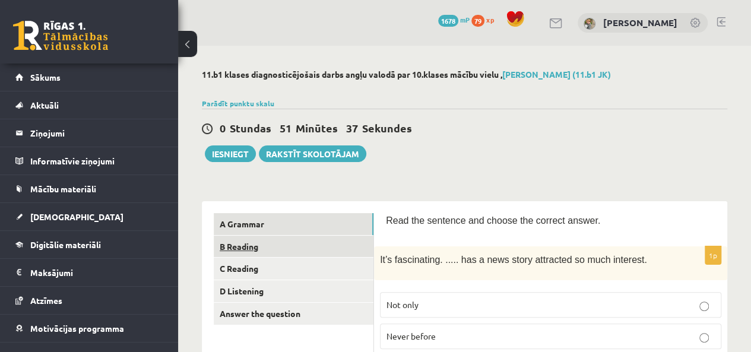
click at [348, 242] on link "B Reading" at bounding box center [294, 247] width 160 height 22
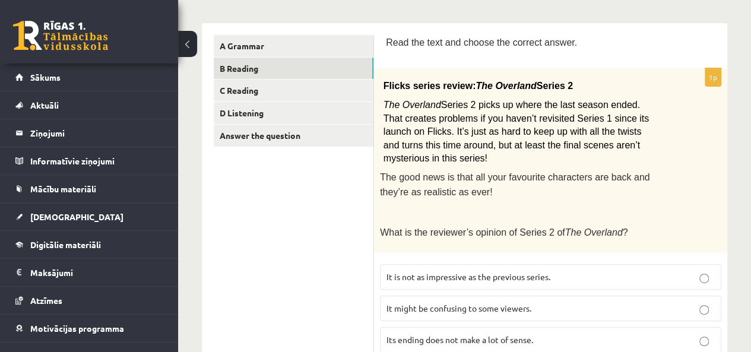
scroll to position [227, 0]
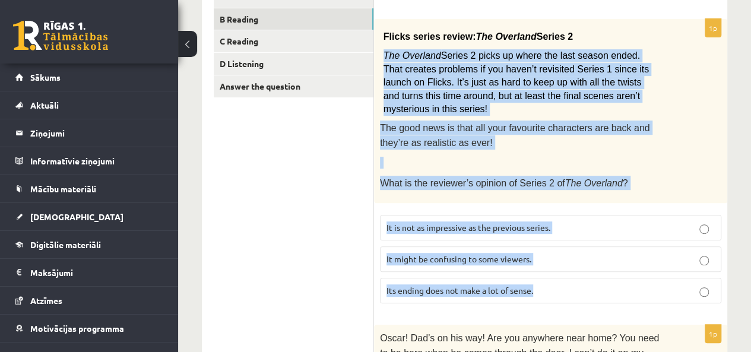
drag, startPoint x: 572, startPoint y: 272, endPoint x: 384, endPoint y: 47, distance: 293.8
click at [384, 47] on div "1p Flicks series review: The Overland Series 2 The Overland Series 2 picks up w…" at bounding box center [550, 166] width 353 height 294
copy div "The Overland Series 2 picks up where the last season ended. That creates proble…"
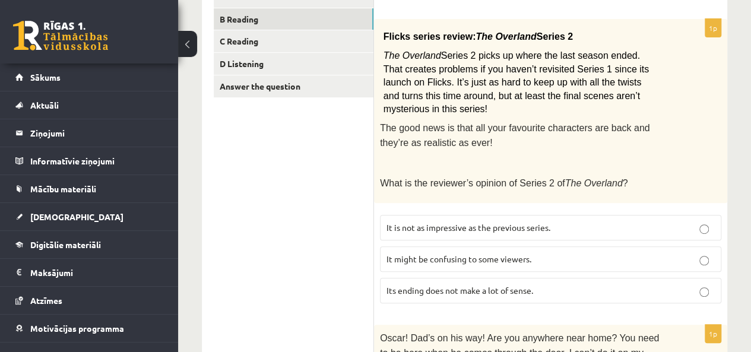
click at [443, 254] on span "It might be confusing to some viewers." at bounding box center [458, 259] width 145 height 11
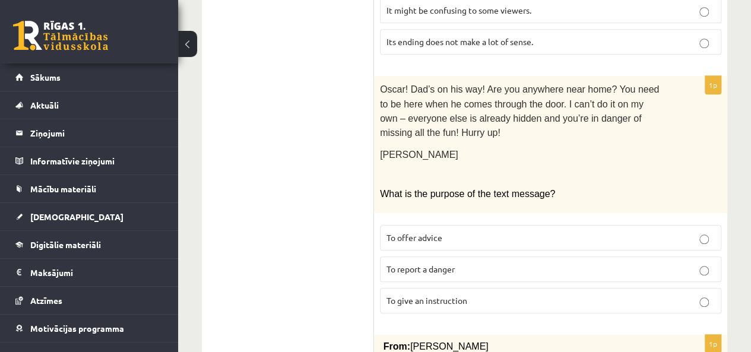
scroll to position [481, 0]
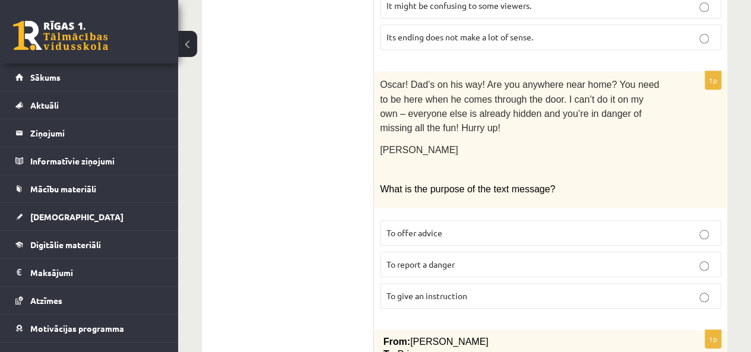
click at [620, 258] on p "To report a danger" at bounding box center [550, 264] width 328 height 12
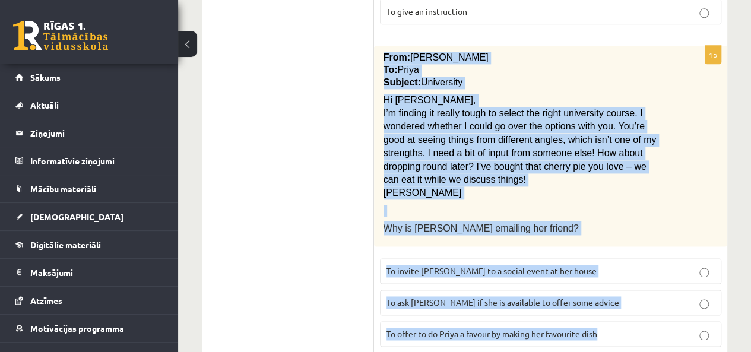
scroll to position [761, 0]
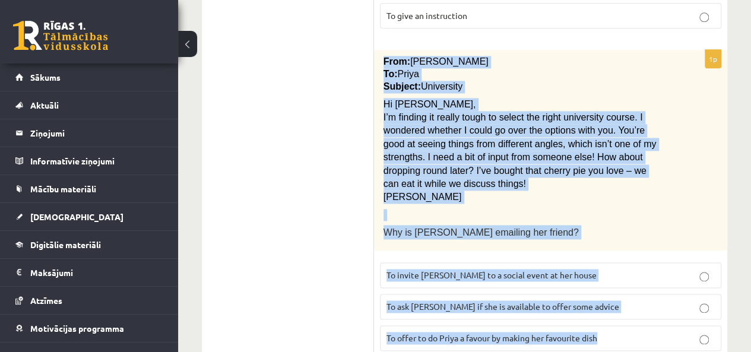
drag, startPoint x: 603, startPoint y: 295, endPoint x: 378, endPoint y: 34, distance: 345.2
click at [378, 50] on div "1p From: Emily To: Priya Subject: University Hi Priya, I’m finding it really to…" at bounding box center [550, 205] width 353 height 310
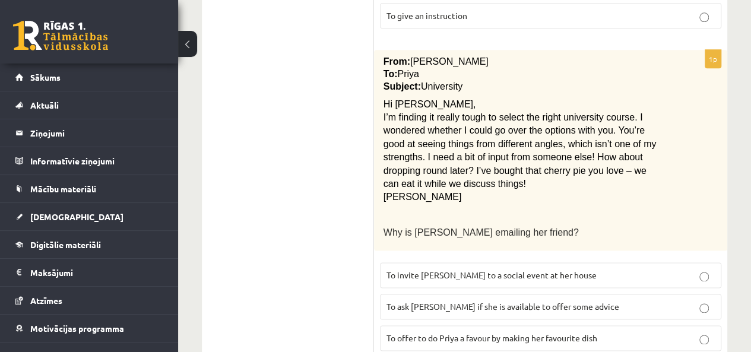
click at [457, 301] on span "To ask Priya if she is available to offer some advice" at bounding box center [502, 306] width 233 height 11
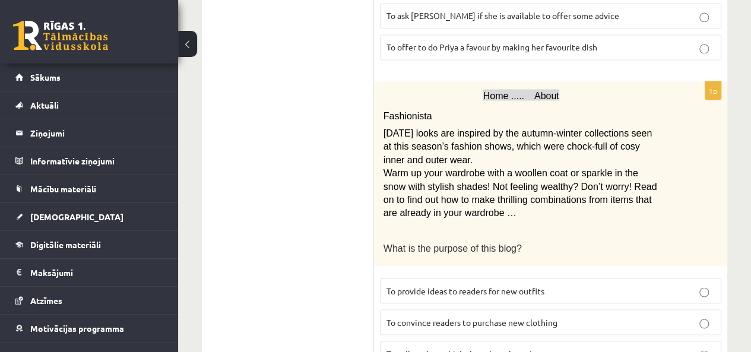
scroll to position [1054, 0]
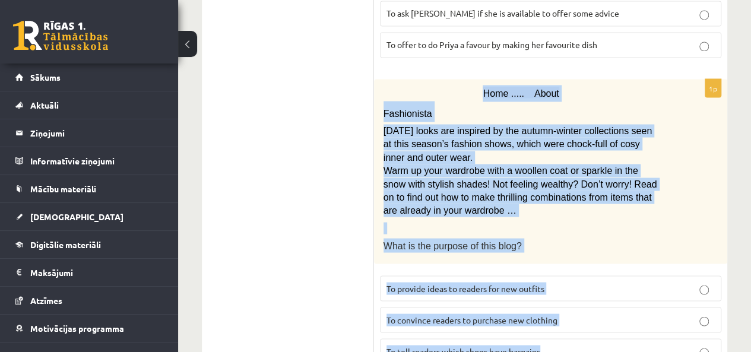
drag, startPoint x: 556, startPoint y: 315, endPoint x: 389, endPoint y: 69, distance: 297.1
click at [389, 79] on div "1p Home ..... About Fashionista Today’s looks are inspired by the autumn-winter…" at bounding box center [550, 226] width 353 height 294
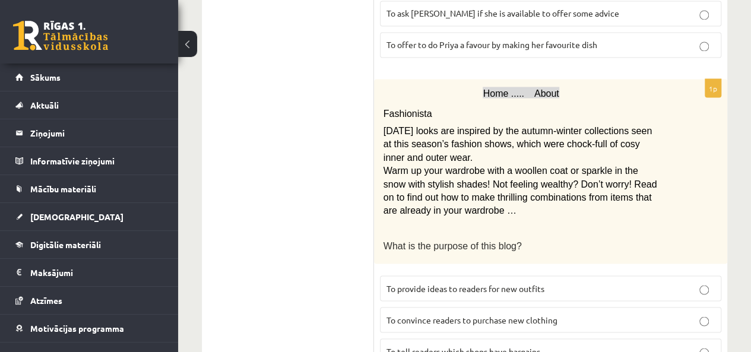
click at [341, 297] on ul "A Grammar B Reading C Reading D Listening Answer the question" at bounding box center [294, 74] width 160 height 1830
drag, startPoint x: 438, startPoint y: 267, endPoint x: 438, endPoint y: 247, distance: 19.6
click at [437, 275] on label "To provide ideas to readers for new outfits" at bounding box center [550, 288] width 341 height 26
drag, startPoint x: 438, startPoint y: 246, endPoint x: 449, endPoint y: 246, distance: 11.3
click at [438, 275] on label "To provide ideas to readers for new outfits" at bounding box center [550, 288] width 341 height 26
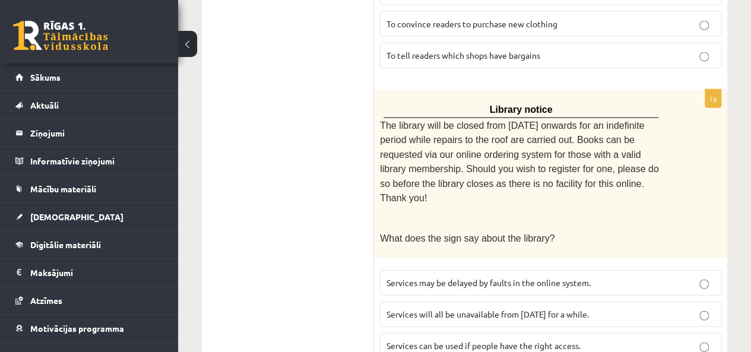
scroll to position [1369, 0]
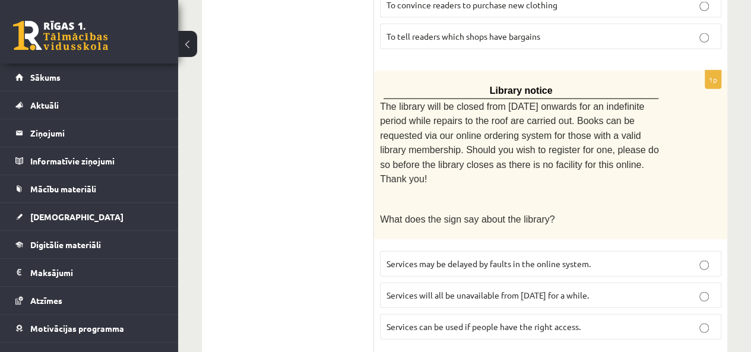
click at [668, 245] on fieldset "Services may be delayed by faults in the online system. Services will all be un…" at bounding box center [550, 294] width 341 height 98
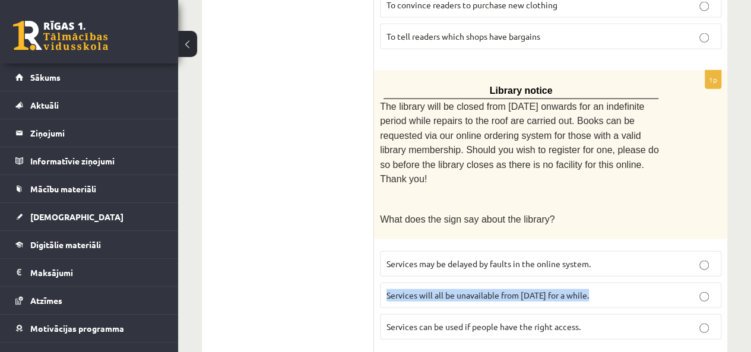
drag, startPoint x: 668, startPoint y: 225, endPoint x: 669, endPoint y: 258, distance: 33.3
click at [669, 252] on fieldset "Services may be delayed by faults in the online system. Services will all be un…" at bounding box center [550, 294] width 341 height 98
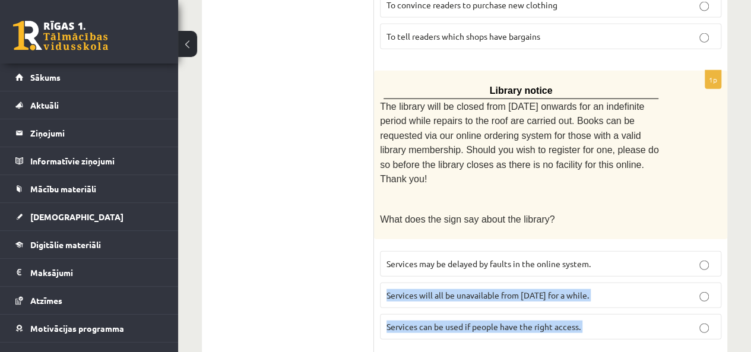
click at [669, 314] on label "Services can be used if people have the right access." at bounding box center [550, 327] width 341 height 26
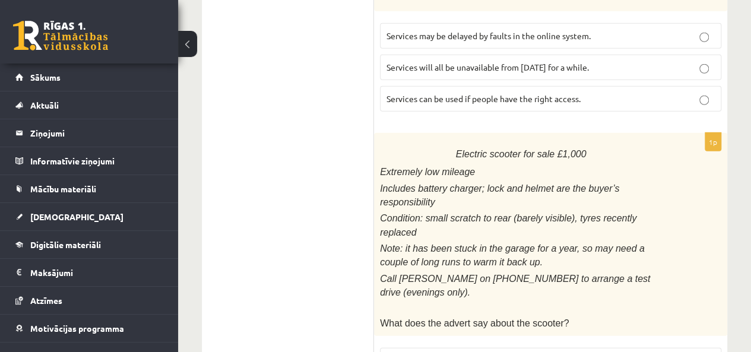
scroll to position [1620, 0]
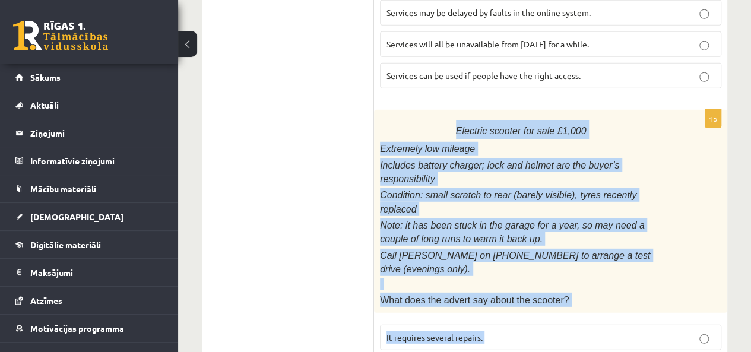
drag, startPoint x: 513, startPoint y: 294, endPoint x: 379, endPoint y: 79, distance: 253.4
click at [379, 110] on div "1p Electric scooter for sale £1,000 Extremely low mileage Includes battery char…" at bounding box center [550, 266] width 353 height 313
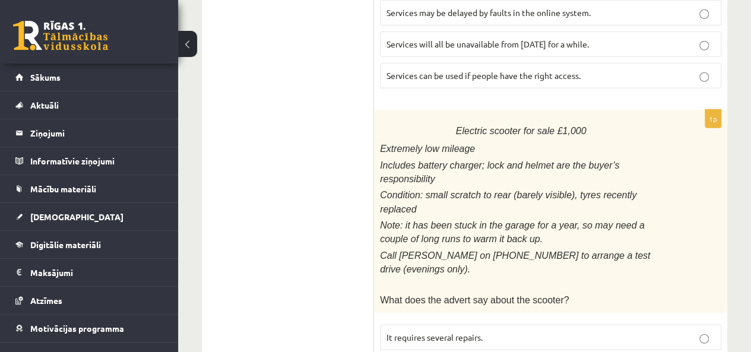
drag, startPoint x: 293, startPoint y: 263, endPoint x: 398, endPoint y: 296, distance: 110.0
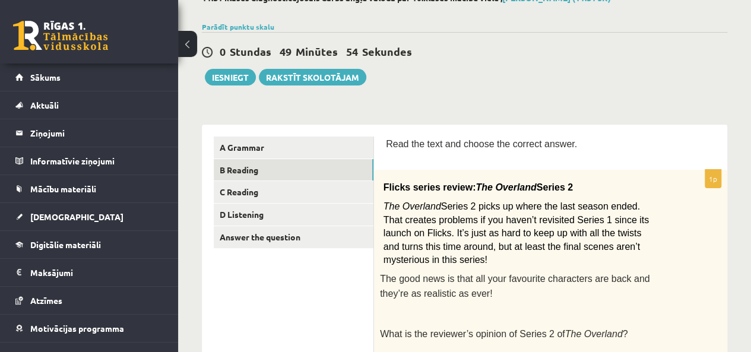
scroll to position [43, 0]
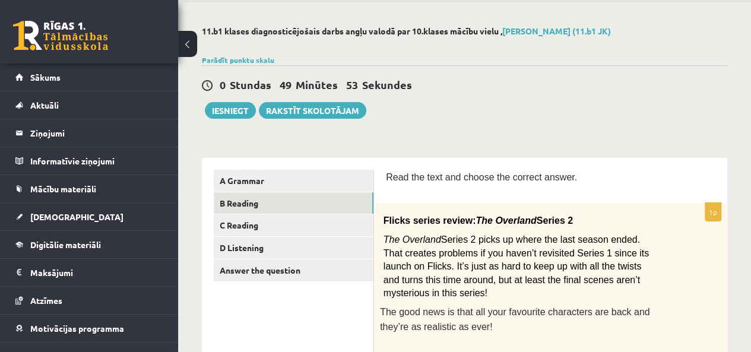
click at [270, 226] on link "C Reading" at bounding box center [294, 225] width 160 height 22
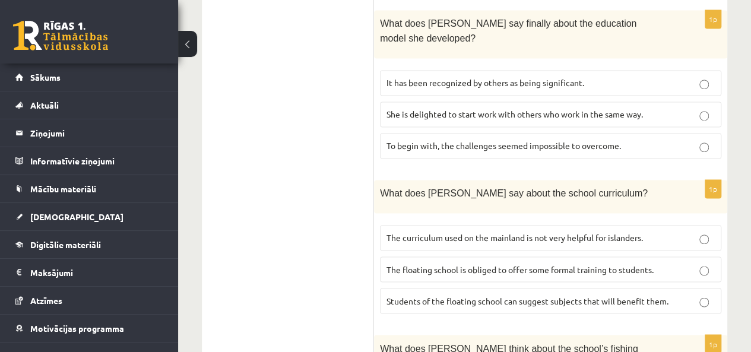
scroll to position [886, 0]
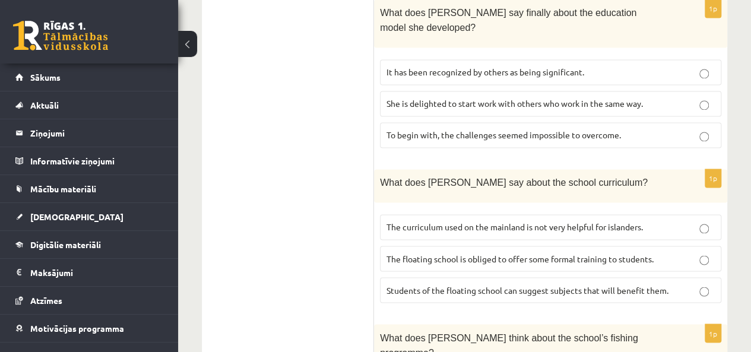
click at [698, 252] on p "The floating school is obliged to offer some formal training to students." at bounding box center [550, 258] width 328 height 12
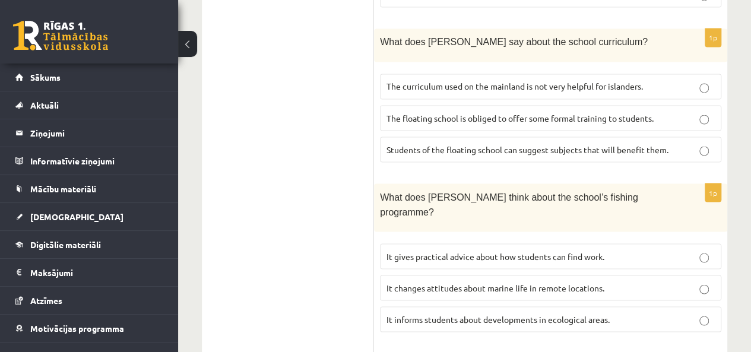
scroll to position [1031, 0]
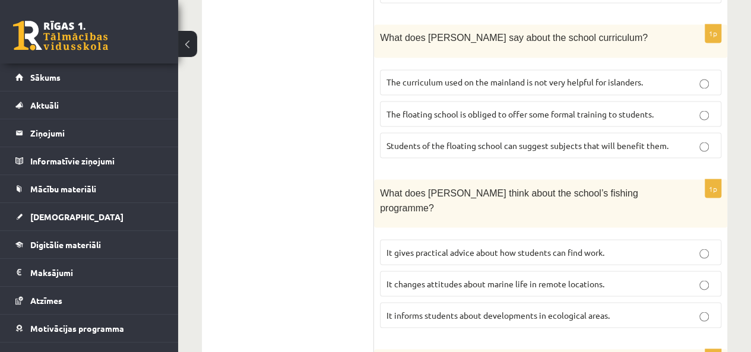
click at [714, 309] on p "It informs students about developments in ecological areas." at bounding box center [550, 315] width 328 height 12
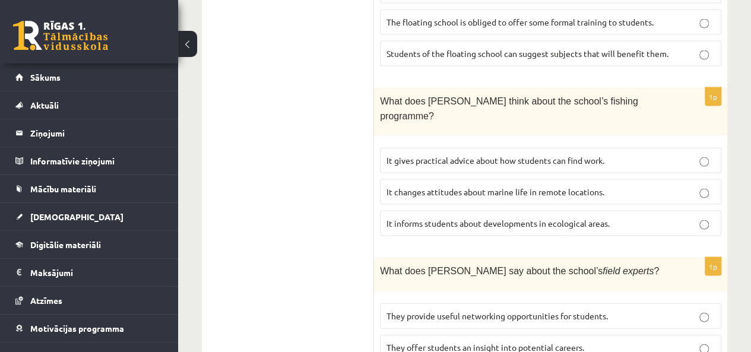
scroll to position [1129, 0]
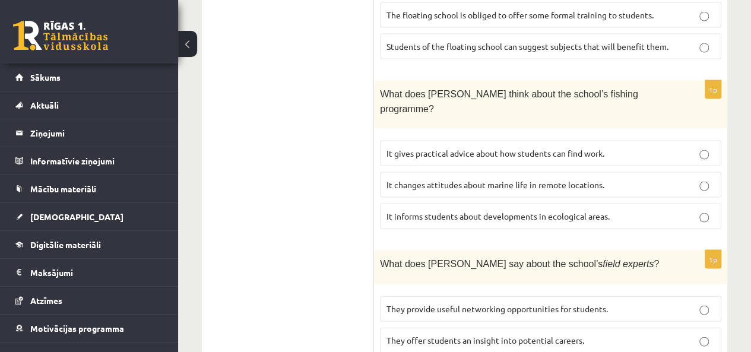
click at [689, 303] on p "They provide useful networking opportunities for students." at bounding box center [550, 309] width 328 height 12
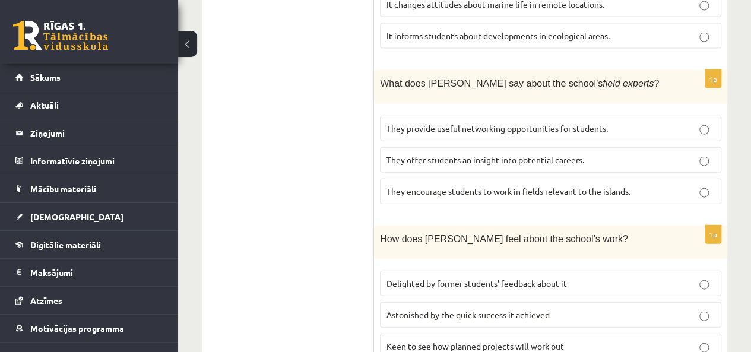
scroll to position [1415, 0]
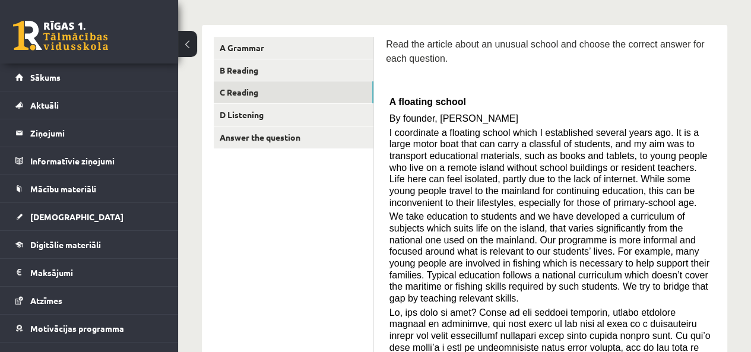
scroll to position [156, 0]
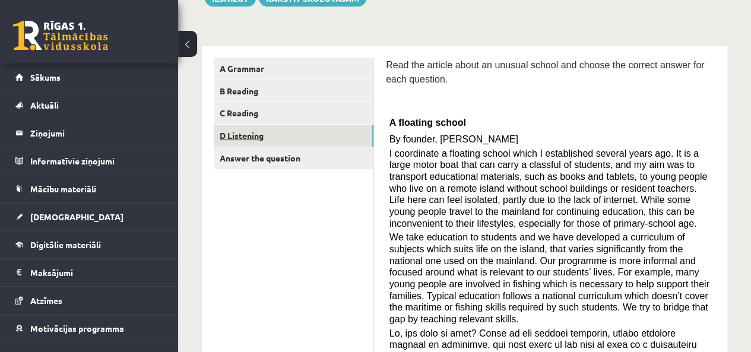
click at [337, 143] on link "D Listening" at bounding box center [294, 136] width 160 height 22
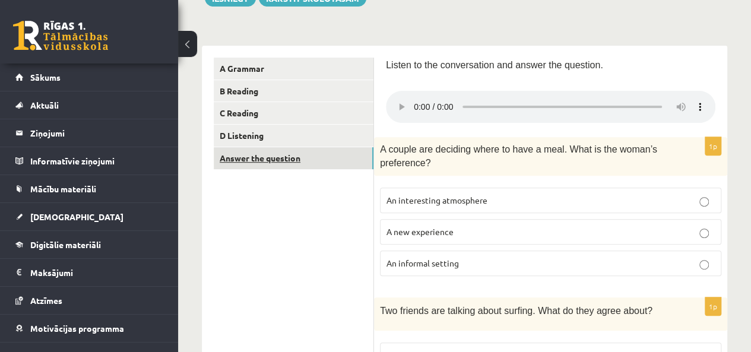
click at [332, 151] on link "Answer the question" at bounding box center [294, 158] width 160 height 22
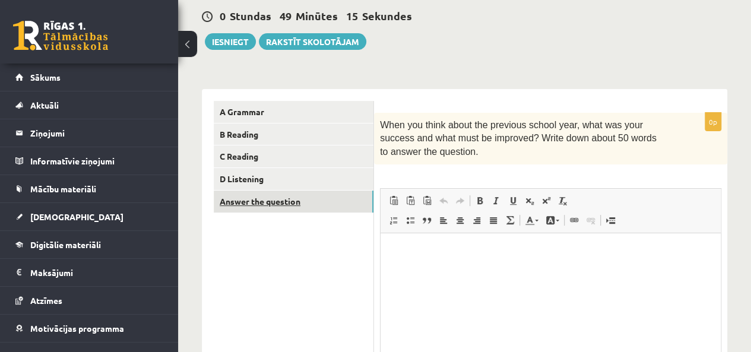
scroll to position [0, 0]
click at [439, 249] on p "Bagātinātā teksta redaktors, wiswyg-editor-user-answer-47024830507720" at bounding box center [550, 251] width 316 height 12
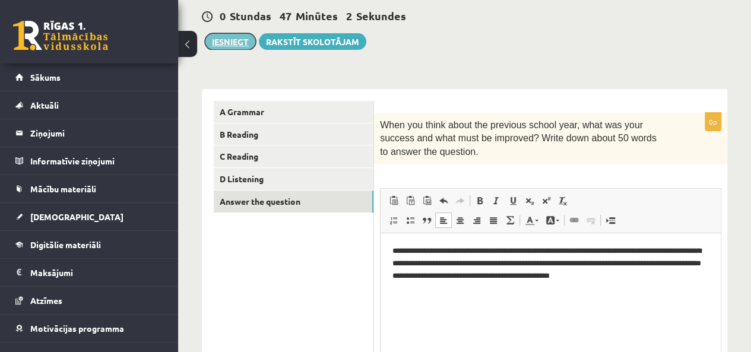
click at [239, 35] on button "Iesniegt" at bounding box center [230, 41] width 51 height 17
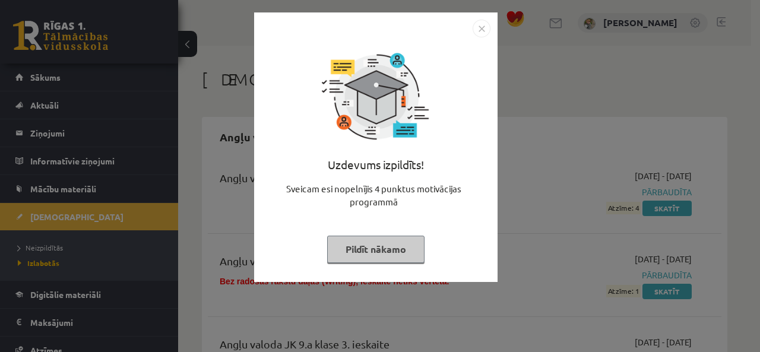
click at [395, 246] on button "Pildīt nākamo" at bounding box center [375, 249] width 97 height 27
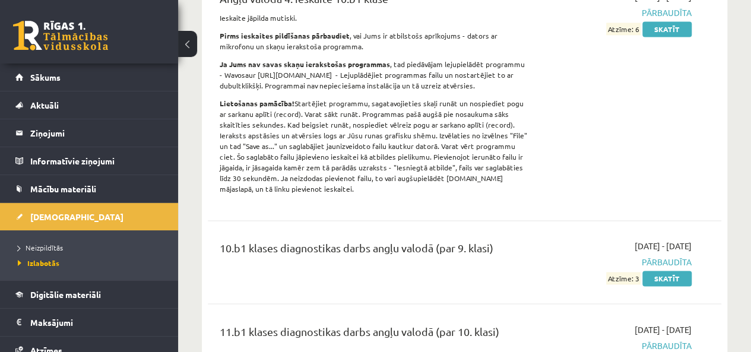
scroll to position [918, 0]
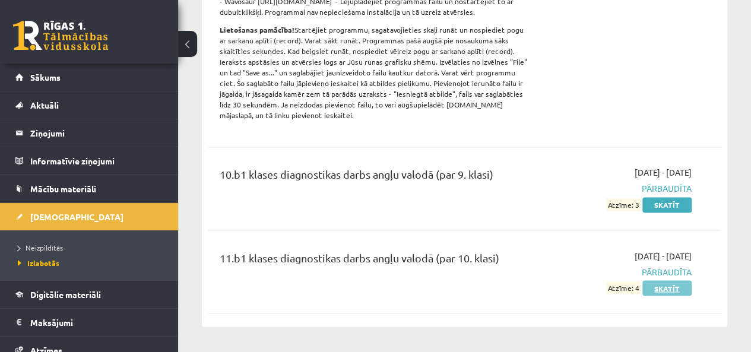
click at [677, 287] on link "Skatīt" at bounding box center [666, 287] width 49 height 15
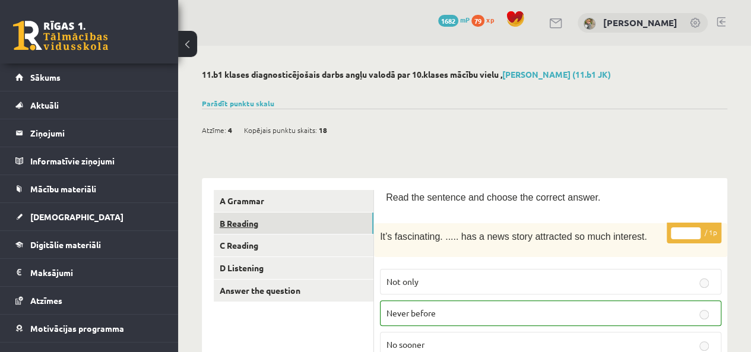
click at [258, 225] on link "B Reading" at bounding box center [294, 224] width 160 height 22
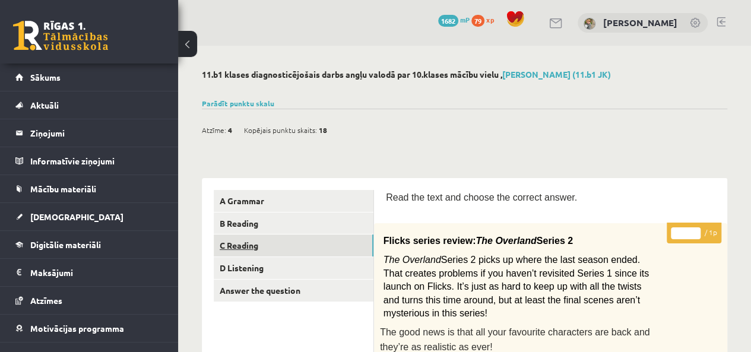
click at [265, 252] on link "C Reading" at bounding box center [294, 246] width 160 height 22
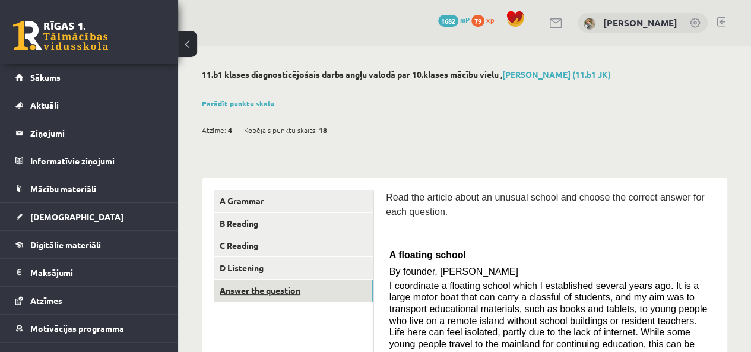
click at [311, 280] on link "Answer the question" at bounding box center [294, 291] width 160 height 22
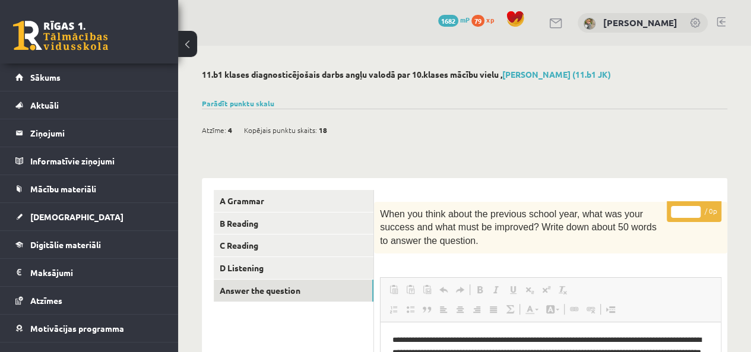
click at [72, 25] on link at bounding box center [60, 36] width 95 height 30
